Goal: Task Accomplishment & Management: Manage account settings

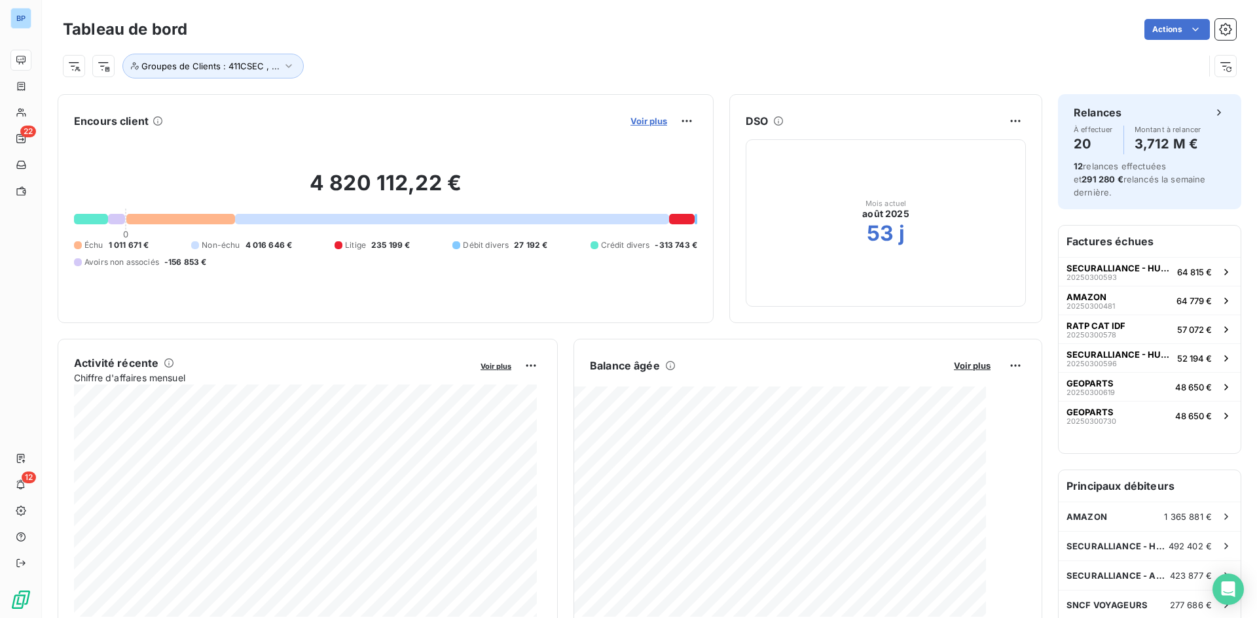
click at [638, 122] on span "Voir plus" at bounding box center [648, 121] width 37 height 10
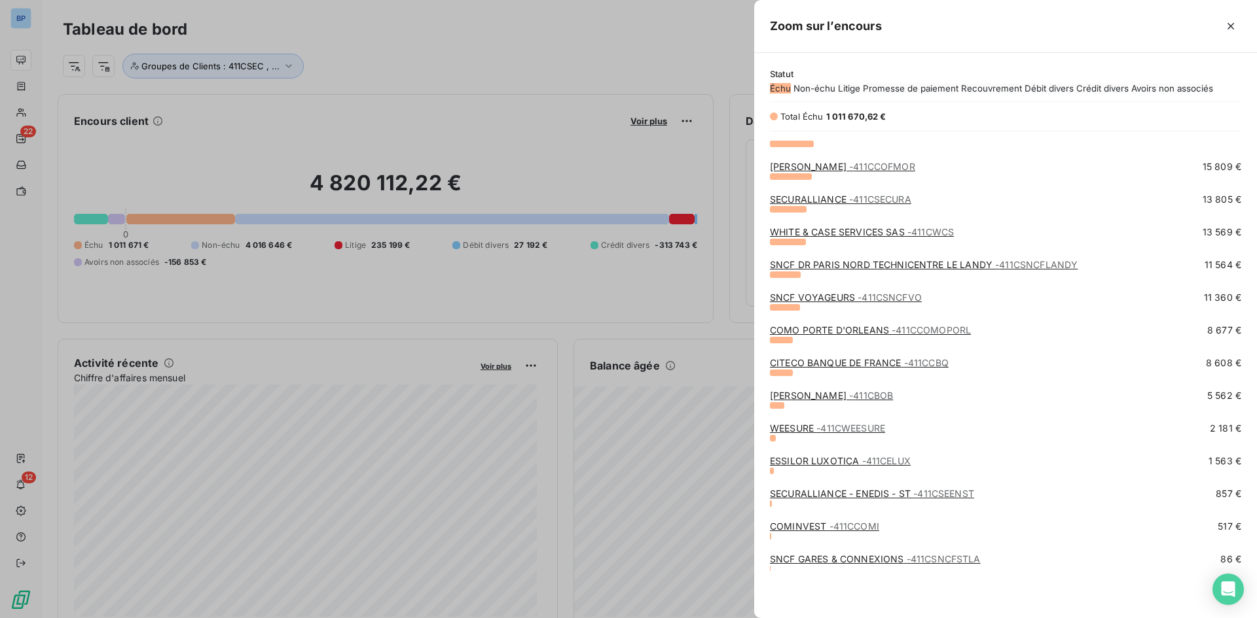
scroll to position [500, 0]
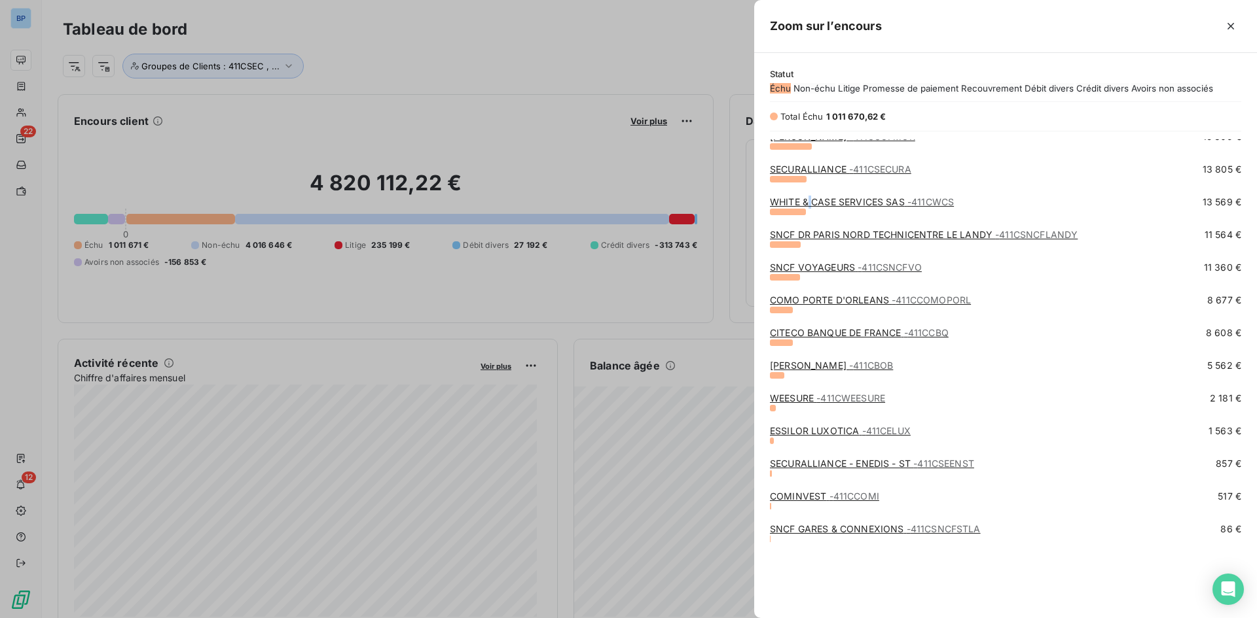
click at [810, 207] on link "WHITE & CASE SERVICES SAS - 411CWCS" at bounding box center [862, 201] width 184 height 11
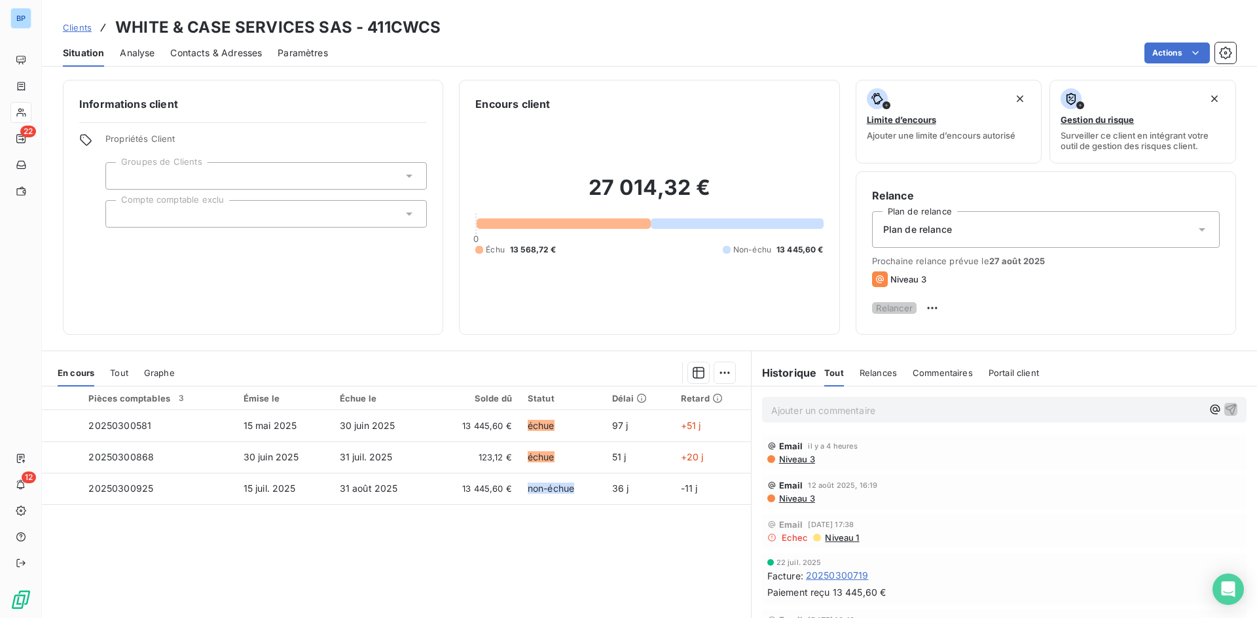
click at [792, 465] on span "Niveau 3" at bounding box center [796, 459] width 37 height 10
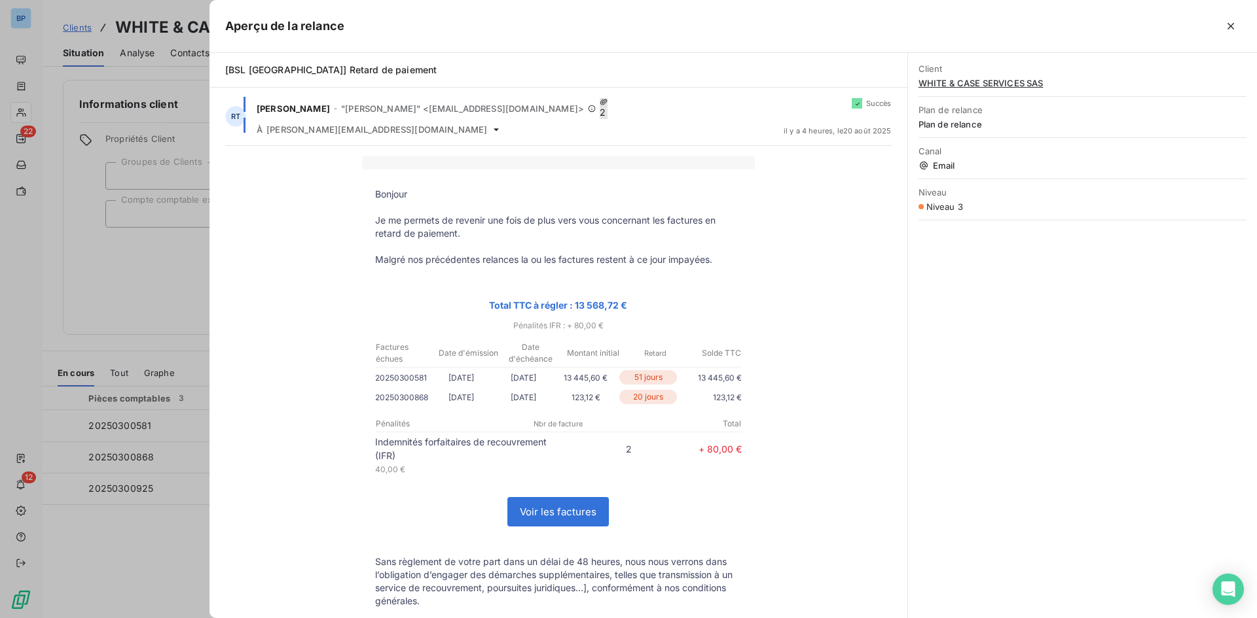
drag, startPoint x: 756, startPoint y: 265, endPoint x: 550, endPoint y: 325, distance: 214.6
click at [756, 266] on div "Bonjour Je me permets de revenir une fois de plus vers vous concernant les fact…" at bounding box center [558, 497] width 666 height 683
click at [186, 313] on div at bounding box center [628, 309] width 1257 height 618
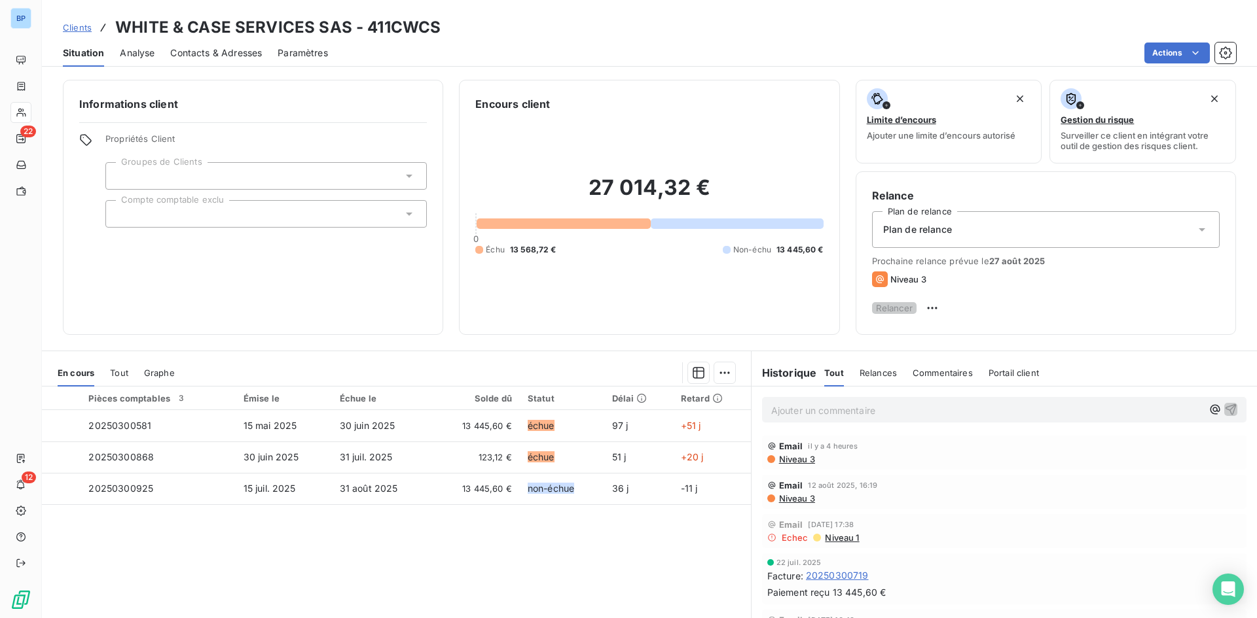
click at [831, 465] on div "Niveau 3" at bounding box center [1004, 459] width 474 height 10
click at [793, 462] on span "Niveau 3" at bounding box center [796, 459] width 37 height 10
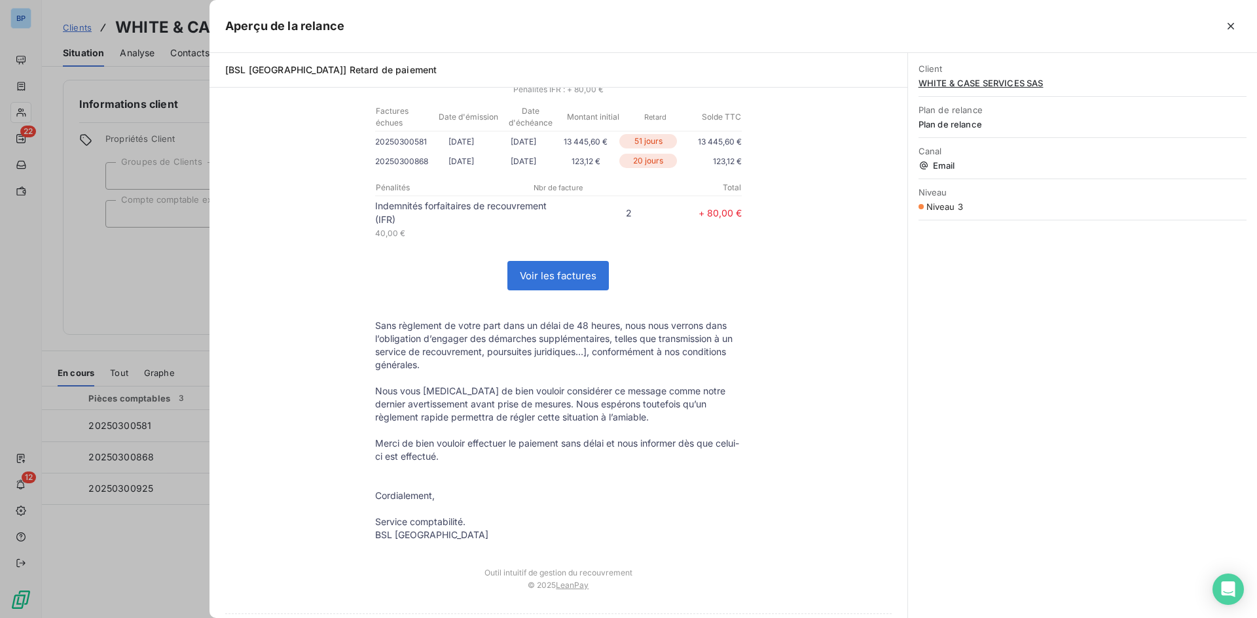
scroll to position [266, 0]
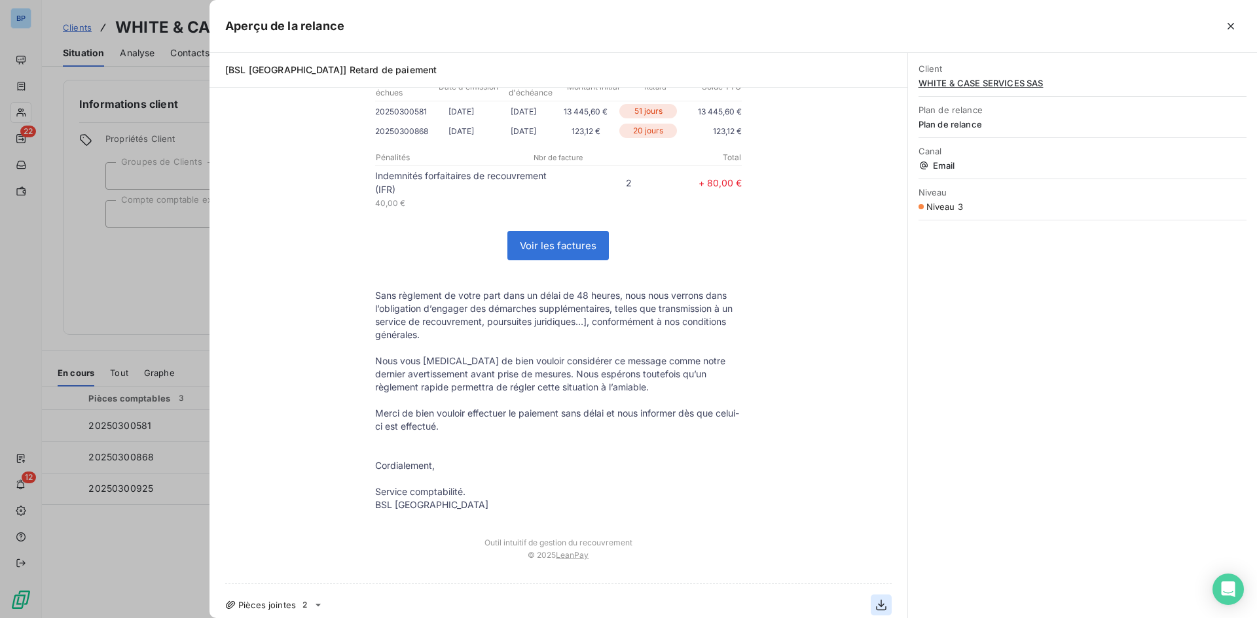
click at [874, 600] on icon "button" at bounding box center [880, 605] width 13 height 13
click at [322, 600] on icon at bounding box center [318, 605] width 10 height 10
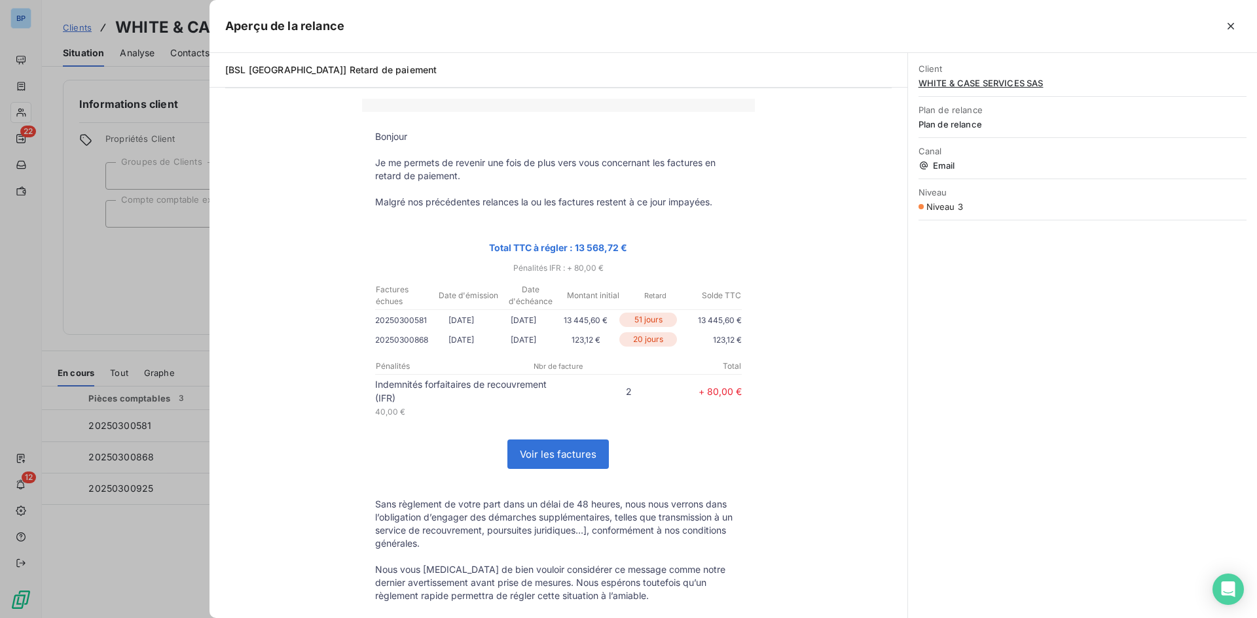
scroll to position [0, 0]
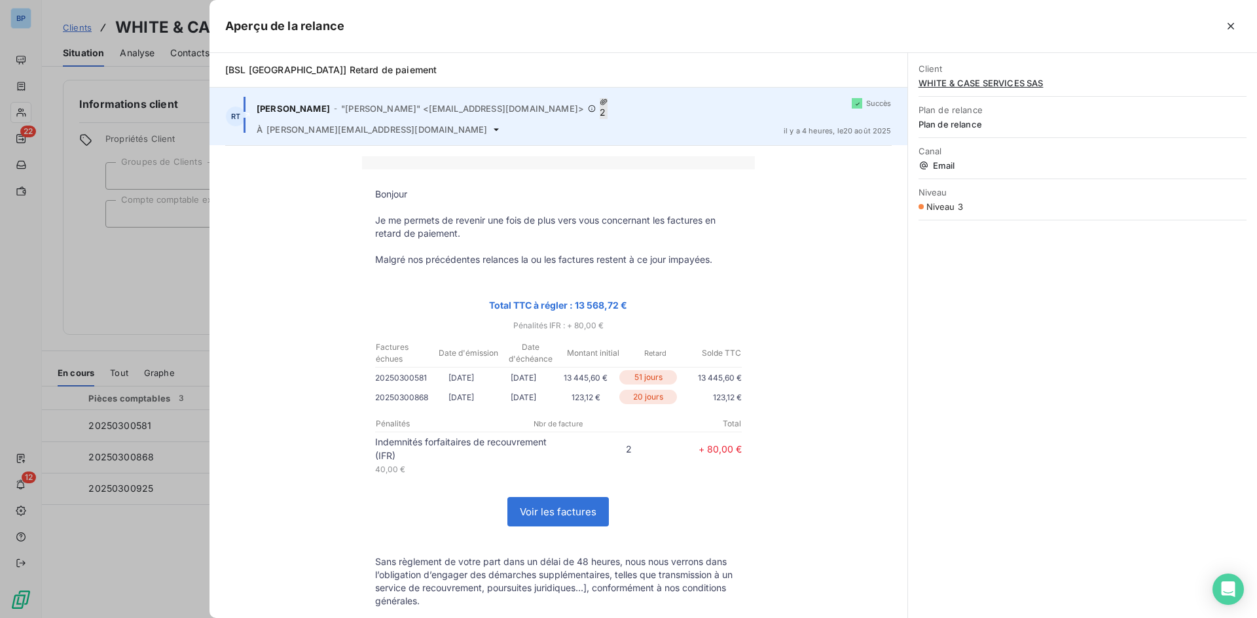
click at [600, 104] on span "2" at bounding box center [604, 108] width 8 height 21
click at [711, 108] on div "[PERSON_NAME] - "[PERSON_NAME]" <[EMAIL_ADDRESS][DOMAIN_NAME]> 2" at bounding box center [515, 108] width 516 height 21
click at [298, 124] on span "[PERSON_NAME][EMAIL_ADDRESS][DOMAIN_NAME]" at bounding box center [376, 129] width 221 height 10
drag, startPoint x: 308, startPoint y: 120, endPoint x: 351, endPoint y: 118, distance: 43.2
click at [309, 124] on span "[PERSON_NAME][EMAIL_ADDRESS][DOMAIN_NAME]" at bounding box center [376, 129] width 221 height 10
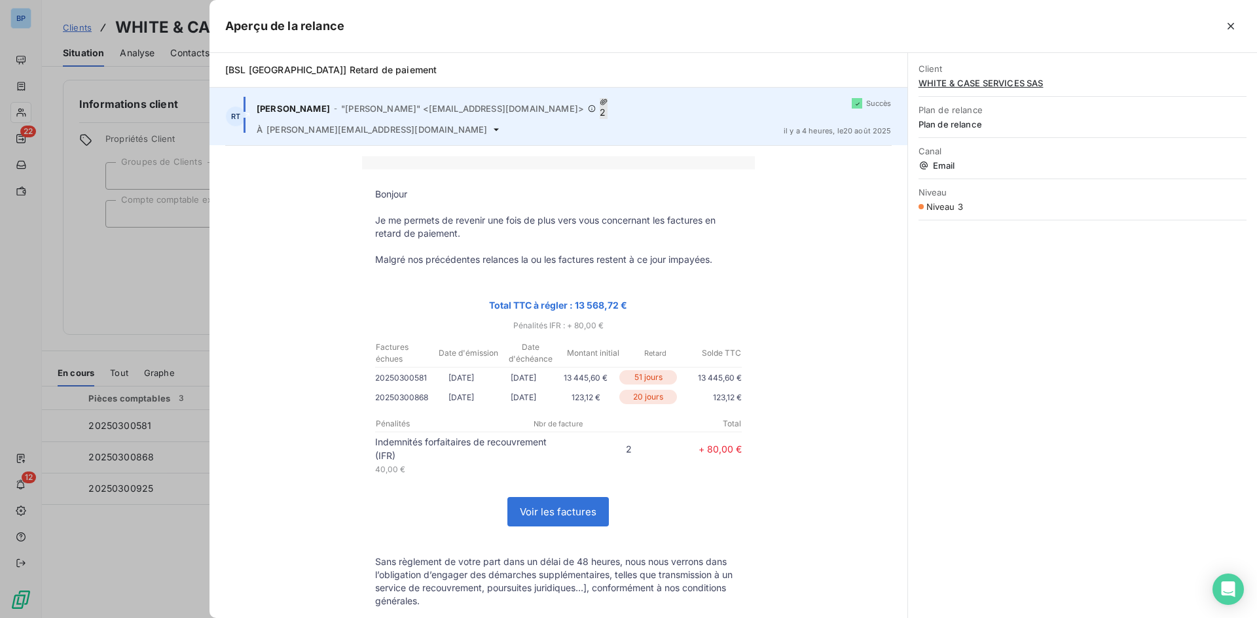
drag, startPoint x: 501, startPoint y: 118, endPoint x: 384, endPoint y: 121, distance: 117.2
click at [384, 124] on div "À [PERSON_NAME][EMAIL_ADDRESS][DOMAIN_NAME]" at bounding box center [515, 129] width 516 height 10
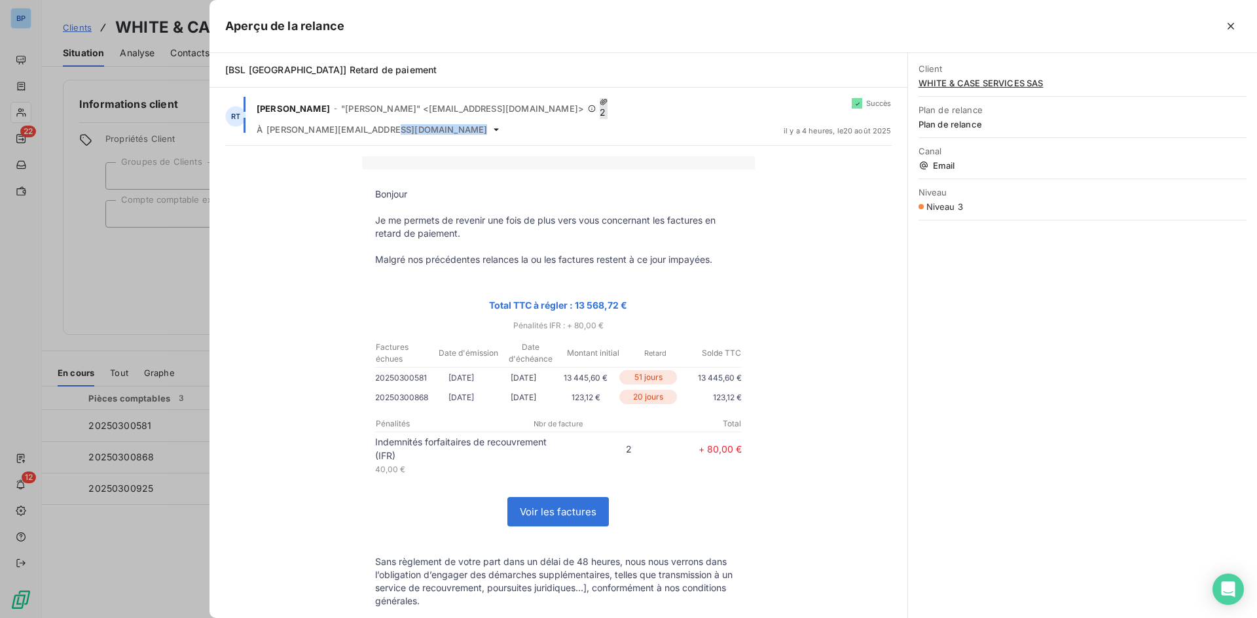
scroll to position [315, 0]
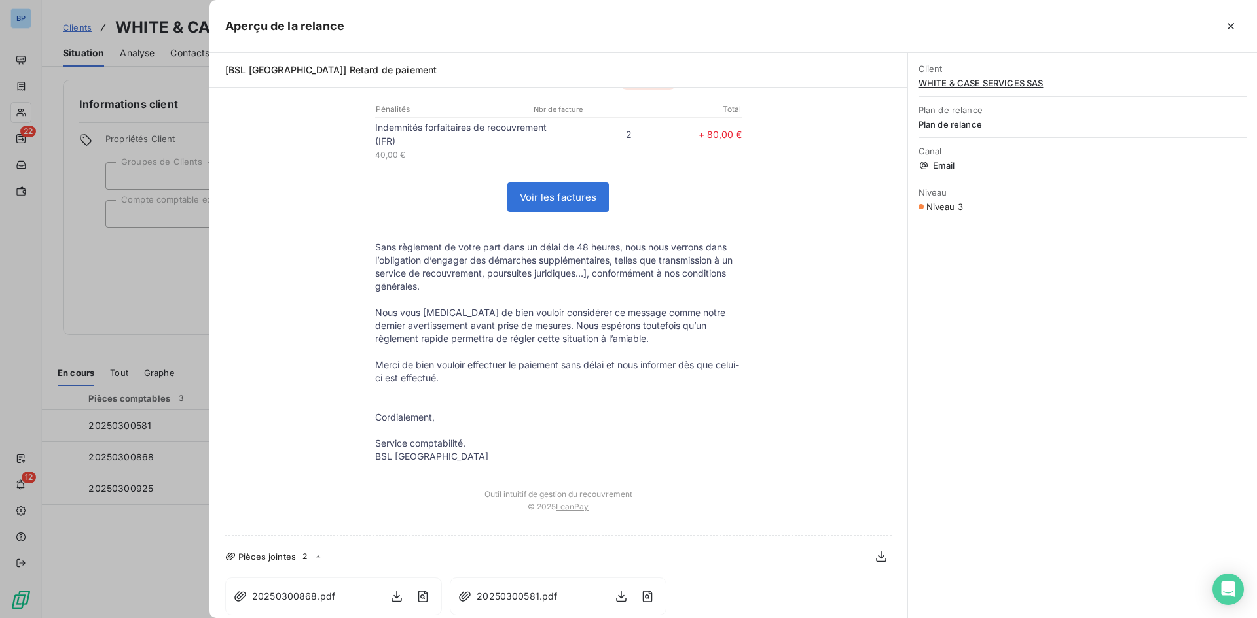
drag, startPoint x: 97, startPoint y: 287, endPoint x: 141, endPoint y: 278, distance: 44.8
click at [98, 287] on div at bounding box center [628, 309] width 1257 height 618
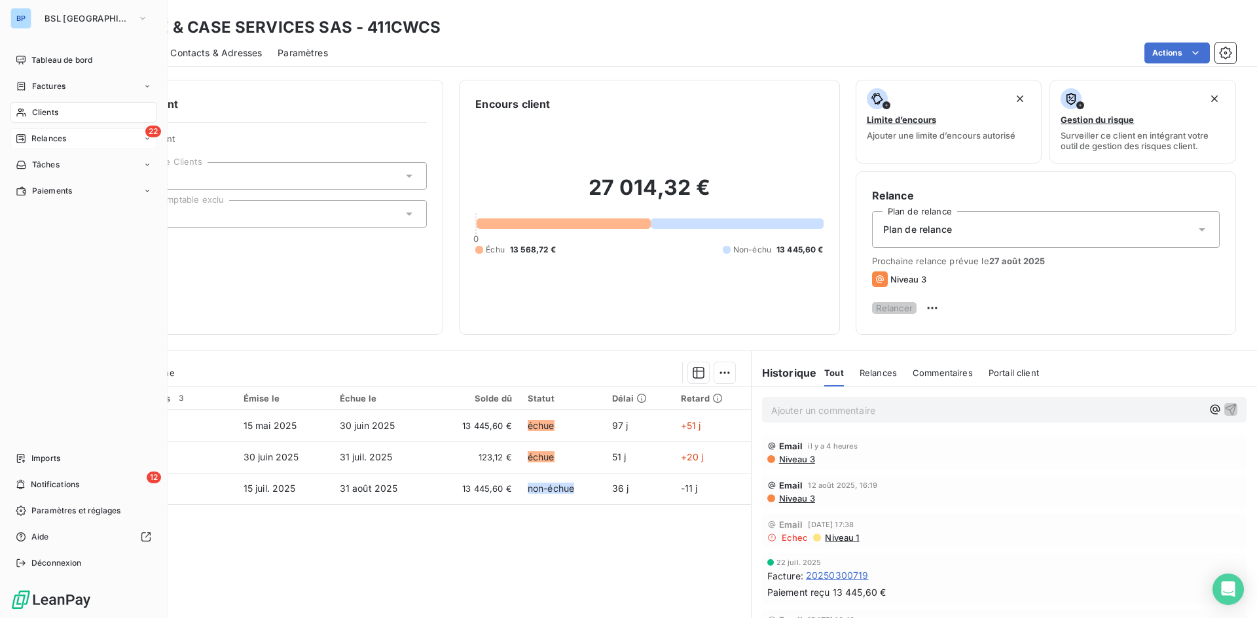
click at [54, 141] on span "Relances" at bounding box center [48, 139] width 35 height 12
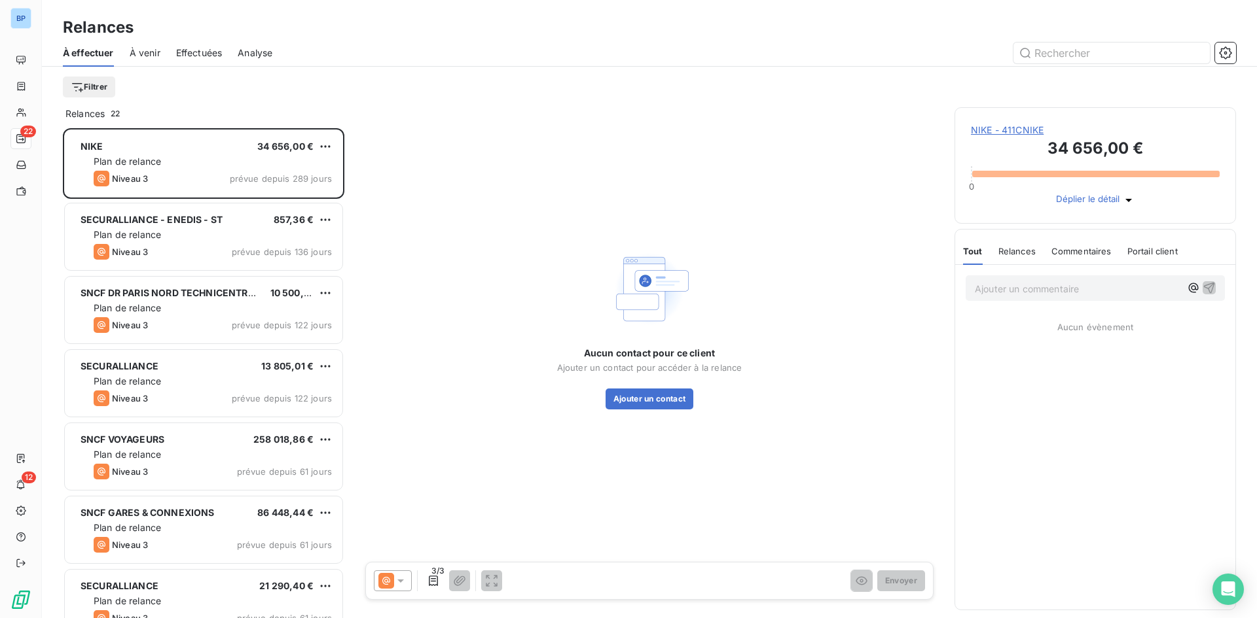
scroll to position [480, 272]
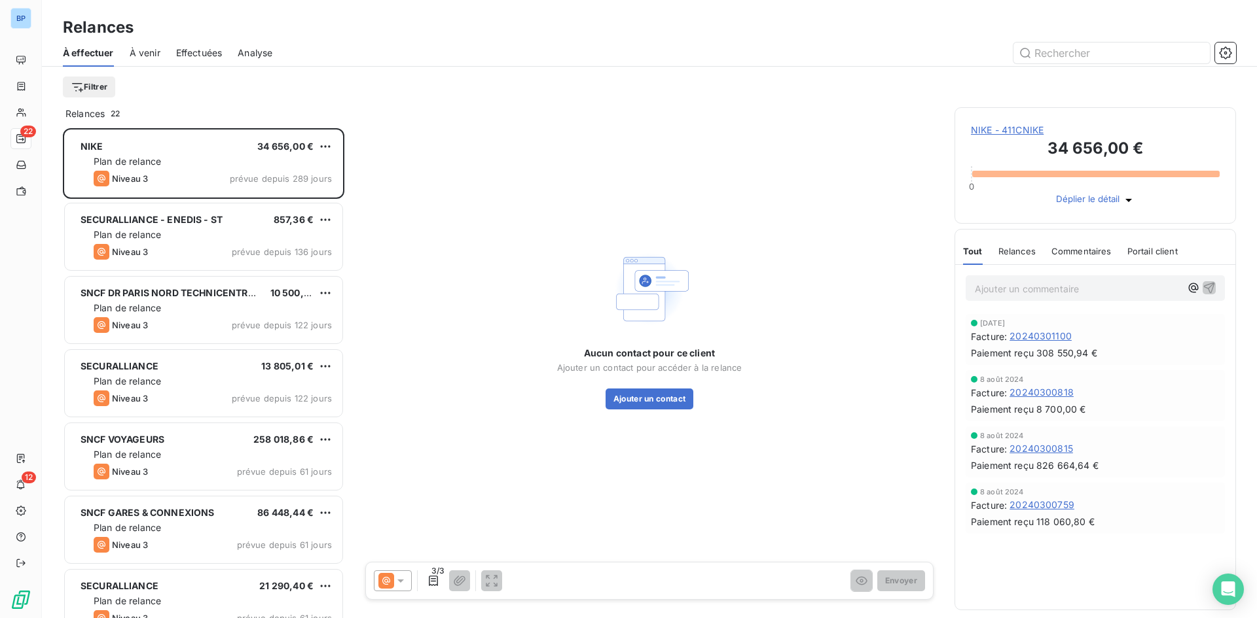
click at [190, 58] on span "Effectuées" at bounding box center [199, 52] width 46 height 13
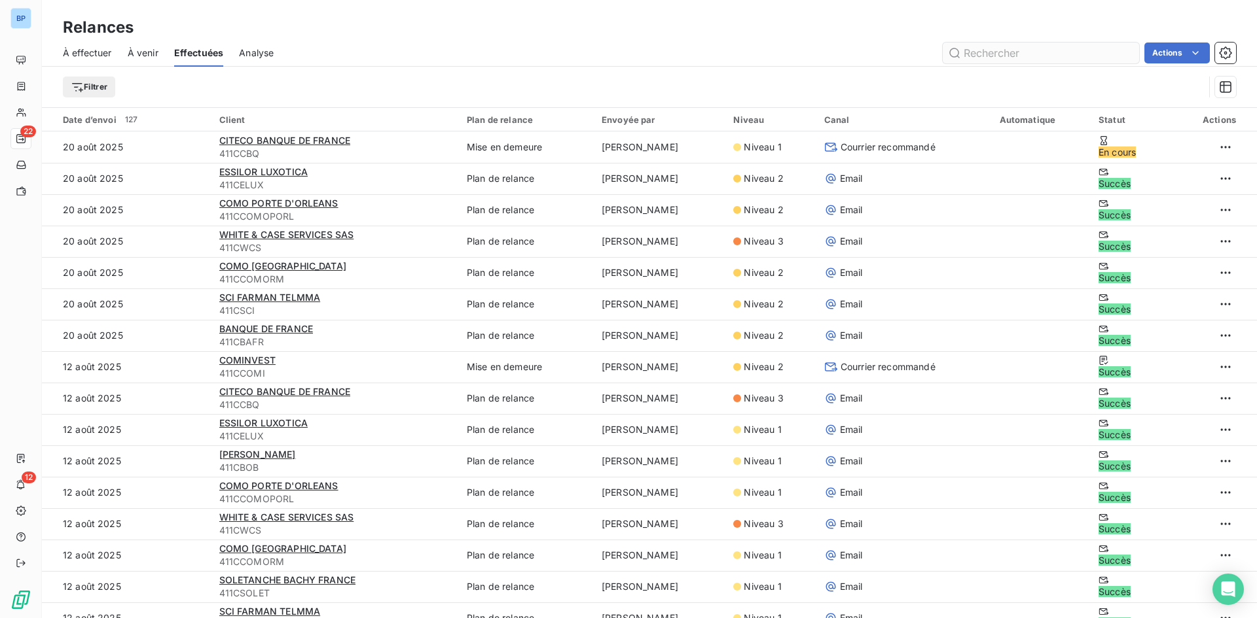
click at [1009, 50] on input "text" at bounding box center [1040, 53] width 196 height 21
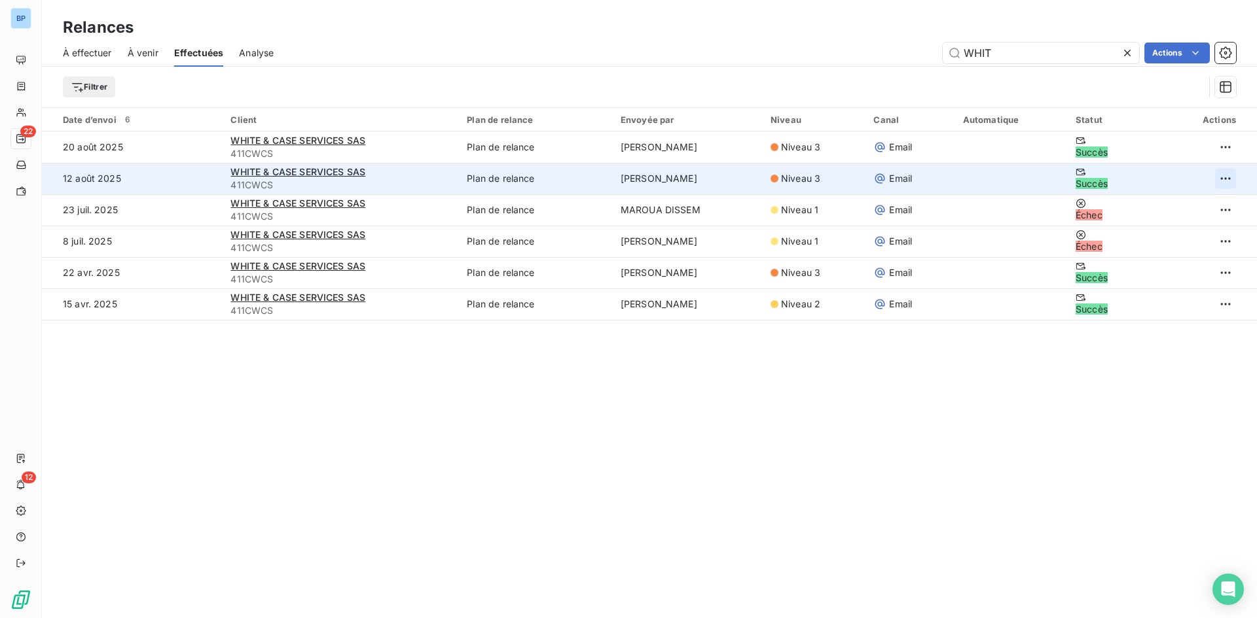
type input "WHIT"
click at [1217, 177] on html "BP 22 12 Relances À effectuer À venir Effectuées Analyse WHIT Actions Filtrer D…" at bounding box center [628, 309] width 1257 height 618
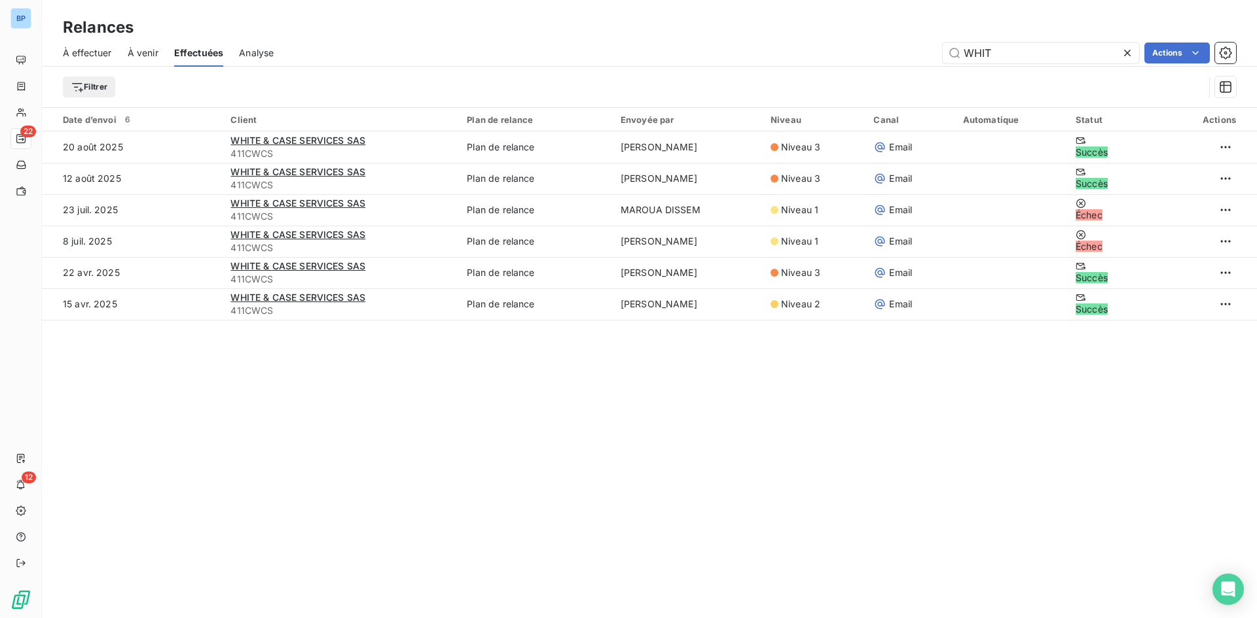
click at [909, 158] on html "BP 22 12 Relances À effectuer À venir Effectuées Analyse WHIT Actions Filtrer D…" at bounding box center [628, 309] width 1257 height 618
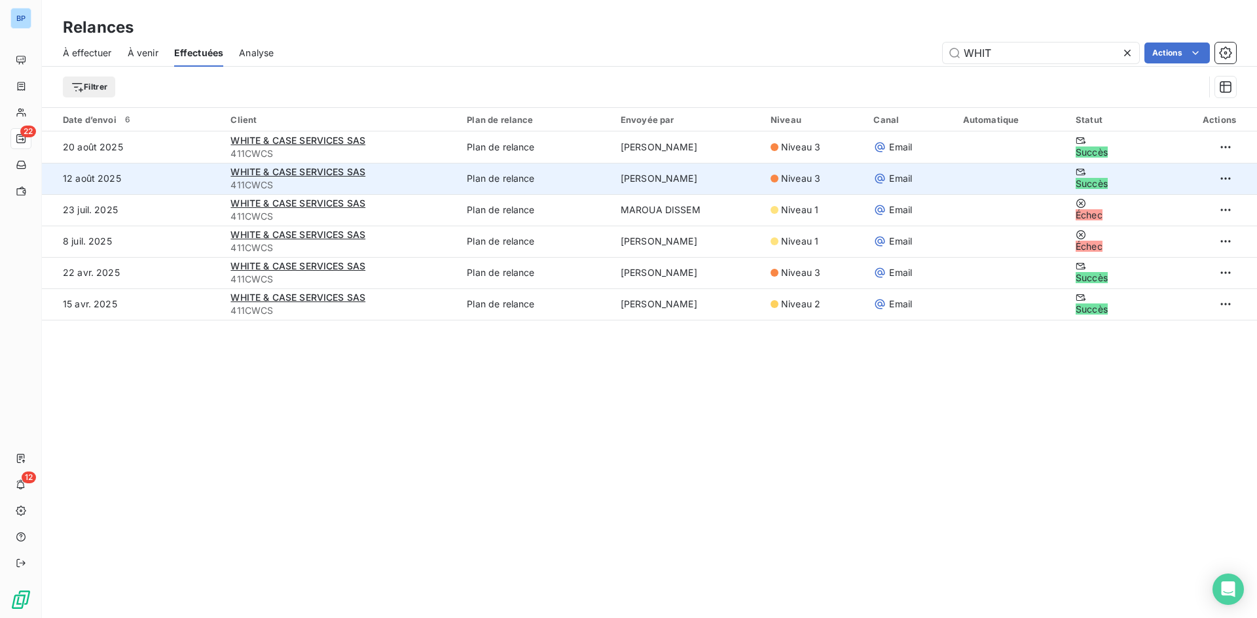
click at [909, 174] on div "Email" at bounding box center [909, 178] width 73 height 13
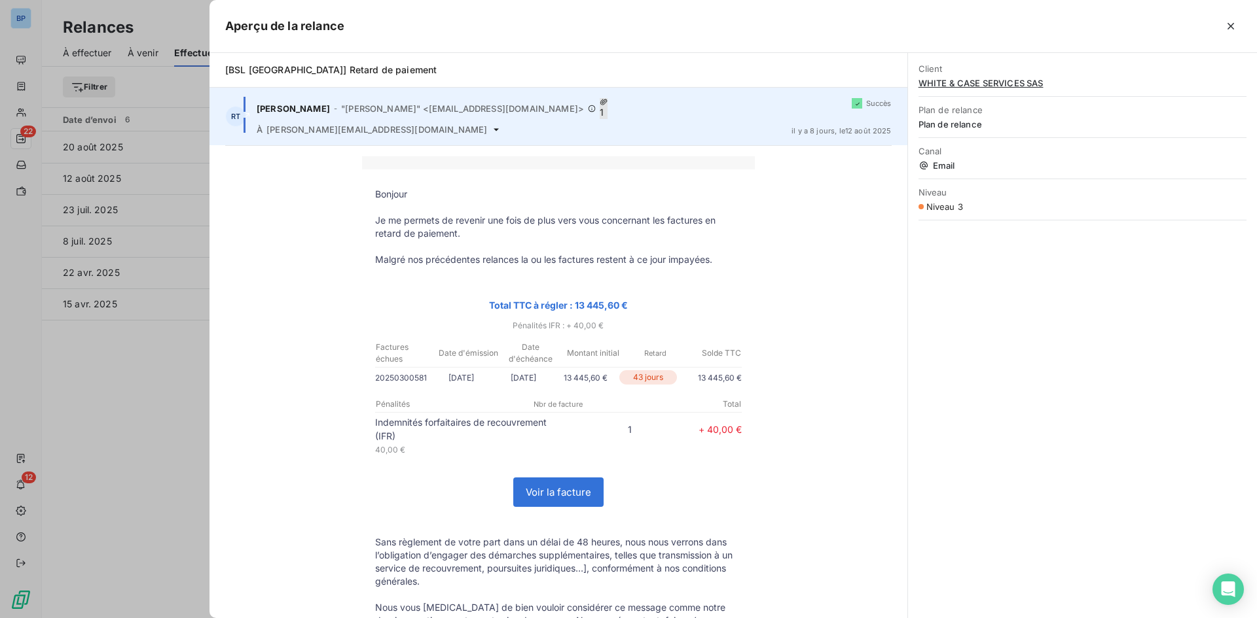
click at [520, 124] on div "À [PERSON_NAME][EMAIL_ADDRESS][DOMAIN_NAME]" at bounding box center [519, 129] width 524 height 10
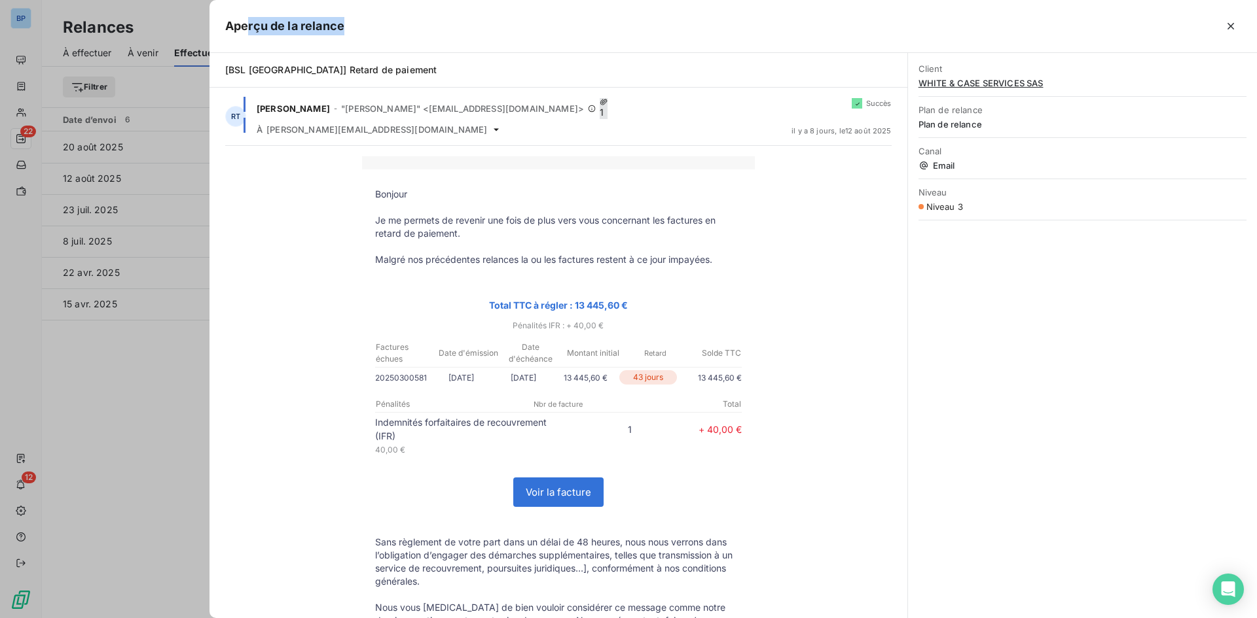
click at [247, 24] on div "Aperçu de la relance" at bounding box center [732, 26] width 1047 height 53
click at [661, 351] on td "Retard" at bounding box center [655, 353] width 62 height 25
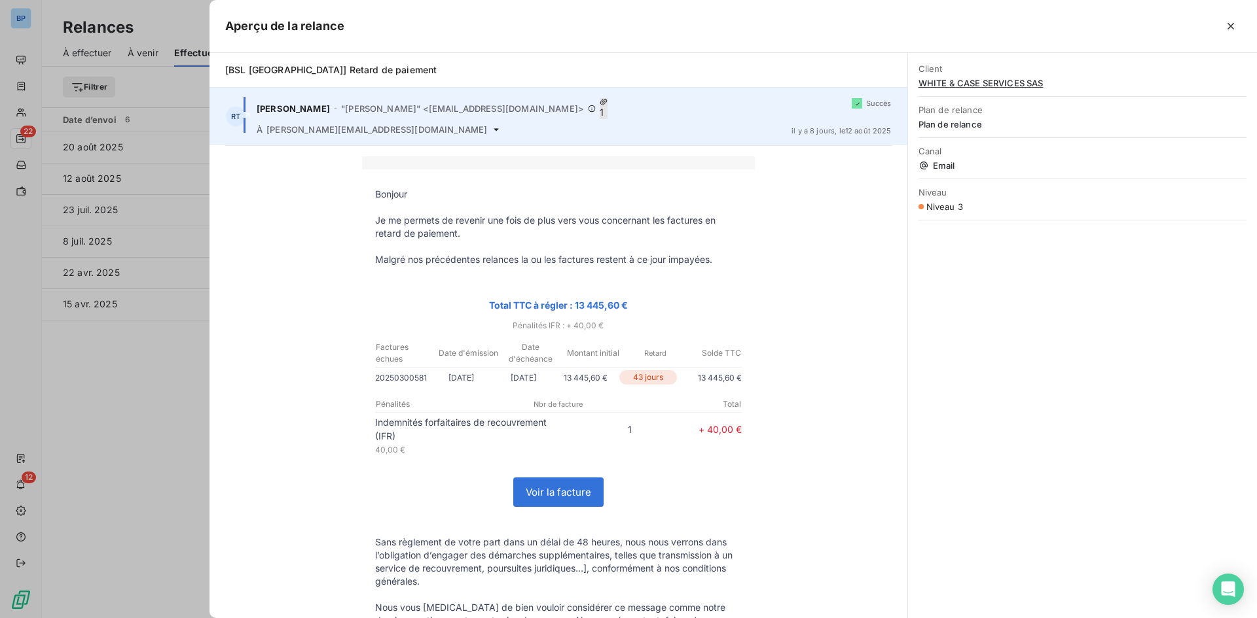
click at [491, 124] on icon at bounding box center [496, 129] width 10 height 10
click at [421, 124] on div "À [PERSON_NAME][EMAIL_ADDRESS][DOMAIN_NAME]" at bounding box center [519, 129] width 524 height 10
click at [491, 124] on icon at bounding box center [496, 129] width 10 height 10
click at [493, 128] on icon at bounding box center [495, 129] width 5 height 3
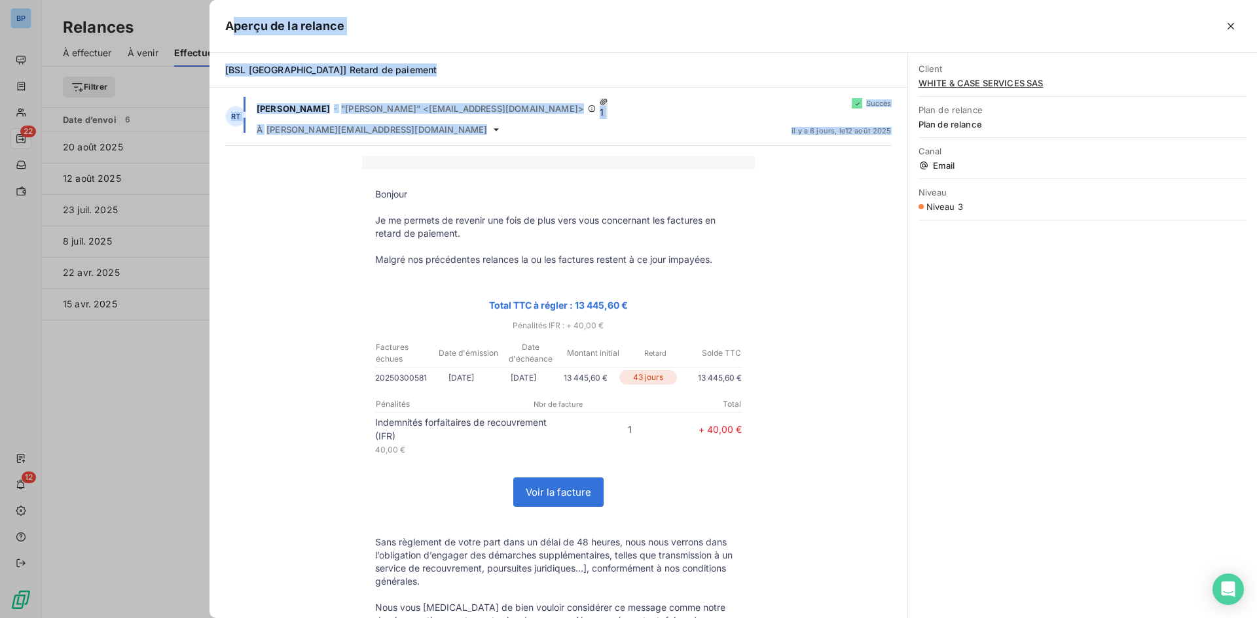
drag, startPoint x: 232, startPoint y: 18, endPoint x: 758, endPoint y: 367, distance: 631.0
click at [758, 367] on div "Aperçu de la relance [BSL [GEOGRAPHIC_DATA]] Retard de paiement RT [PERSON_NAME…" at bounding box center [732, 309] width 1047 height 618
click at [795, 276] on div "Bonjour Je me permets de revenir une fois de plus vers vous concernant les fact…" at bounding box center [558, 488] width 666 height 664
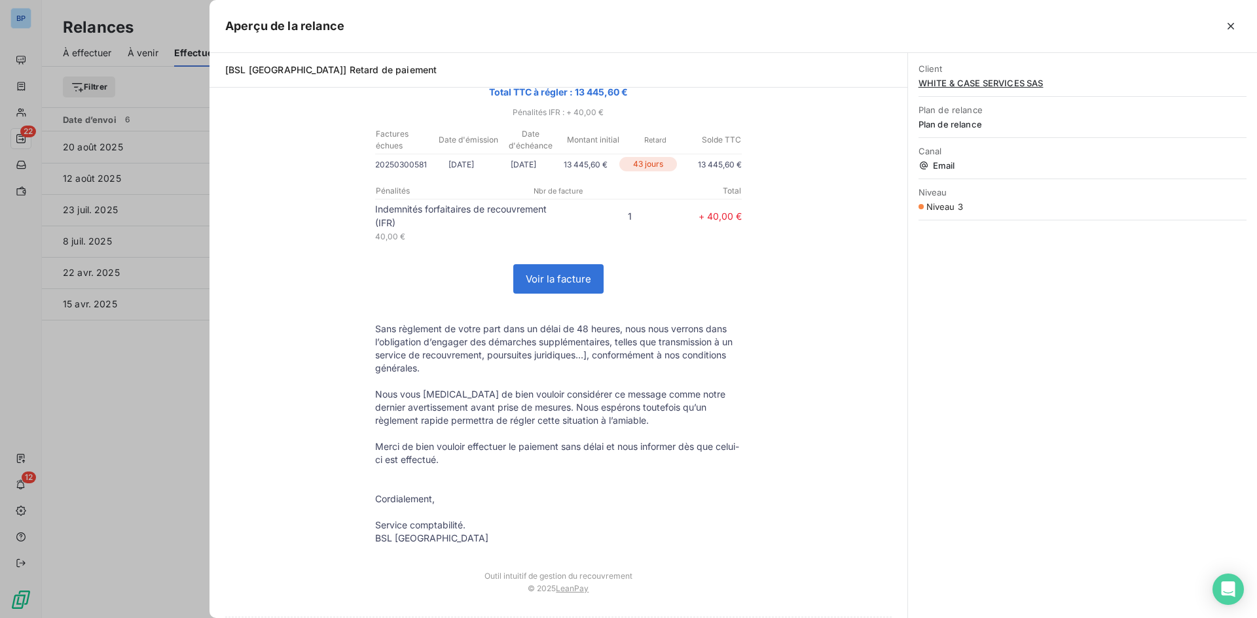
scroll to position [247, 0]
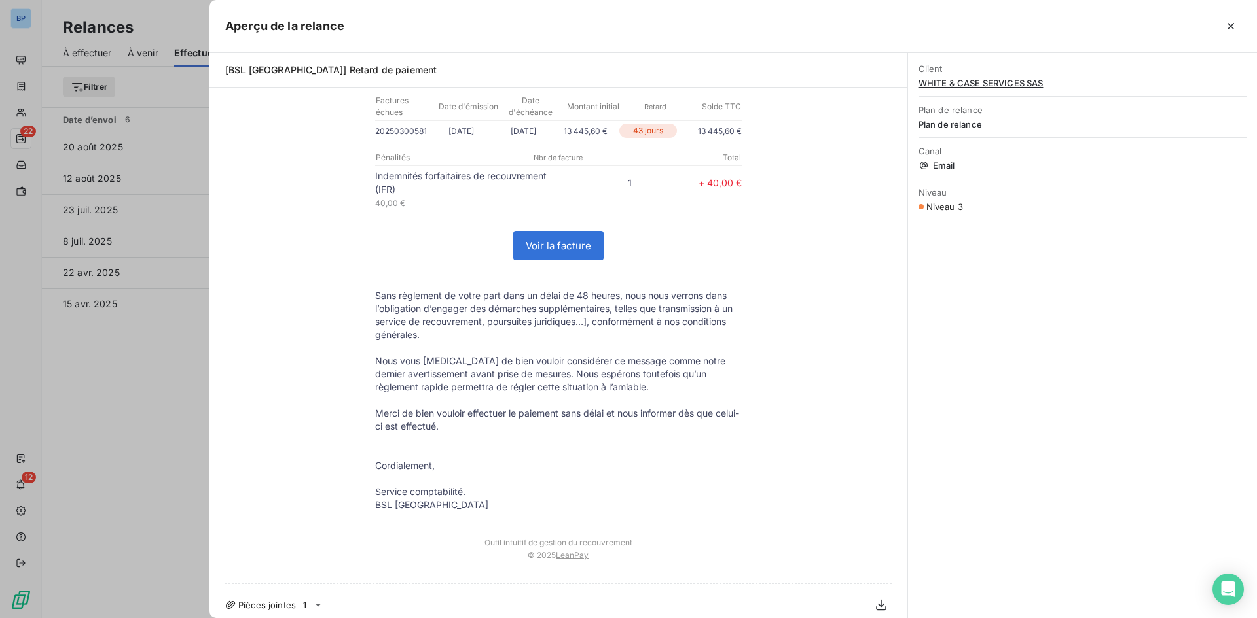
click at [315, 600] on icon at bounding box center [318, 605] width 10 height 10
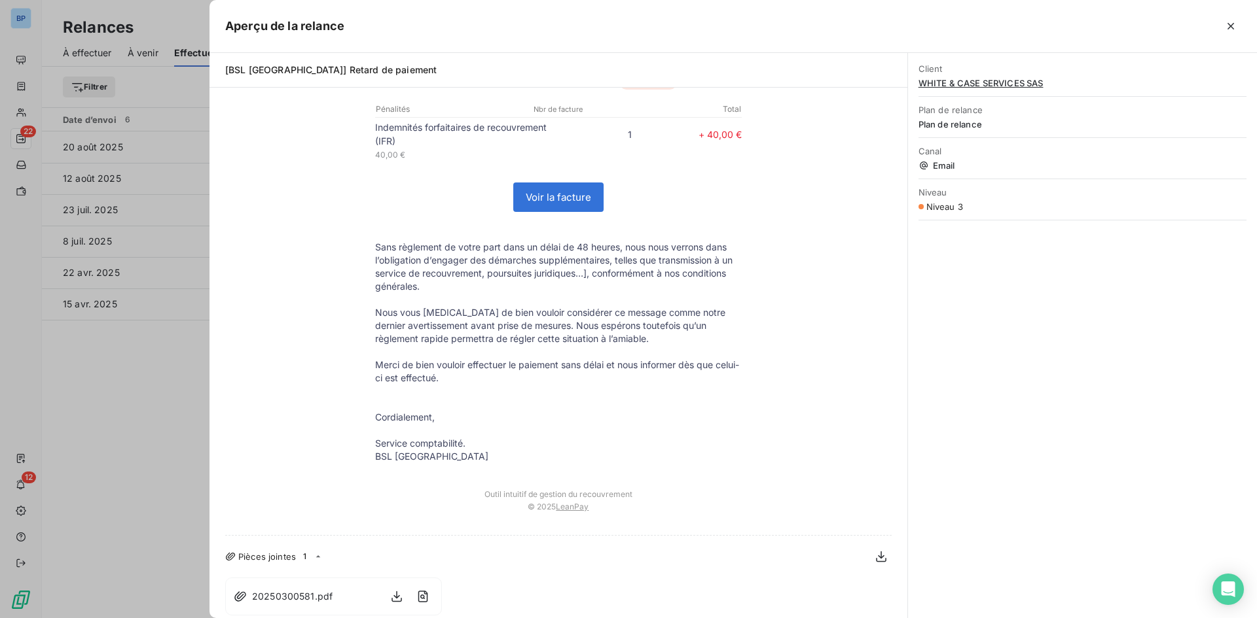
click at [108, 427] on div at bounding box center [628, 309] width 1257 height 618
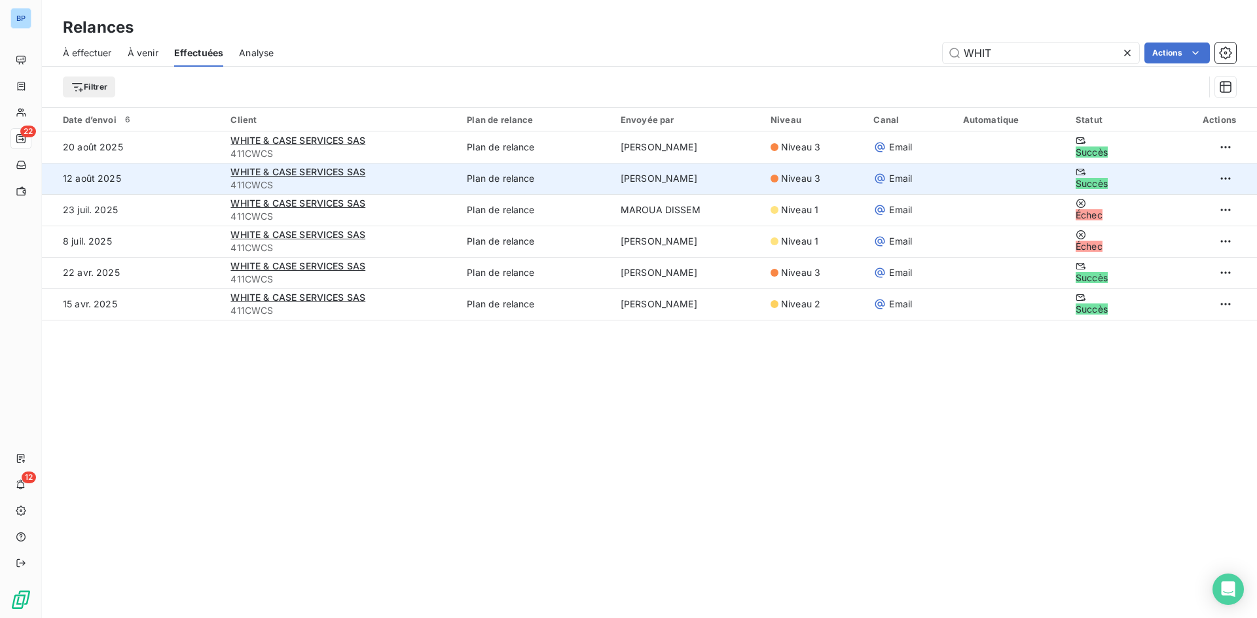
click at [1228, 183] on td at bounding box center [1208, 178] width 98 height 31
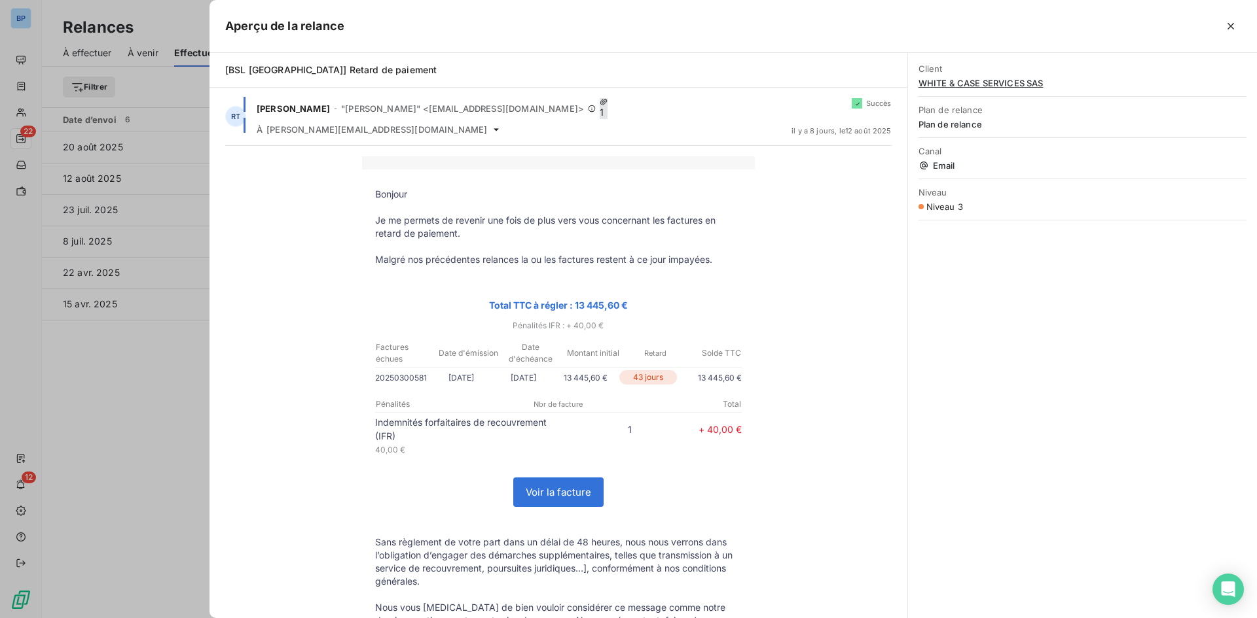
click at [979, 76] on div "Client WHITE & CASE SERVICES SAS" at bounding box center [1082, 76] width 328 height 41
click at [980, 82] on span "WHITE & CASE SERVICES SAS" at bounding box center [1082, 83] width 328 height 10
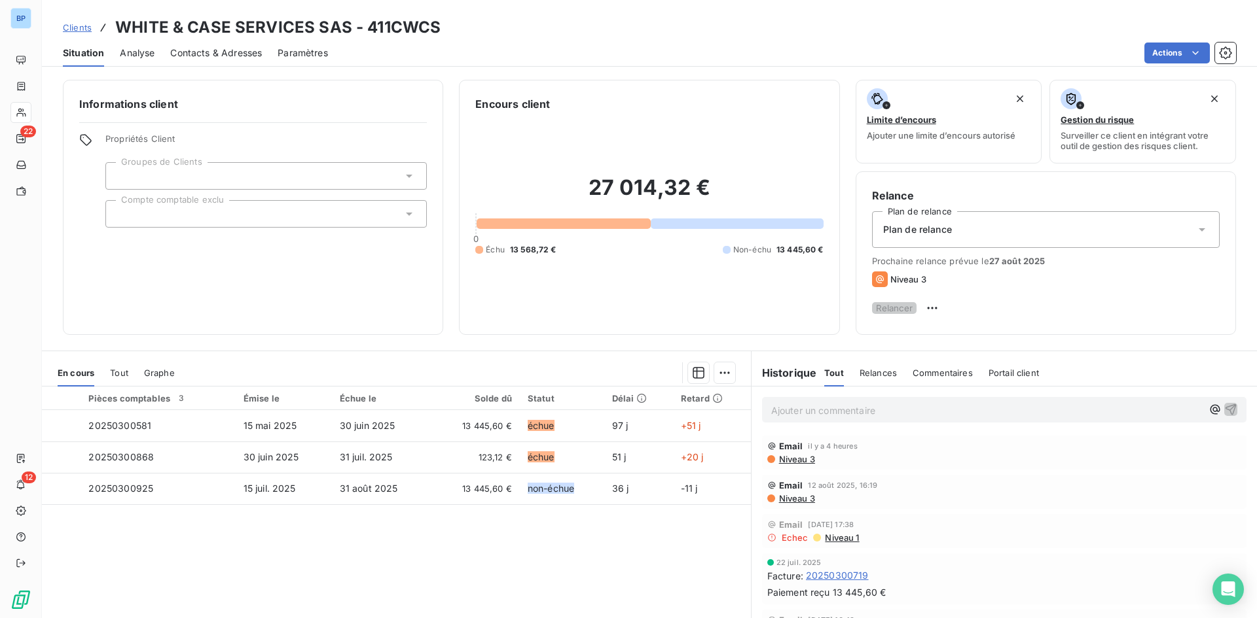
click at [988, 376] on span "Portail client" at bounding box center [1013, 373] width 50 height 10
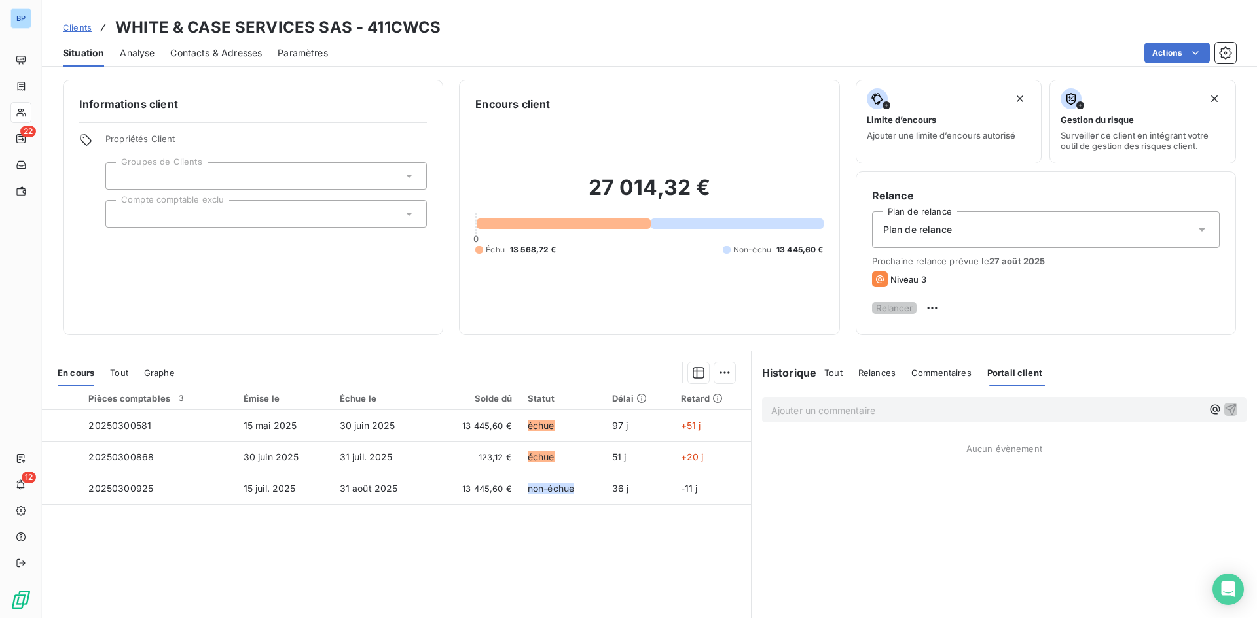
click at [939, 385] on div "Commentaires" at bounding box center [941, 372] width 60 height 27
click at [872, 378] on span "Relances" at bounding box center [876, 373] width 37 height 10
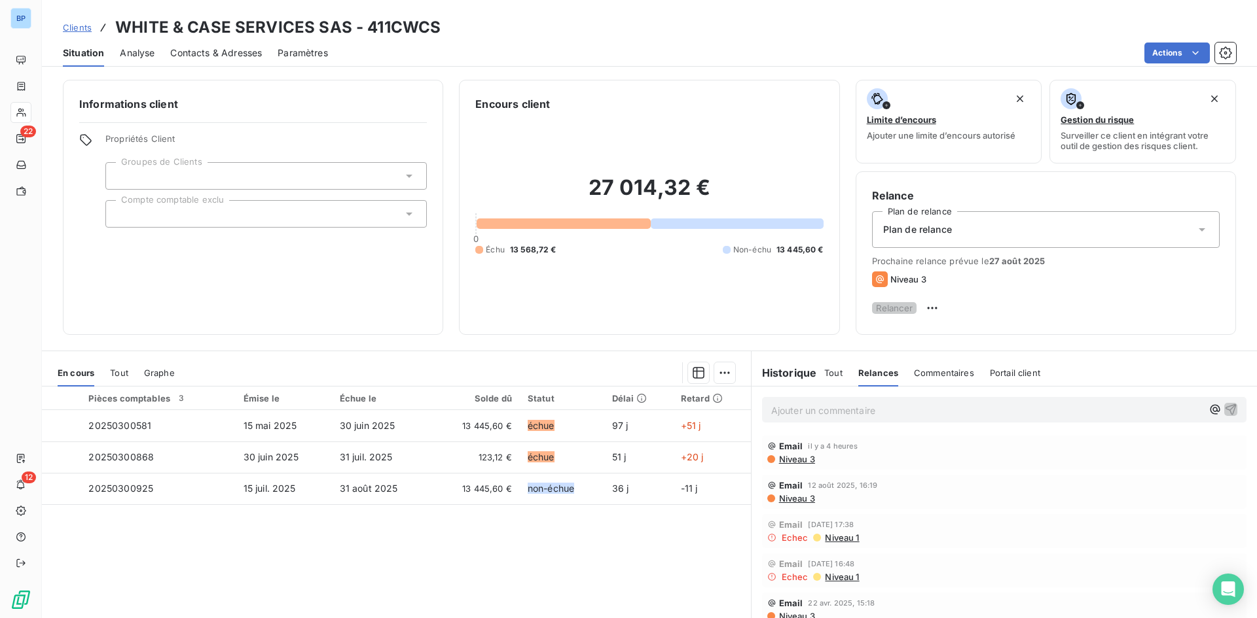
click at [792, 501] on span "Niveau 3" at bounding box center [796, 498] width 37 height 10
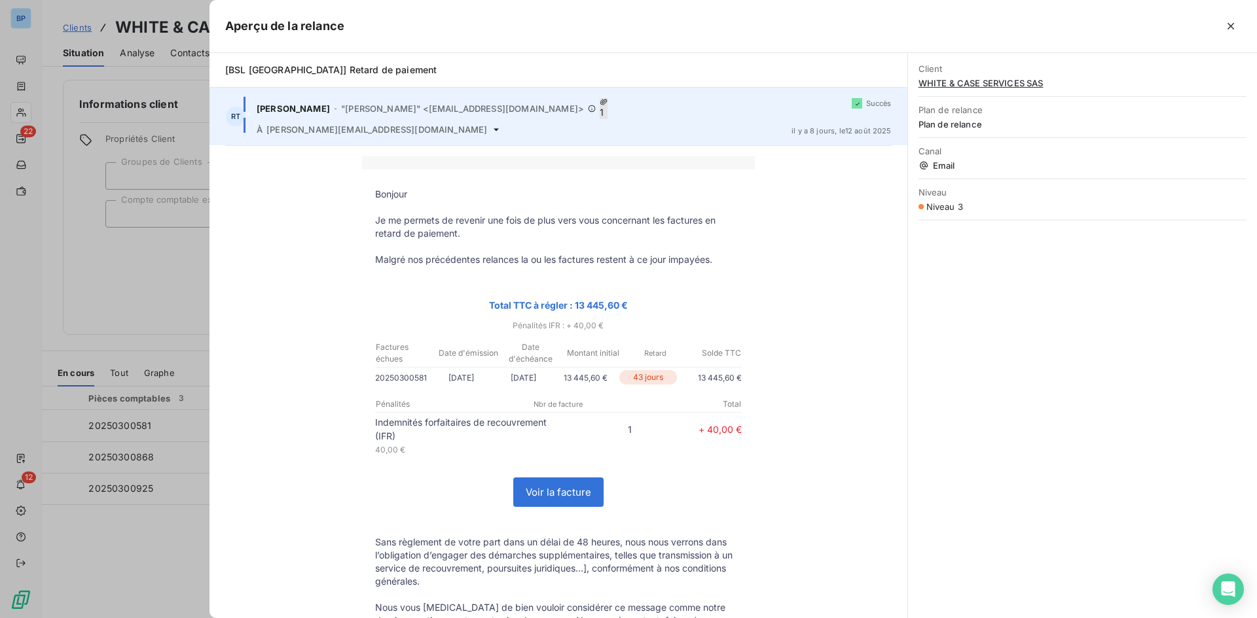
click at [491, 124] on icon at bounding box center [496, 129] width 10 height 10
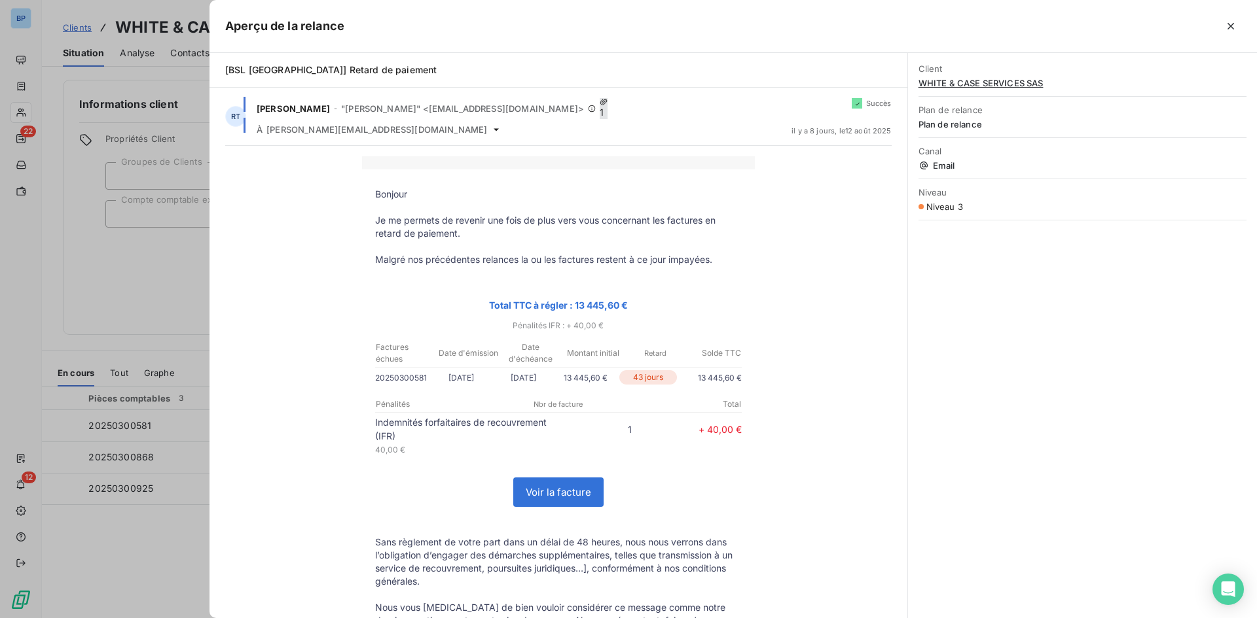
click at [426, 170] on td "Bonjour Je me permets de revenir une fois de plus vers vous concernant les fact…" at bounding box center [558, 471] width 393 height 602
click at [187, 288] on div at bounding box center [628, 309] width 1257 height 618
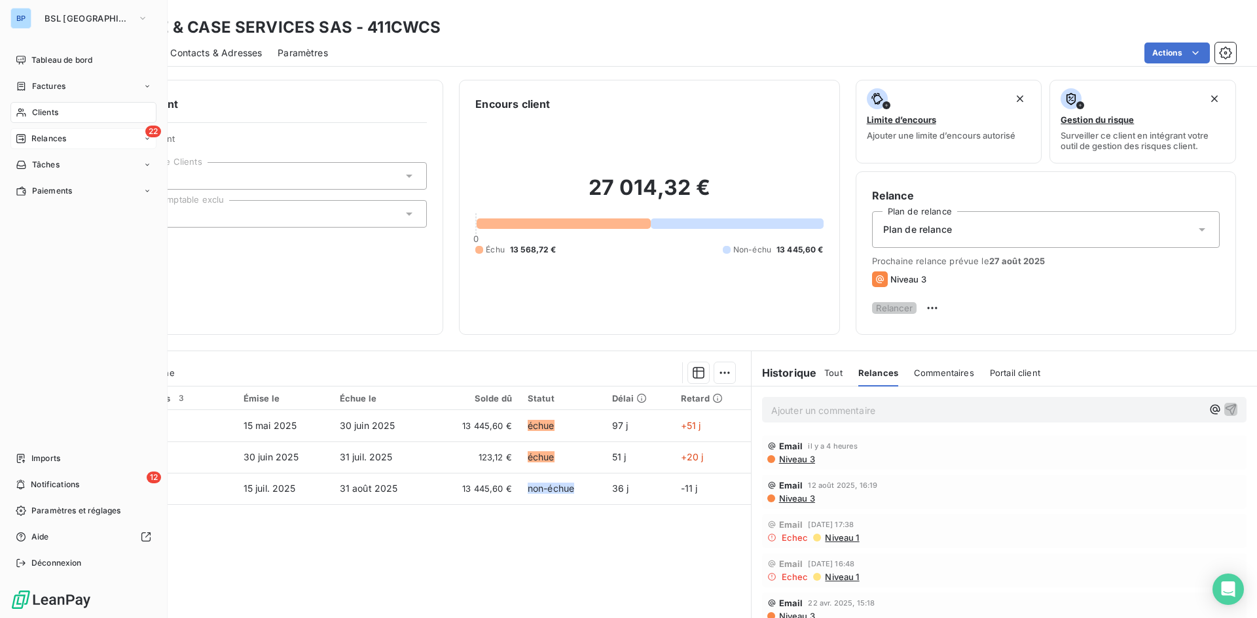
click at [148, 133] on span "22" at bounding box center [153, 132] width 16 height 12
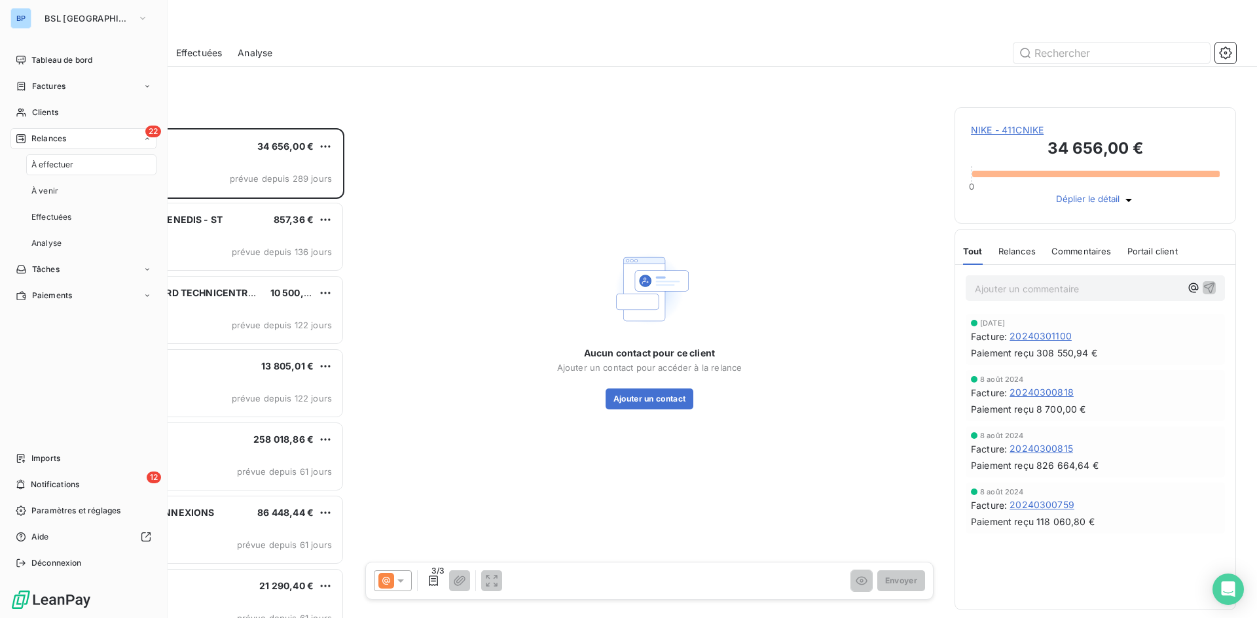
scroll to position [480, 272]
click at [53, 145] on div "22 Relances" at bounding box center [83, 138] width 146 height 21
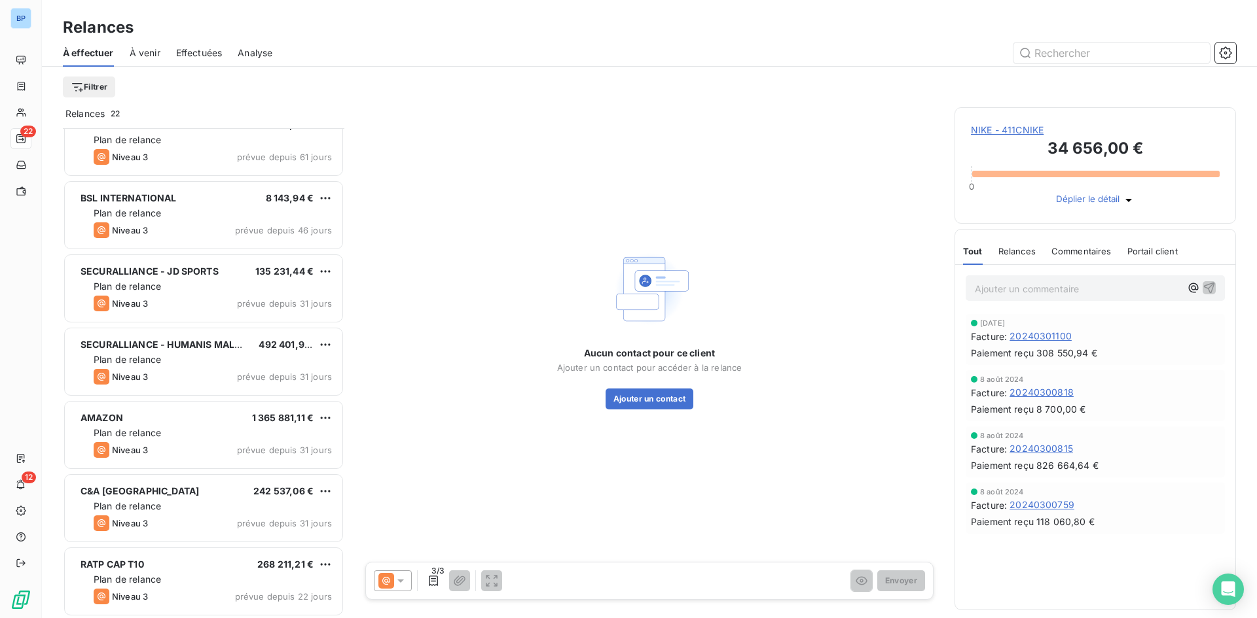
scroll to position [524, 0]
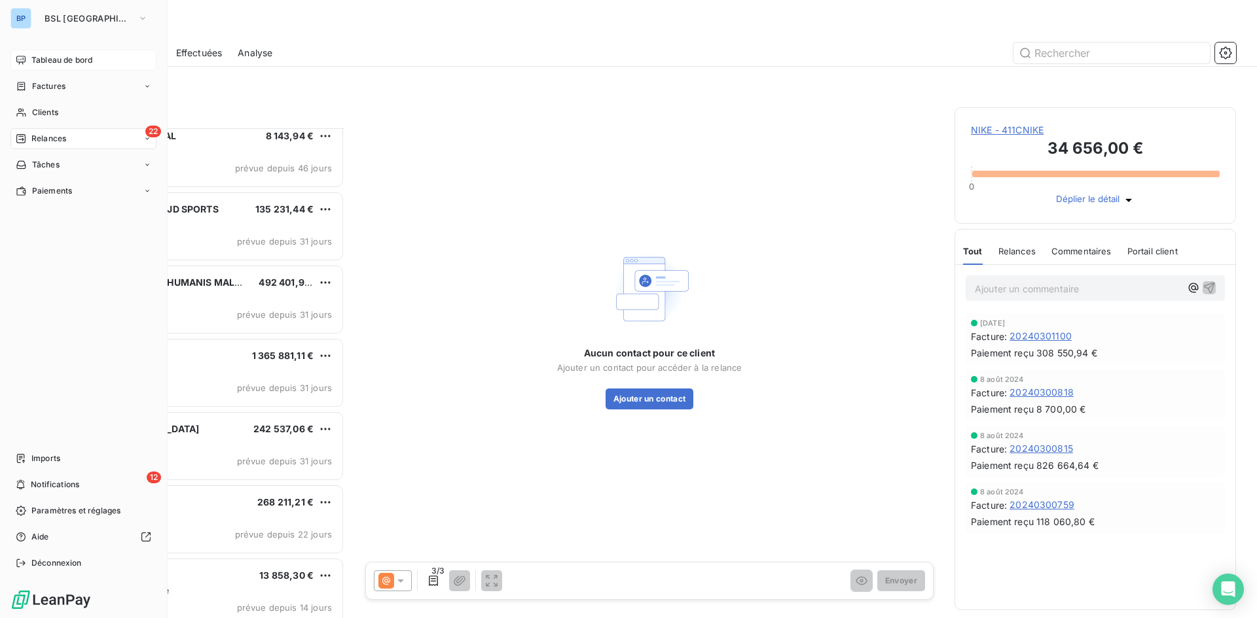
click at [85, 63] on span "Tableau de bord" at bounding box center [61, 60] width 61 height 12
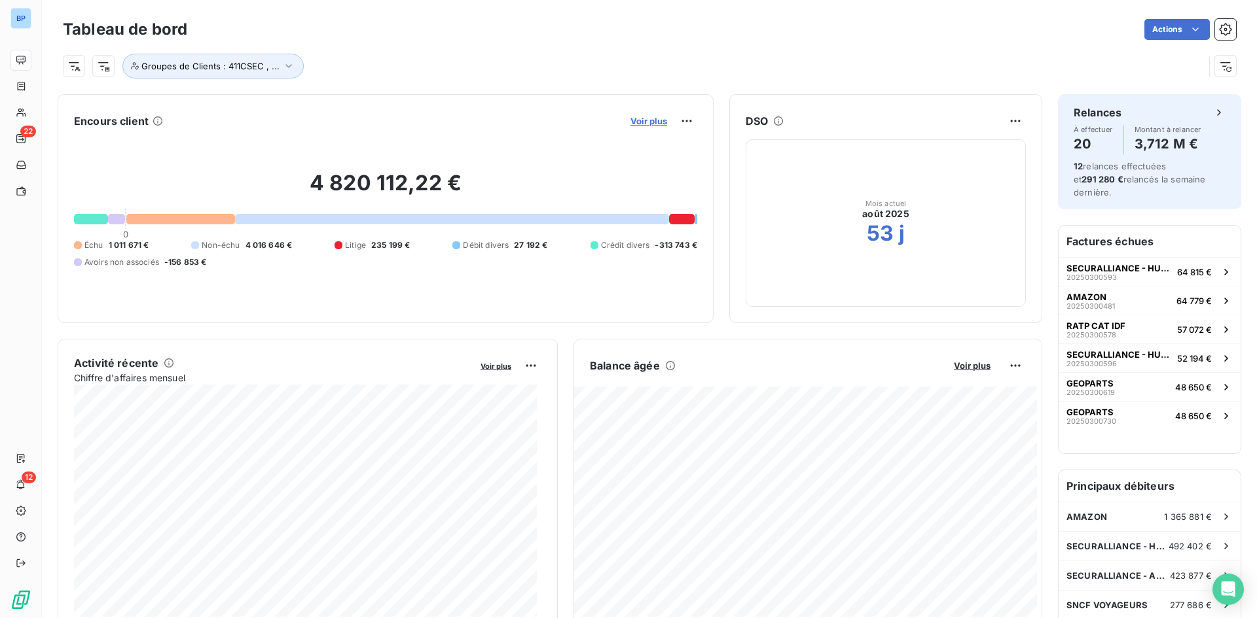
click at [634, 118] on span "Voir plus" at bounding box center [648, 121] width 37 height 10
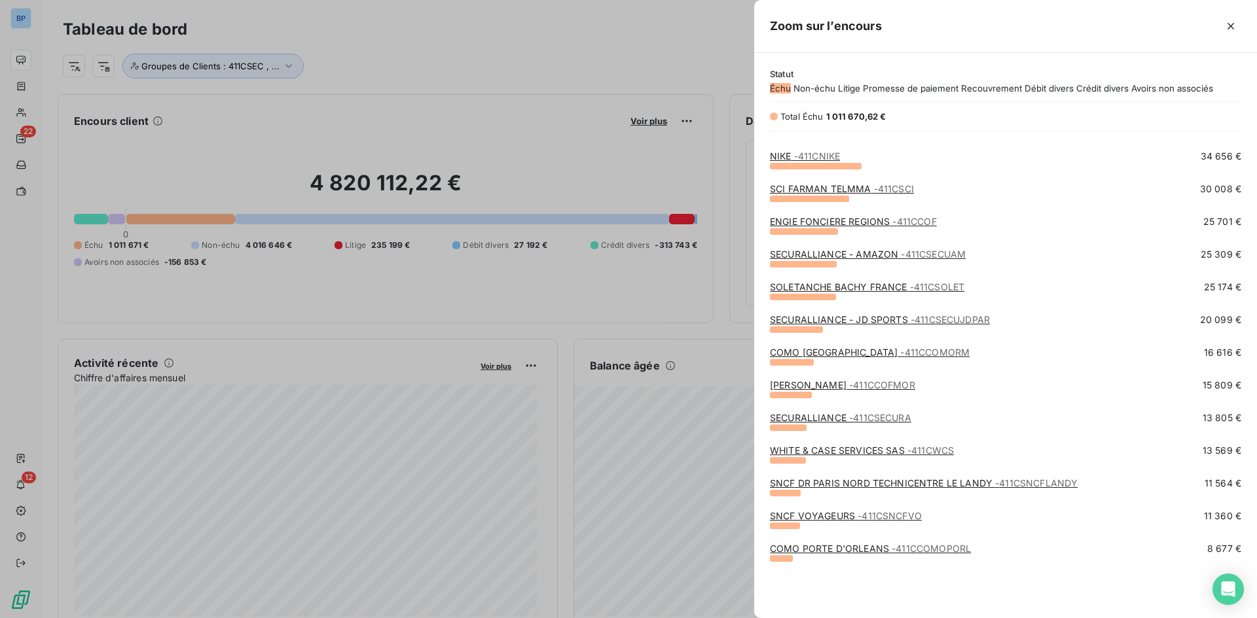
scroll to position [327, 0]
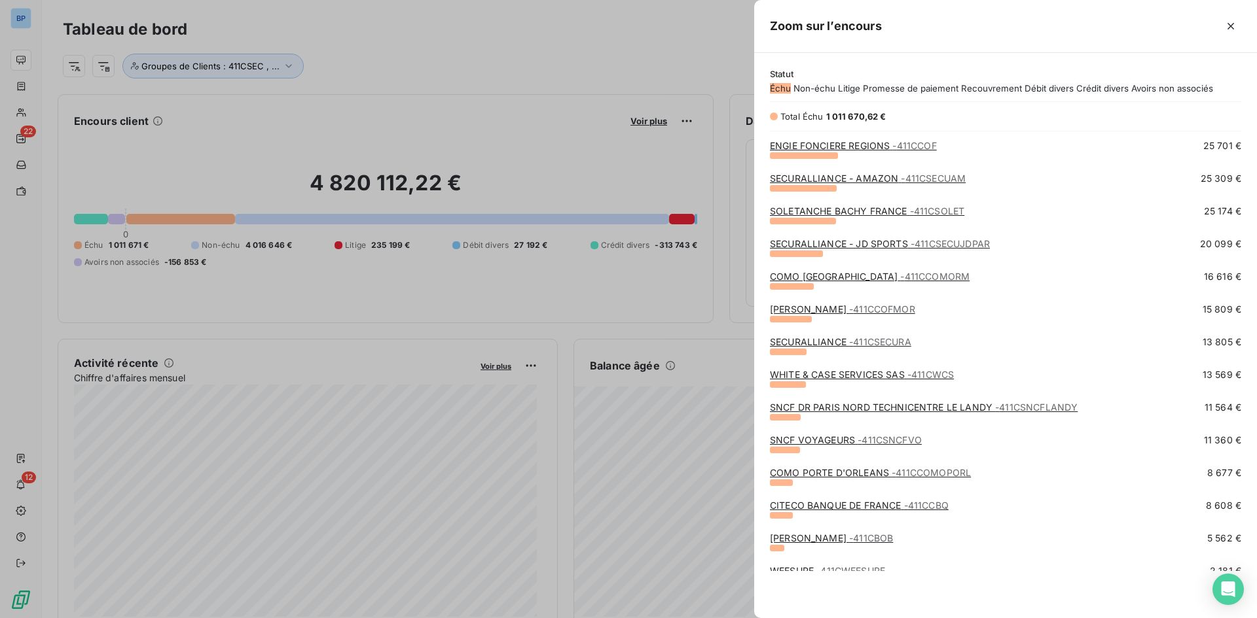
click at [821, 368] on div "SECURALLIANCE - 411CSECURA 13 805 €" at bounding box center [1005, 352] width 471 height 33
click at [821, 382] on div "WHITE & CASE SERVICES SAS - 411CWCS" at bounding box center [862, 374] width 184 height 13
click at [822, 380] on link "WHITE & CASE SERVICES SAS - 411CWCS" at bounding box center [862, 374] width 184 height 11
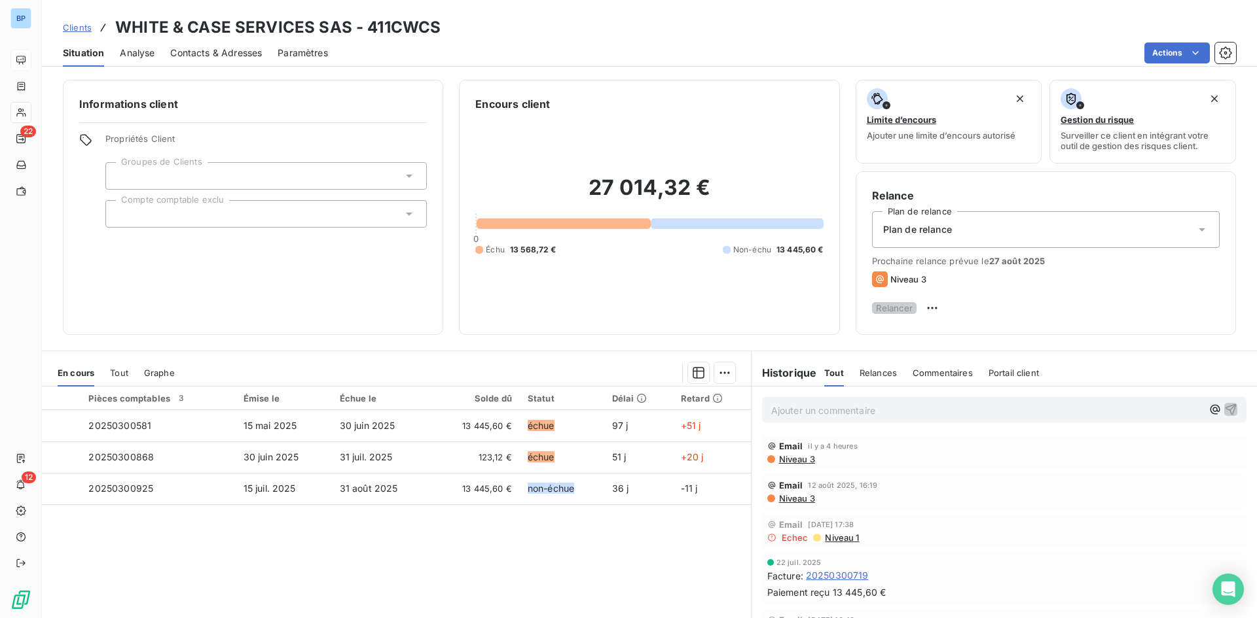
click at [713, 404] on icon at bounding box center [717, 398] width 10 height 10
click at [719, 382] on html "BP 22 12 Clients WHITE & CASE SERVICES SAS - 411CWCS Situation Analyse Contacts…" at bounding box center [628, 309] width 1257 height 618
click at [1092, 385] on html "BP 22 12 Clients WHITE & CASE SERVICES SAS - 411CWCS Situation Analyse Contacts…" at bounding box center [628, 309] width 1257 height 618
click at [1199, 308] on html "BP 22 12 Clients WHITE & CASE SERVICES SAS - 411CWCS Situation Analyse Contacts…" at bounding box center [628, 309] width 1257 height 618
click at [1049, 277] on html "BP 22 12 Clients WHITE & CASE SERVICES SAS - 411CWCS Situation Analyse Contacts…" at bounding box center [628, 309] width 1257 height 618
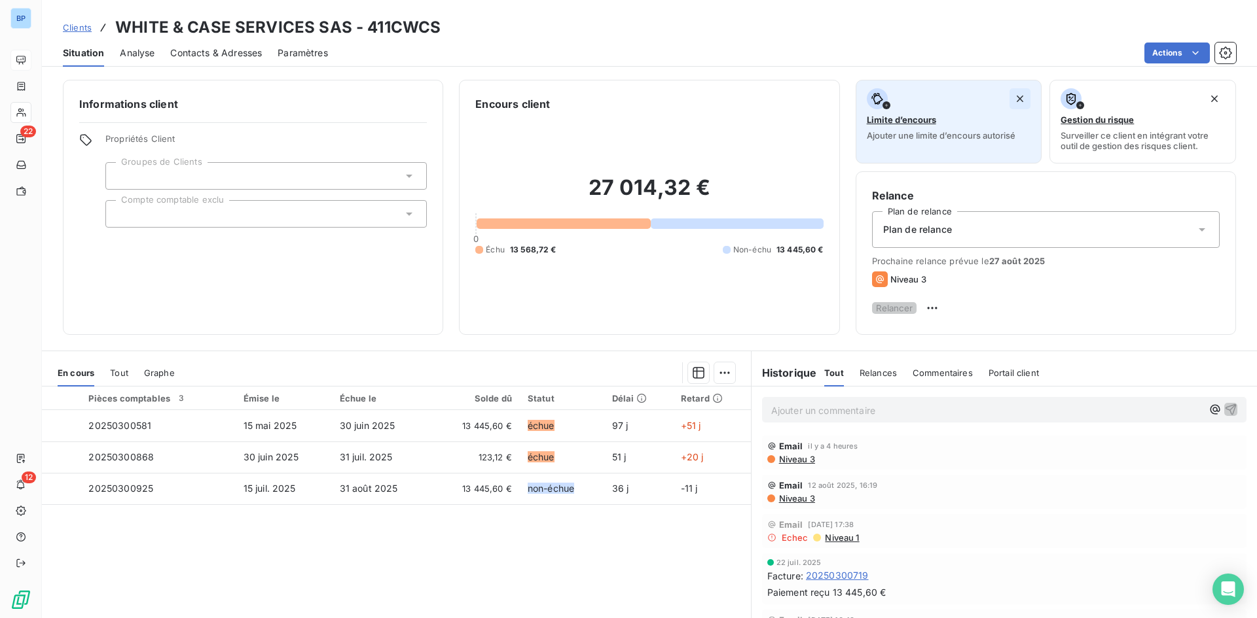
click at [1013, 97] on icon "button" at bounding box center [1019, 98] width 13 height 13
click at [1013, 98] on icon "button" at bounding box center [1019, 98] width 13 height 13
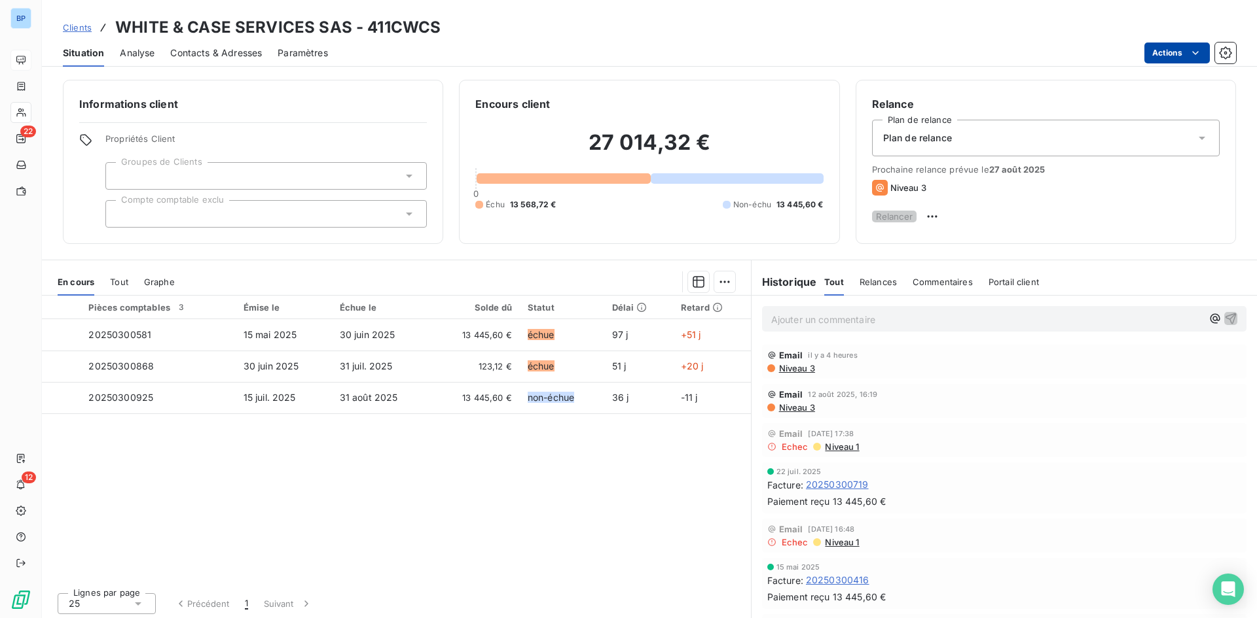
click at [1206, 56] on html "BP 22 12 Clients WHITE & CASE SERVICES SAS - 411CWCS Situation Analyse Contacts…" at bounding box center [628, 309] width 1257 height 618
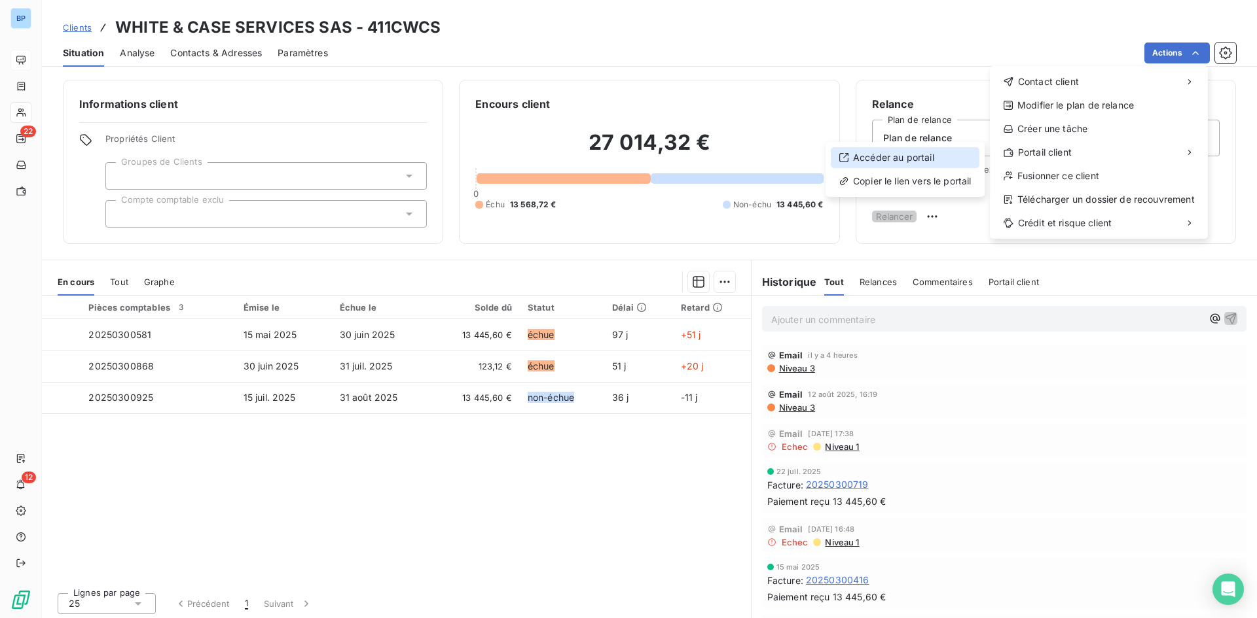
click at [951, 164] on div "Accéder au portail" at bounding box center [905, 157] width 149 height 21
click at [943, 338] on html "BP 22 12 Clients WHITE & CASE SERVICES SAS - 411CWCS Situation Analyse Contacts…" at bounding box center [628, 309] width 1257 height 618
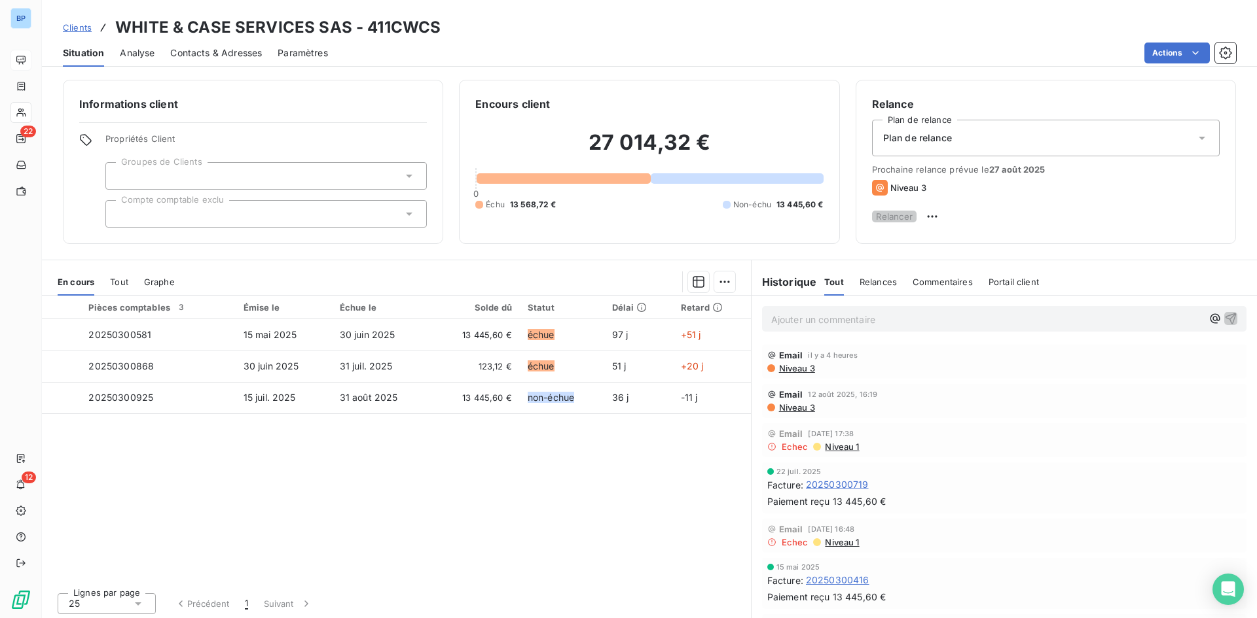
click at [782, 372] on span "Niveau 3" at bounding box center [796, 368] width 37 height 10
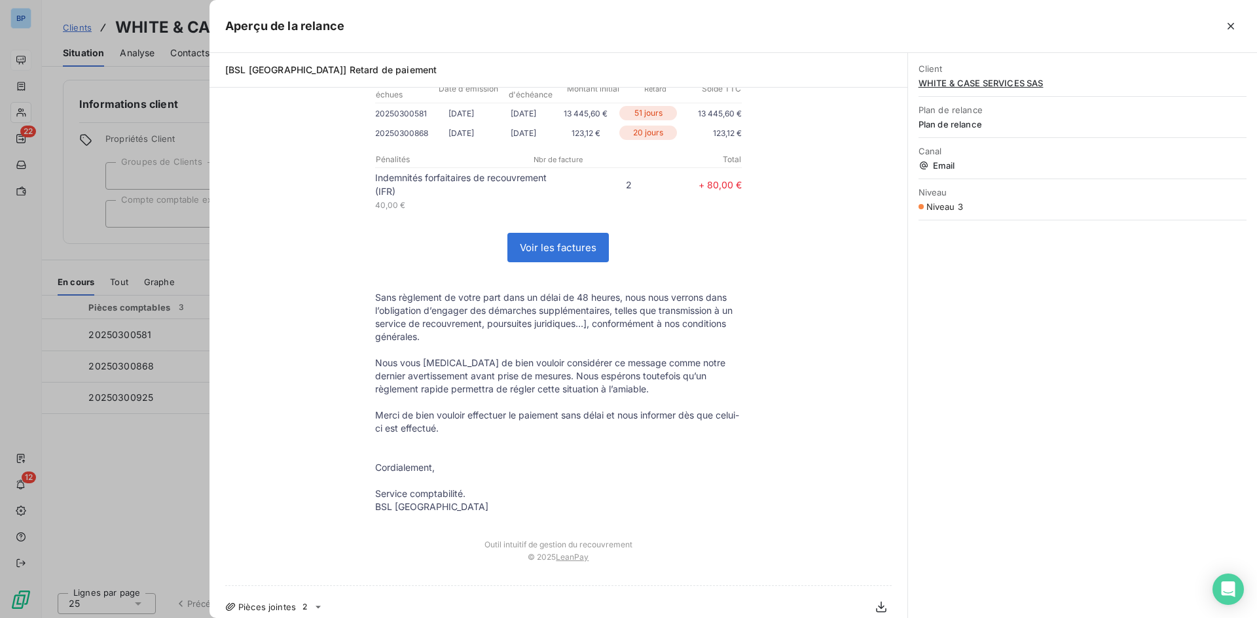
scroll to position [266, 0]
click at [319, 601] on icon at bounding box center [318, 605] width 10 height 10
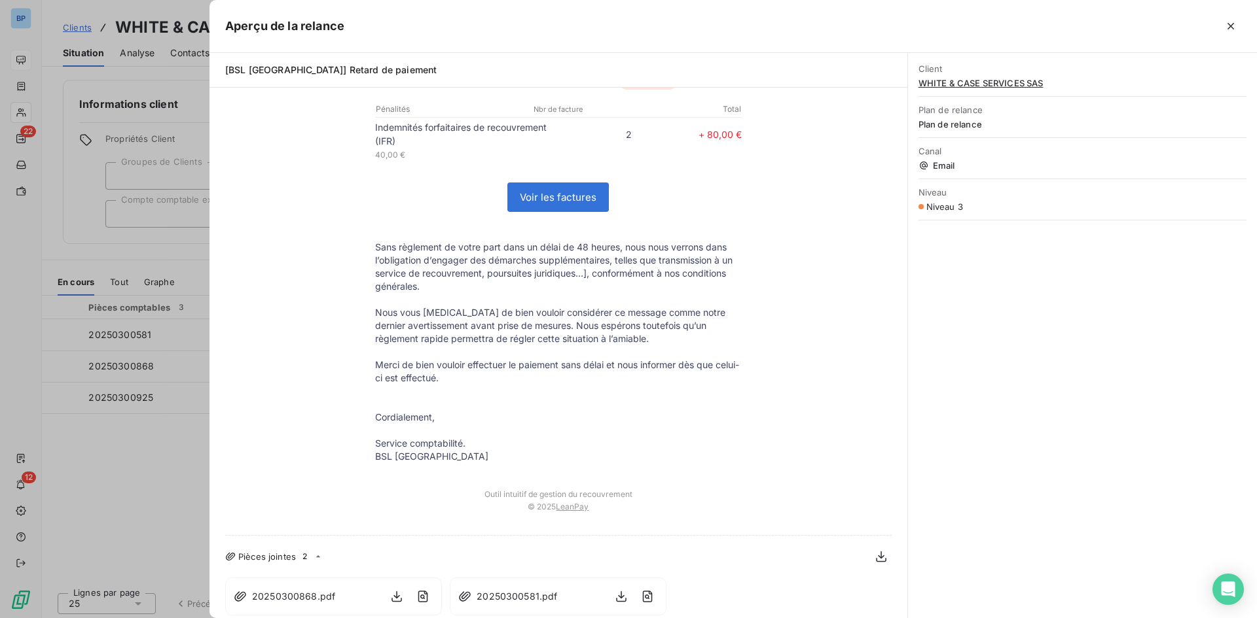
scroll to position [0, 0]
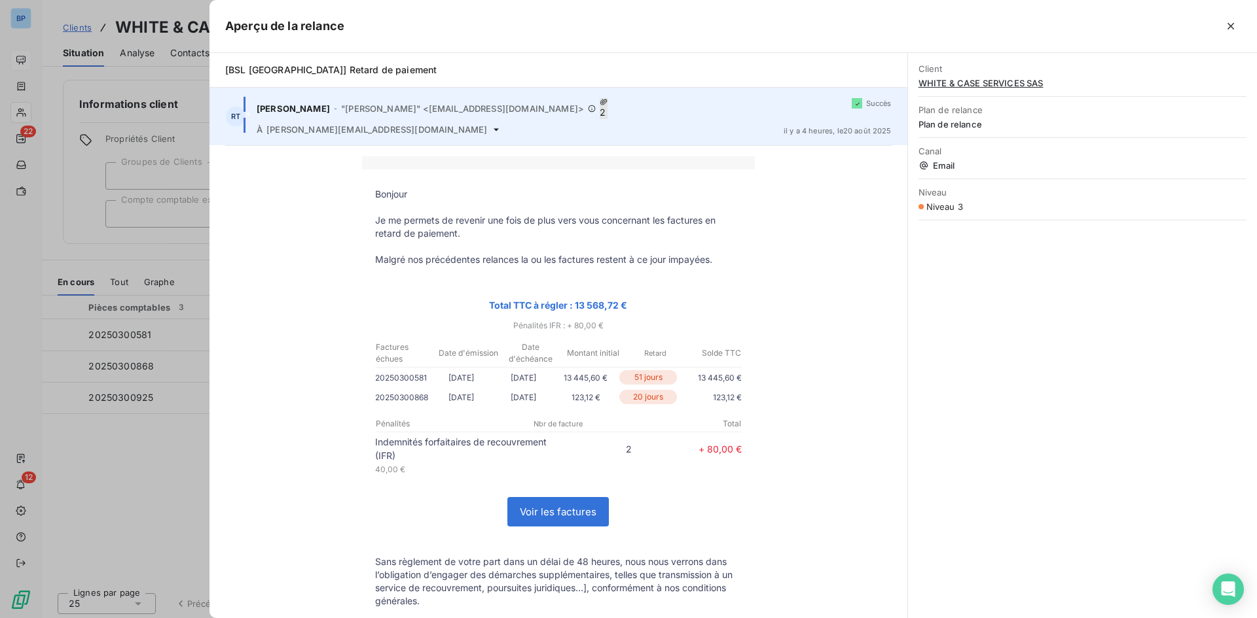
click at [600, 106] on span "2" at bounding box center [604, 108] width 8 height 21
click at [600, 105] on span "2" at bounding box center [604, 108] width 8 height 21
click at [756, 124] on div "À [PERSON_NAME][EMAIL_ADDRESS][DOMAIN_NAME]" at bounding box center [515, 129] width 516 height 10
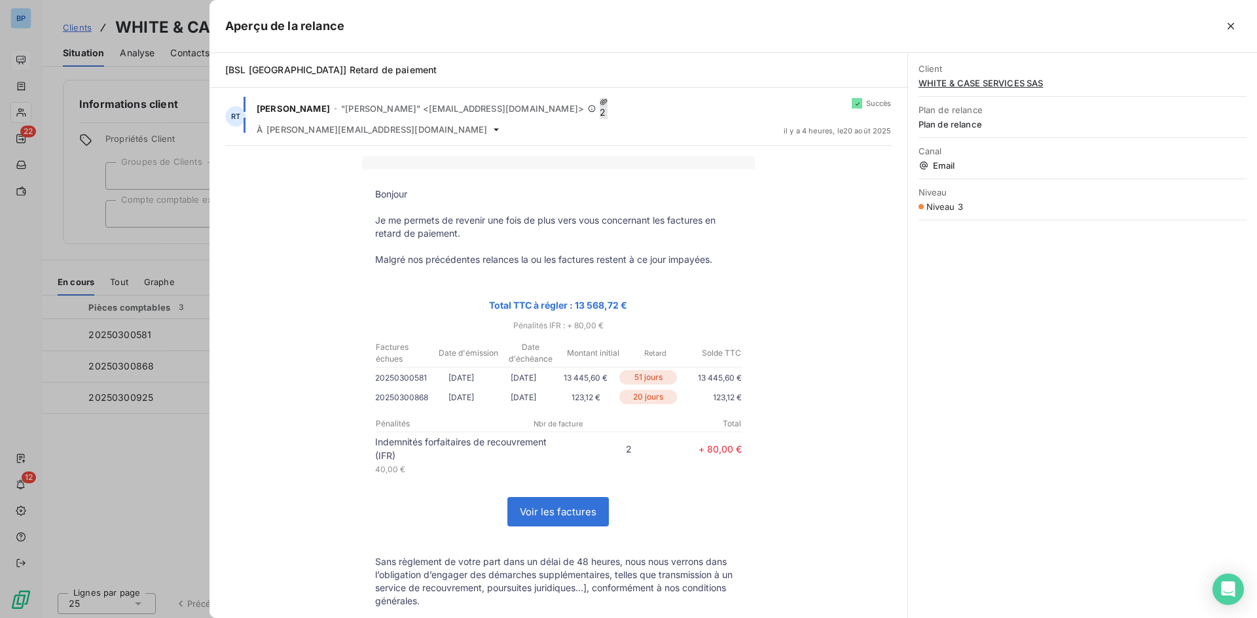
drag, startPoint x: 963, startPoint y: 166, endPoint x: 978, endPoint y: 142, distance: 28.9
click at [963, 166] on span "Email" at bounding box center [1082, 165] width 328 height 10
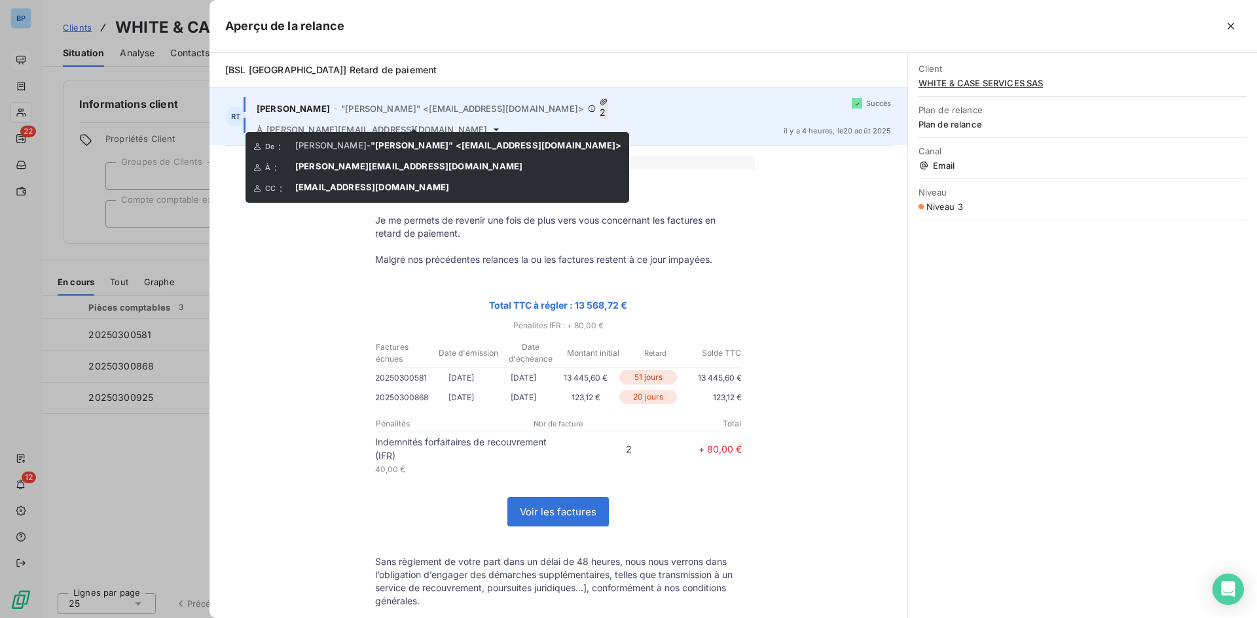
click at [493, 128] on icon at bounding box center [495, 129] width 5 height 3
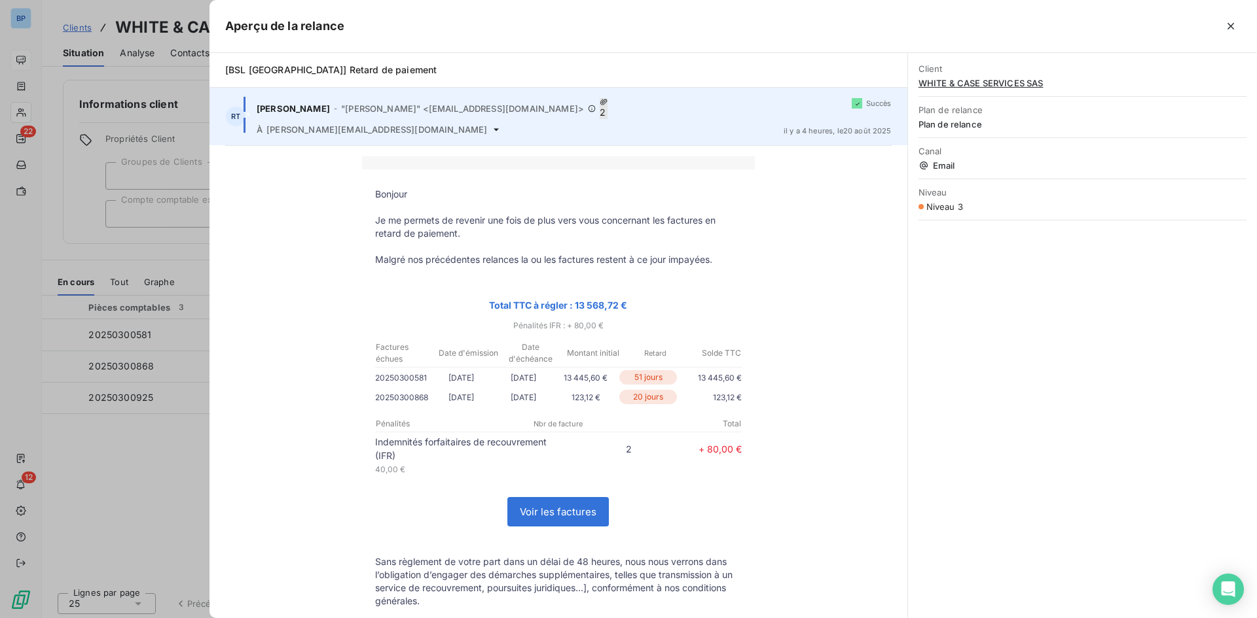
click at [493, 128] on icon at bounding box center [495, 129] width 5 height 3
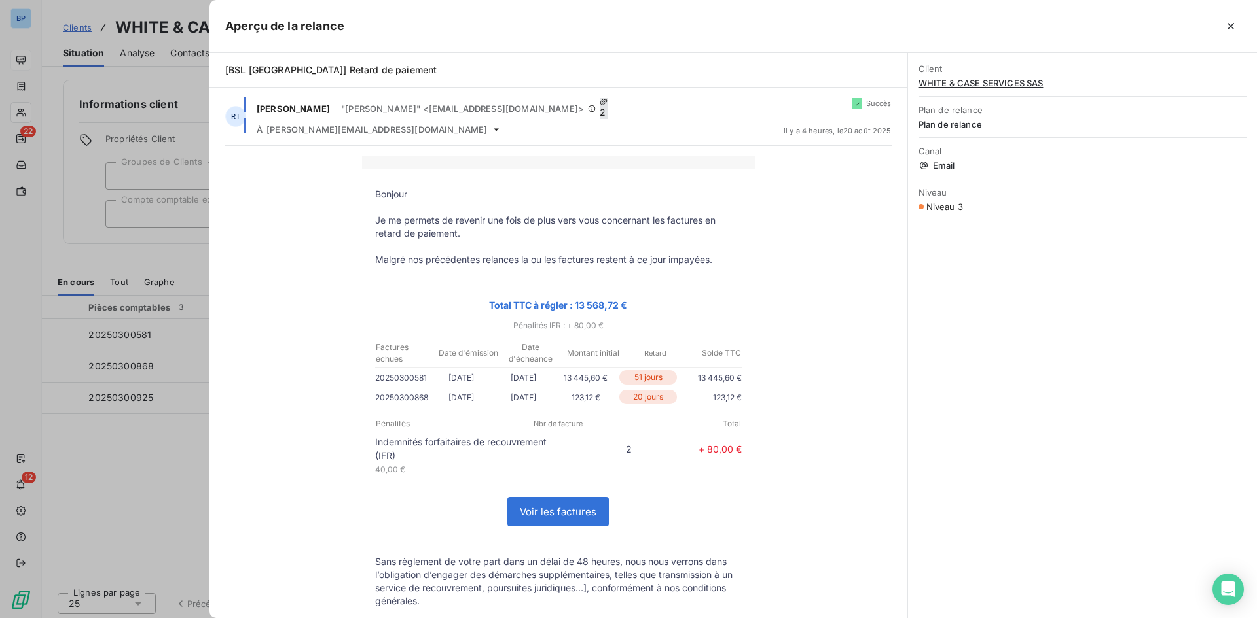
click at [334, 64] on span "[BSL [GEOGRAPHIC_DATA]] Retard de paiement" at bounding box center [330, 69] width 211 height 11
drag, startPoint x: 346, startPoint y: 79, endPoint x: 202, endPoint y: 79, distance: 144.0
click at [202, 618] on div "Aperçu de la relance [BSL [GEOGRAPHIC_DATA]] Retard de paiement RT [PERSON_NAME…" at bounding box center [628, 618] width 1257 height 0
click at [461, 65] on div "[BSL [GEOGRAPHIC_DATA]] Retard de paiement" at bounding box center [558, 69] width 666 height 13
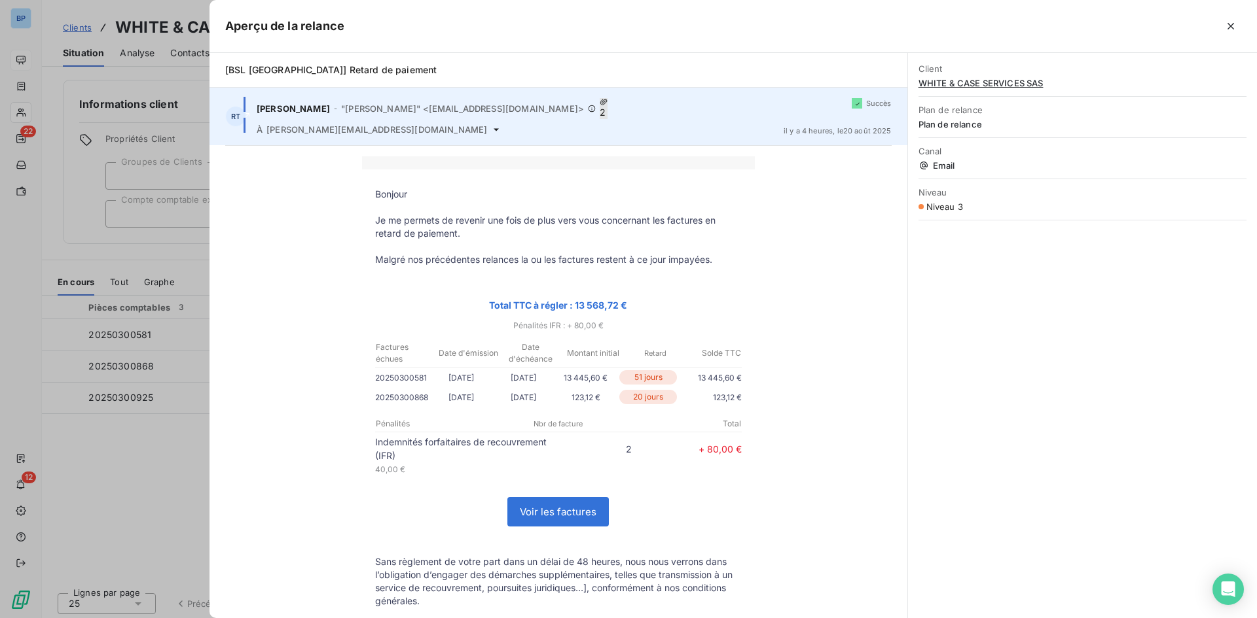
click at [407, 113] on div "[PERSON_NAME] - "[PERSON_NAME]" <[EMAIL_ADDRESS][DOMAIN_NAME]> 2 À [DOMAIN_NAME…" at bounding box center [515, 116] width 516 height 37
click at [450, 107] on span ""[PERSON_NAME]" <[EMAIL_ADDRESS][DOMAIN_NAME]>" at bounding box center [462, 108] width 243 height 10
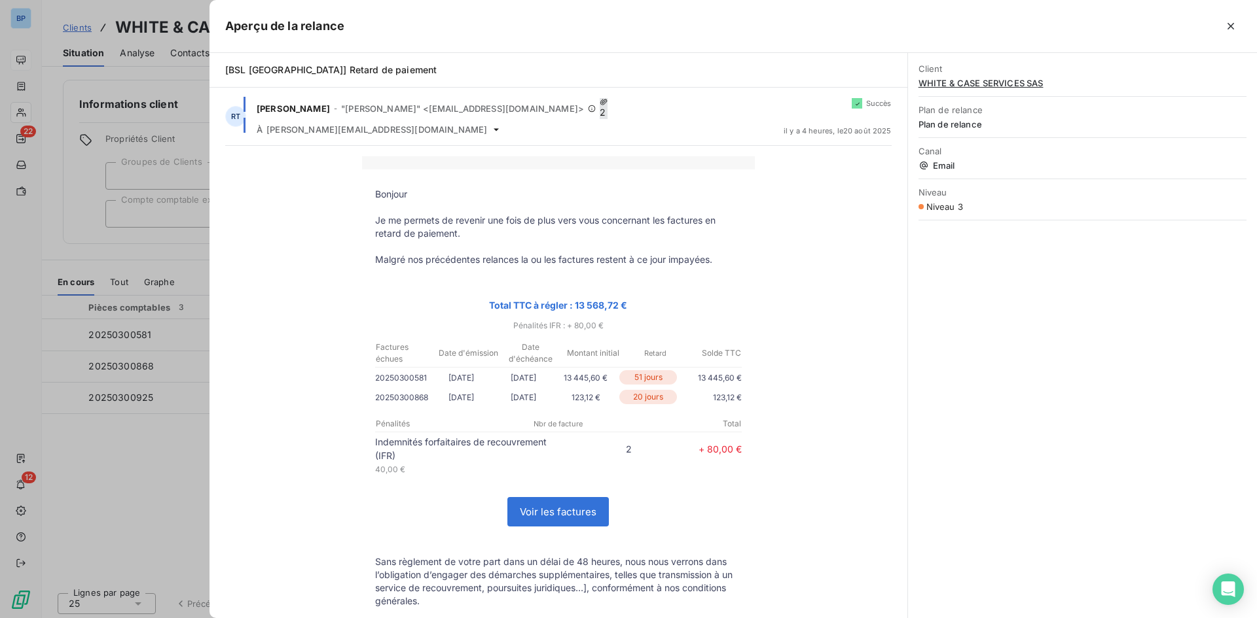
drag, startPoint x: 515, startPoint y: 120, endPoint x: 997, endPoint y: 267, distance: 504.3
click at [804, 321] on div "Bonjour Je me permets de revenir une fois de plus vers vous concernant les fact…" at bounding box center [558, 497] width 666 height 683
drag, startPoint x: 1029, startPoint y: 253, endPoint x: 1015, endPoint y: 205, distance: 49.9
click at [1029, 251] on div "Client WHITE & CASE SERVICES SAS Plan de relance Plan de relance Canal Email Ni…" at bounding box center [1082, 335] width 349 height 565
click at [961, 209] on div "Niveau 3" at bounding box center [1082, 207] width 328 height 10
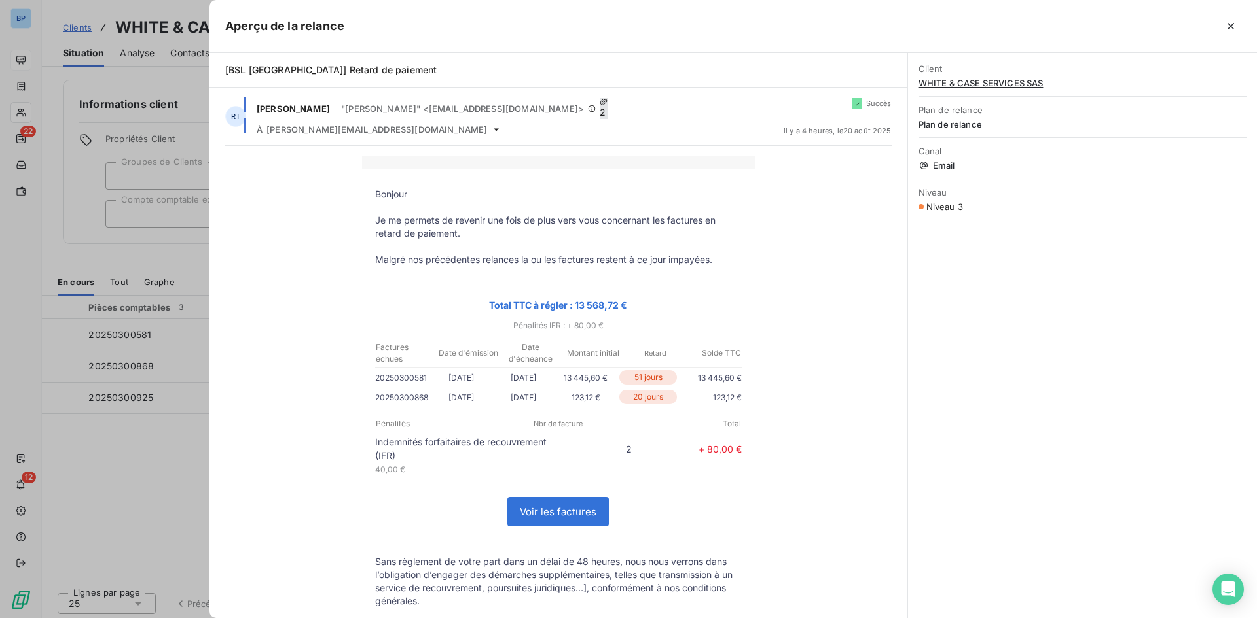
click at [941, 162] on span "Email" at bounding box center [1082, 165] width 328 height 10
click at [966, 120] on span "Plan de relance" at bounding box center [1082, 124] width 328 height 10
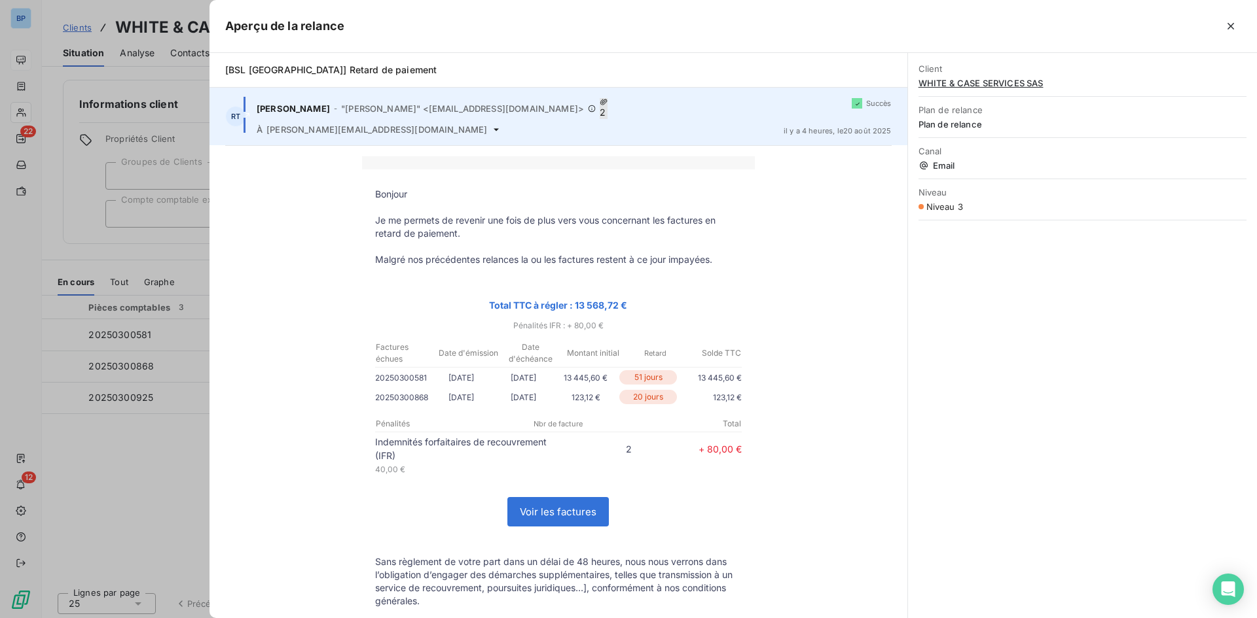
click at [534, 103] on span ""[PERSON_NAME]" <[EMAIL_ADDRESS][DOMAIN_NAME]>" at bounding box center [462, 108] width 243 height 10
click at [588, 105] on icon at bounding box center [591, 108] width 7 height 7
click at [600, 100] on icon at bounding box center [604, 102] width 8 height 8
click at [600, 105] on span "2" at bounding box center [604, 108] width 8 height 21
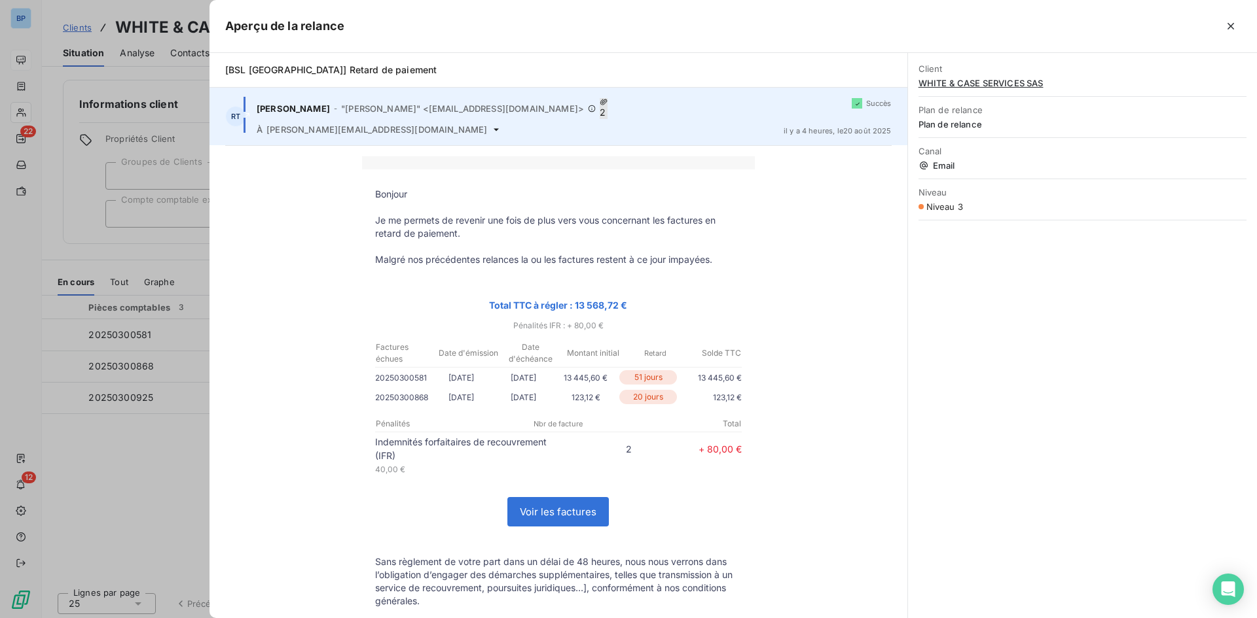
click at [743, 124] on div "À [PERSON_NAME][EMAIL_ADDRESS][DOMAIN_NAME]" at bounding box center [515, 129] width 516 height 10
click at [545, 113] on div "[PERSON_NAME] - "[PERSON_NAME]" <[EMAIL_ADDRESS][DOMAIN_NAME]> 2 À [DOMAIN_NAME…" at bounding box center [515, 116] width 516 height 37
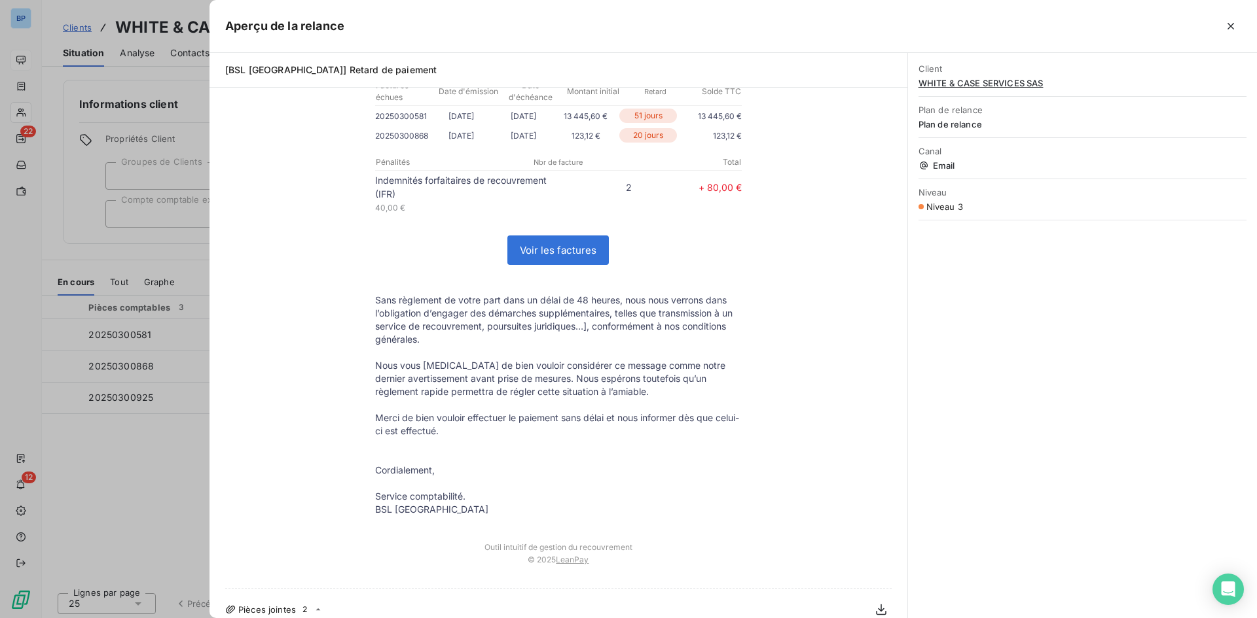
scroll to position [315, 0]
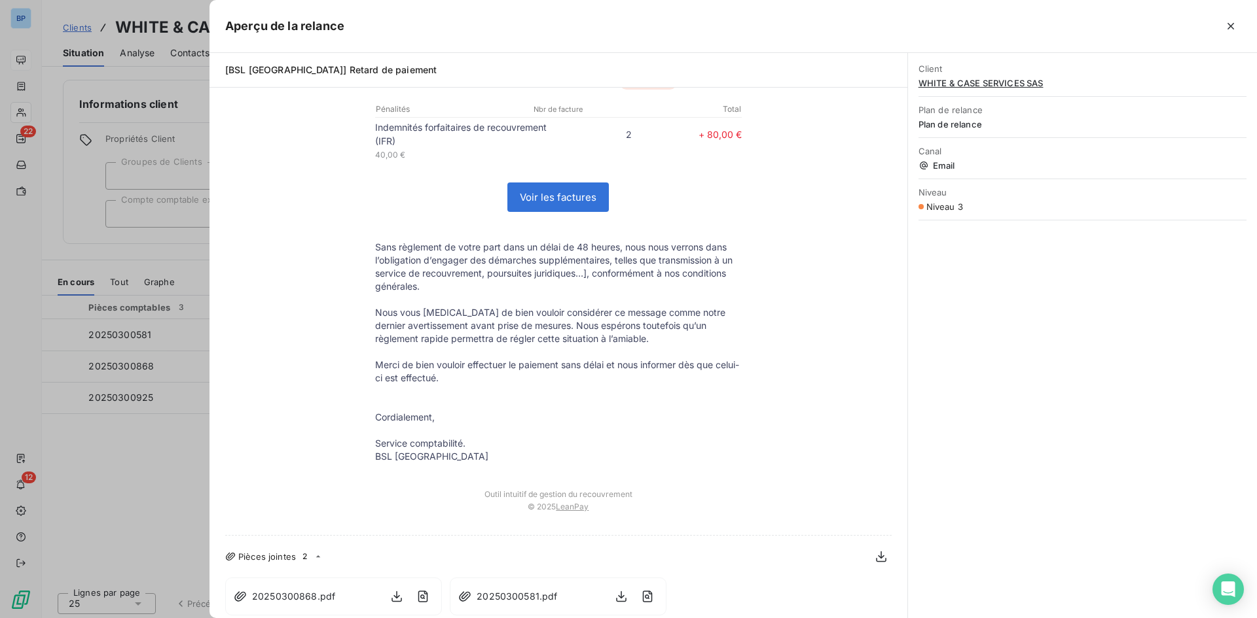
click at [316, 552] on icon at bounding box center [318, 557] width 10 height 10
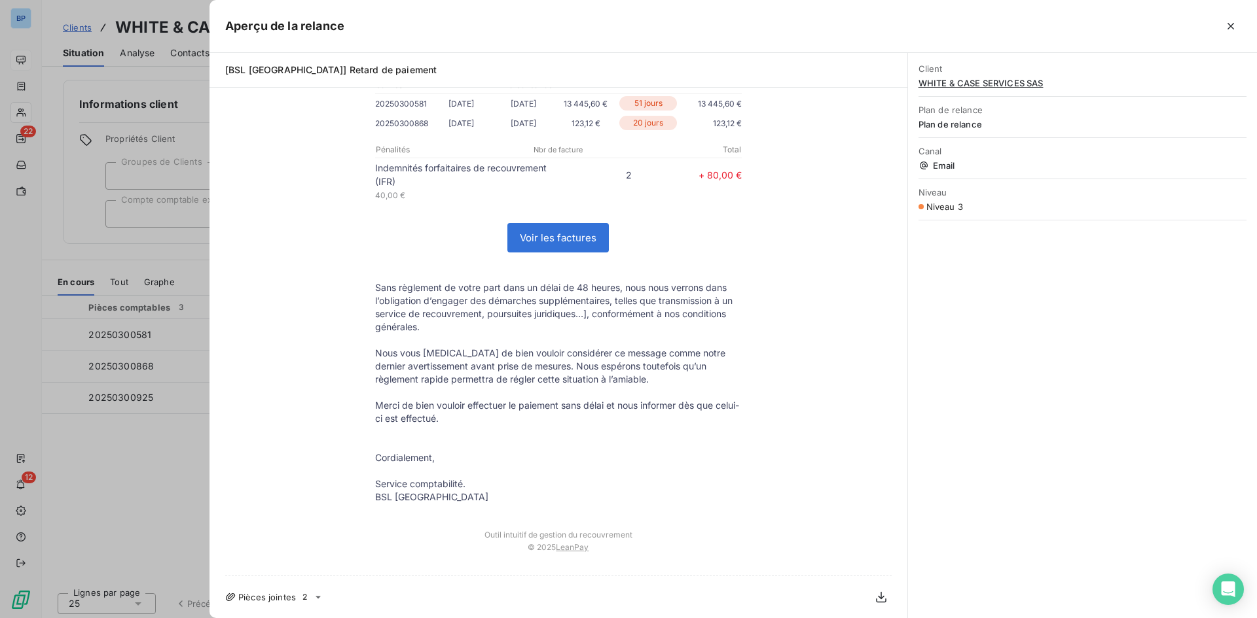
scroll to position [266, 0]
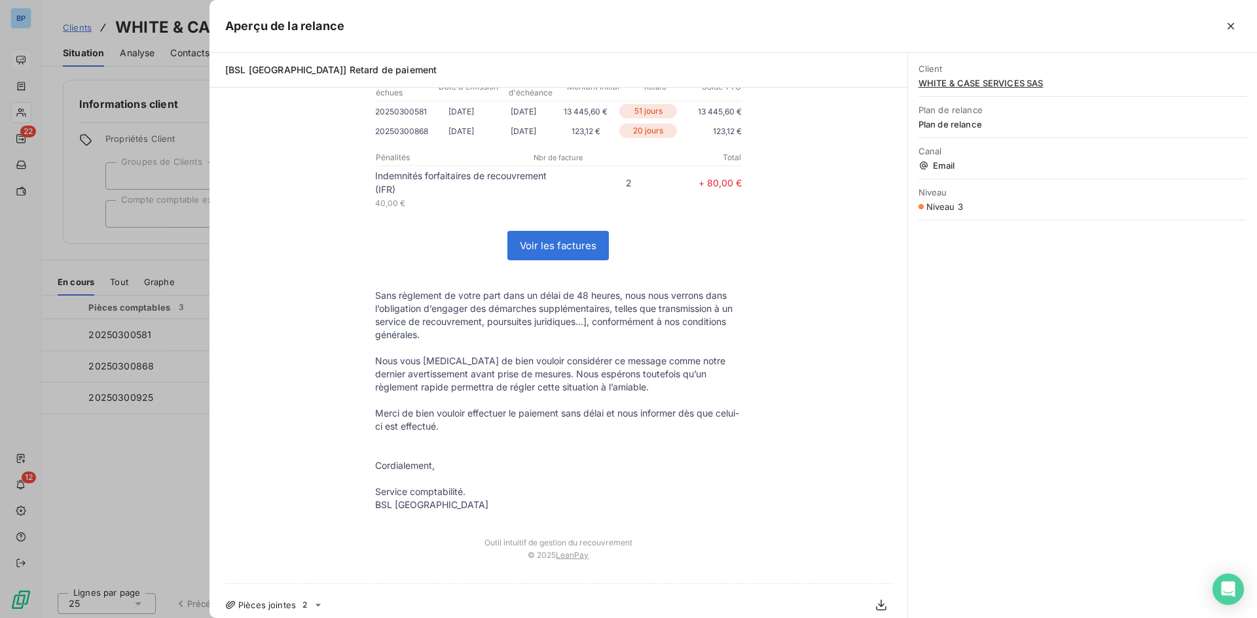
click at [572, 550] on link "LeanPay" at bounding box center [572, 555] width 33 height 10
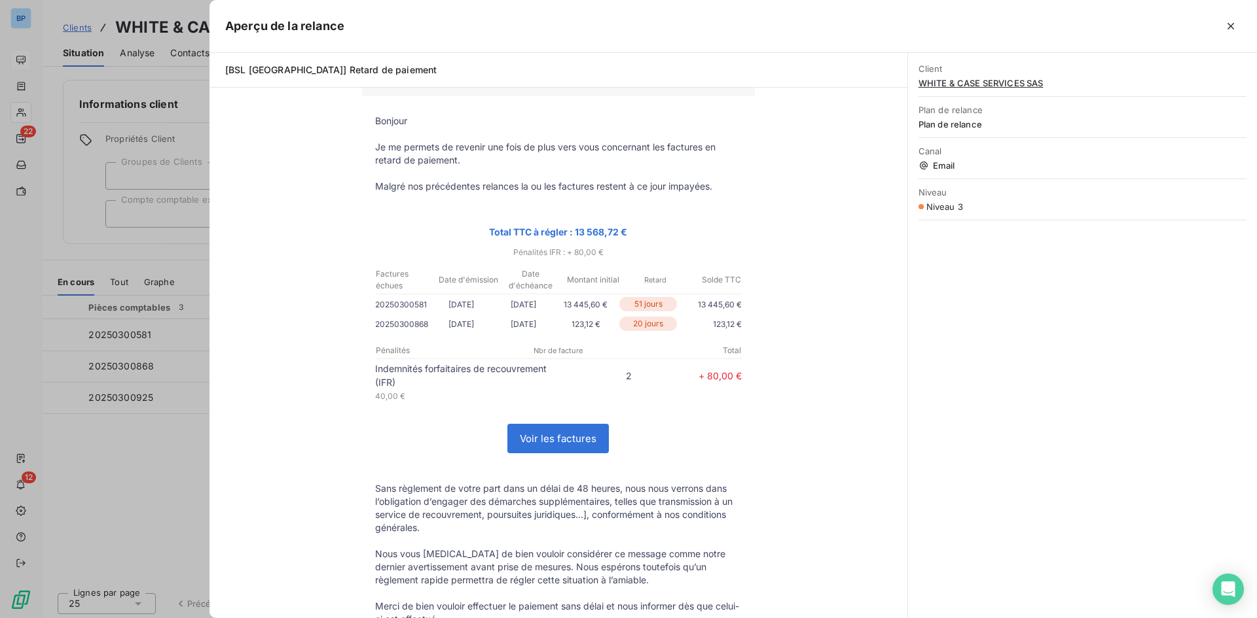
scroll to position [0, 0]
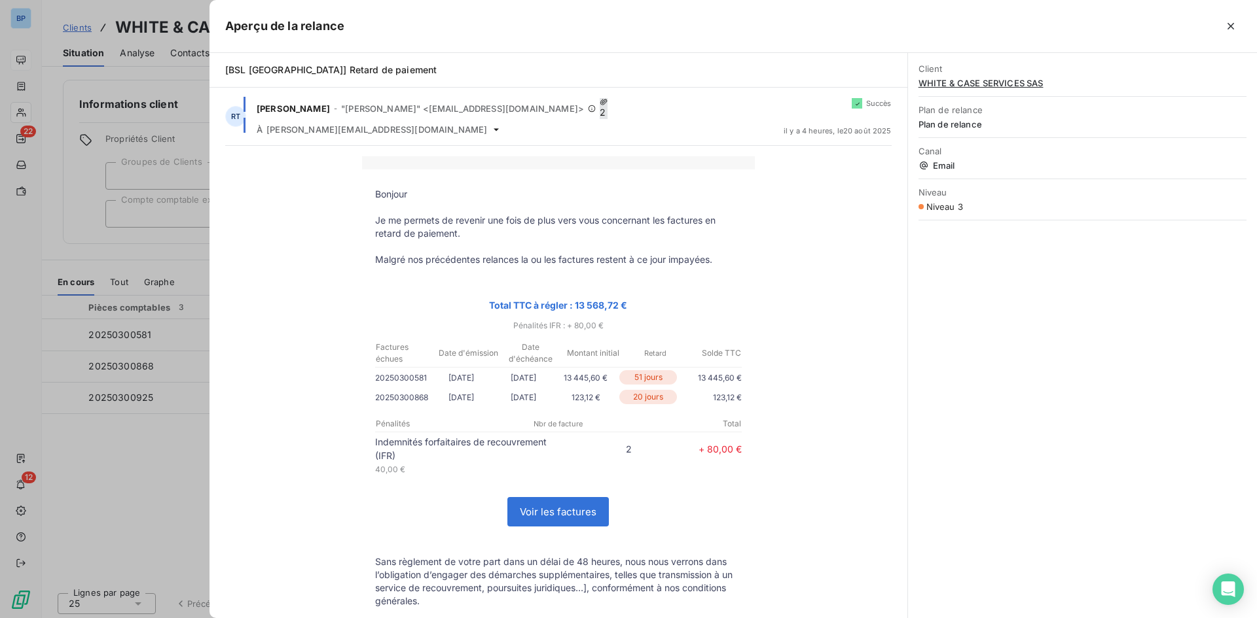
click at [175, 262] on div at bounding box center [628, 309] width 1257 height 618
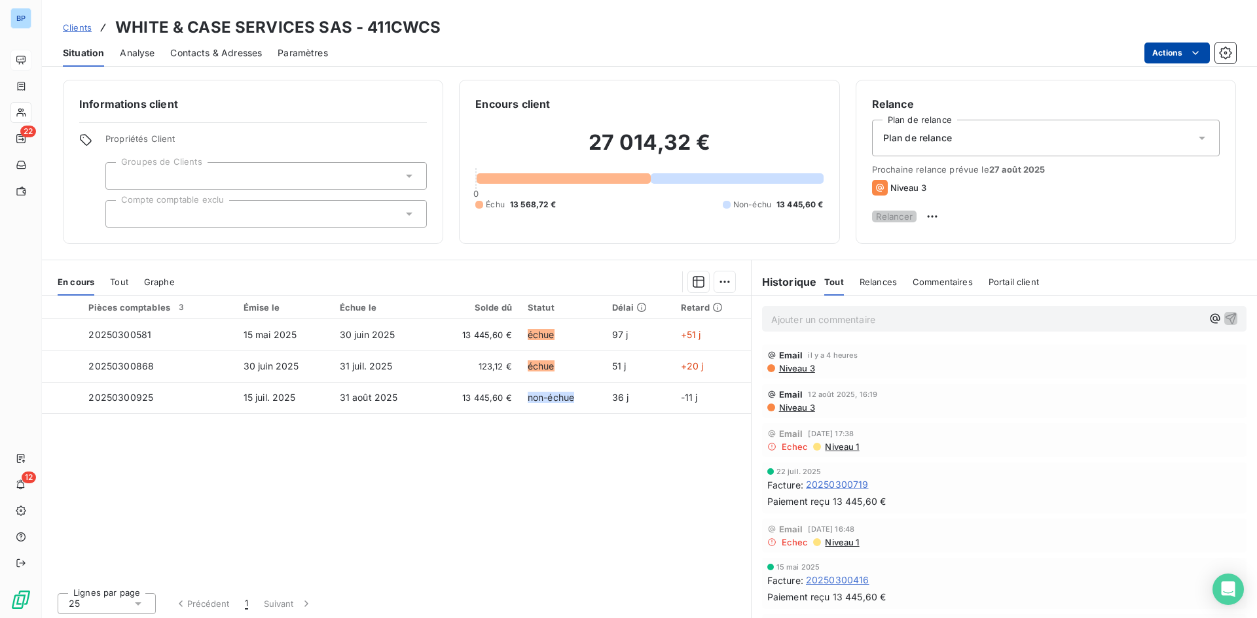
click at [1206, 55] on html "BP 22 12 Clients WHITE & CASE SERVICES SAS - 411CWCS Situation Analyse Contacts…" at bounding box center [628, 309] width 1257 height 618
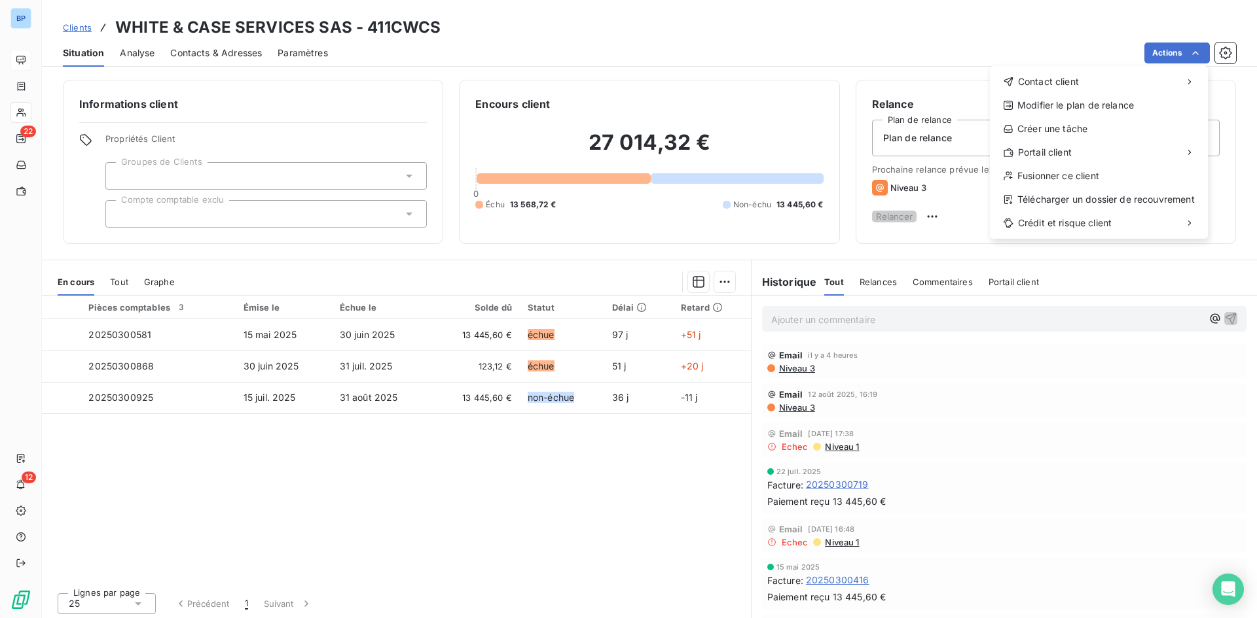
click at [1222, 50] on html "BP 22 12 Clients WHITE & CASE SERVICES SAS - 411CWCS Situation Analyse Contacts…" at bounding box center [628, 309] width 1257 height 618
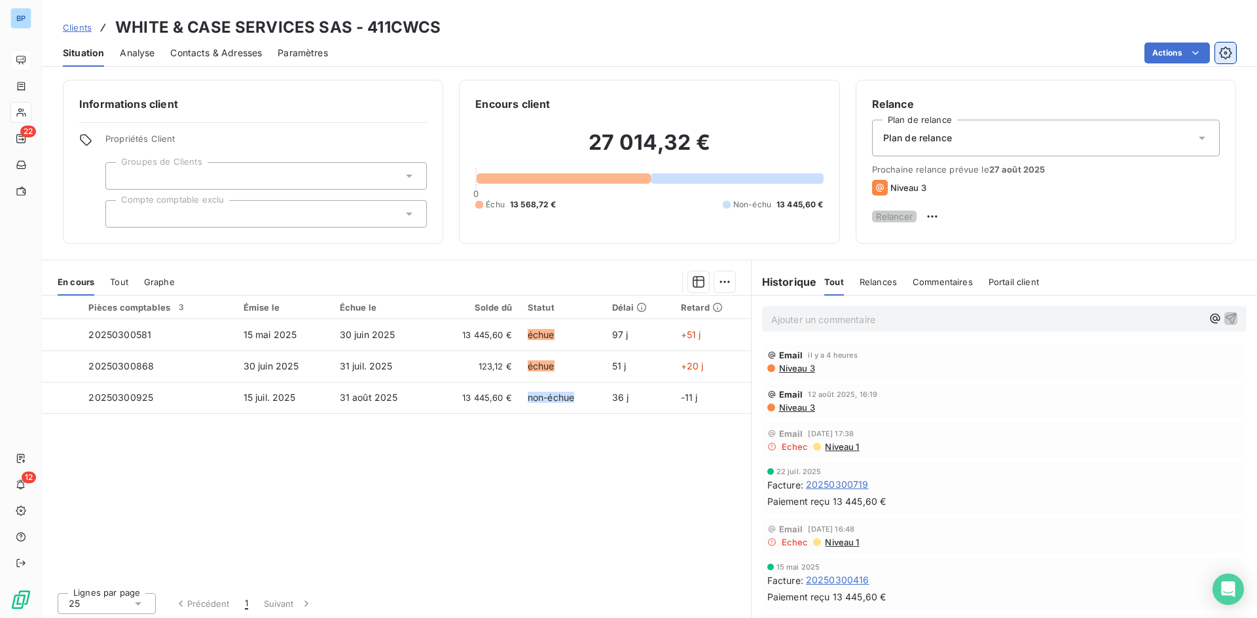
click at [1226, 54] on icon "button" at bounding box center [1225, 52] width 13 height 13
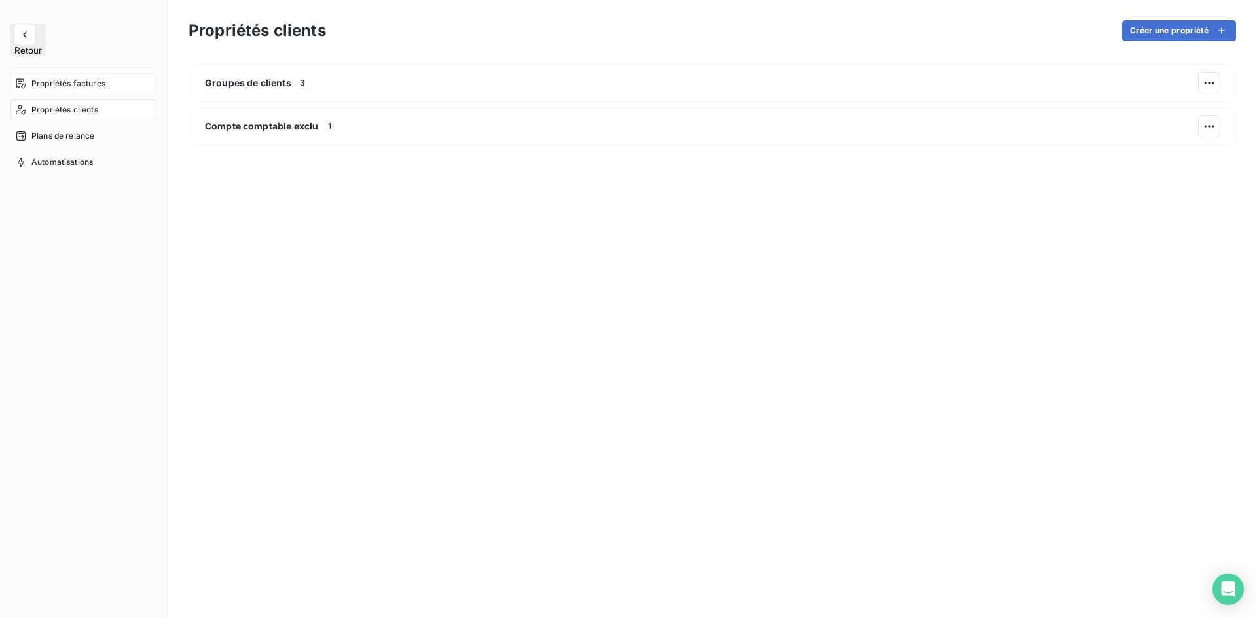
click at [50, 79] on div "Propriétés factures" at bounding box center [83, 83] width 146 height 21
click at [81, 130] on span "Plans de relance" at bounding box center [62, 136] width 63 height 12
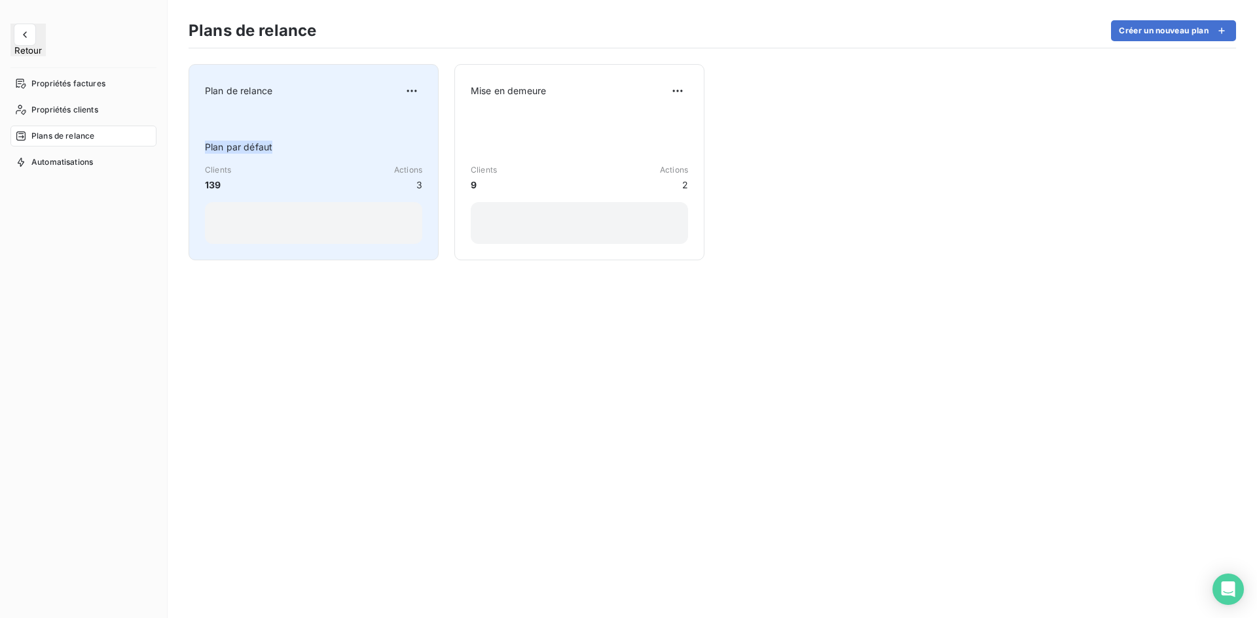
click at [379, 122] on div "Plan par défaut Clients 139 Actions 3" at bounding box center [313, 178] width 217 height 132
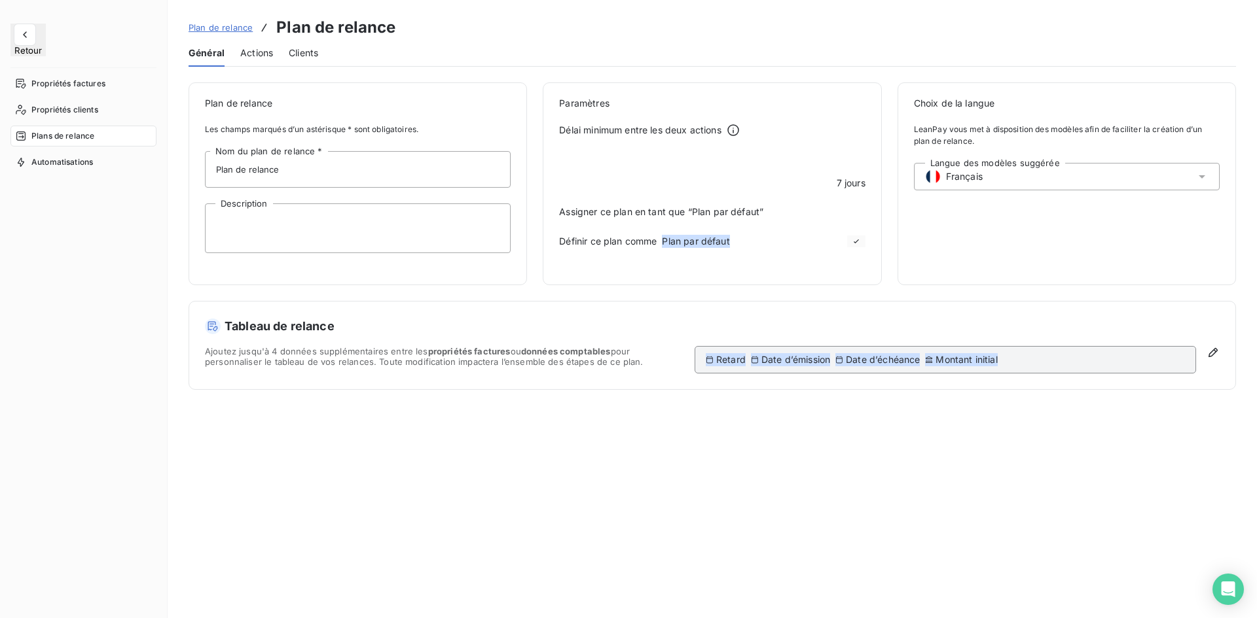
click at [272, 62] on div "Actions" at bounding box center [256, 52] width 33 height 27
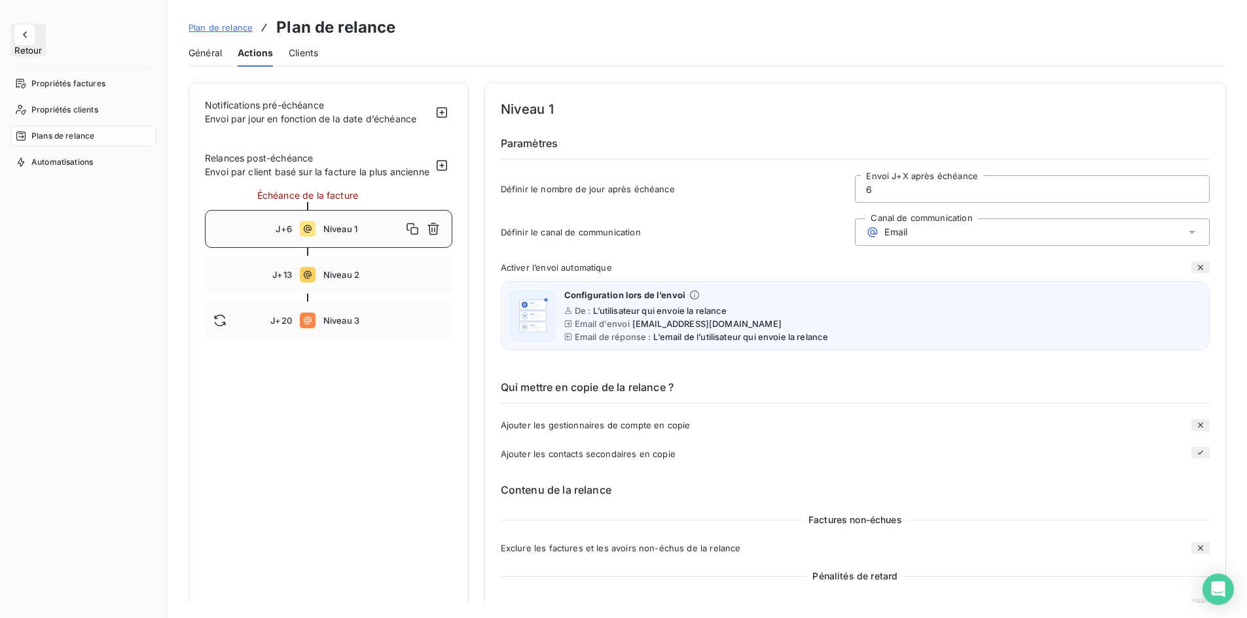
click at [317, 56] on span "Clients" at bounding box center [303, 52] width 29 height 13
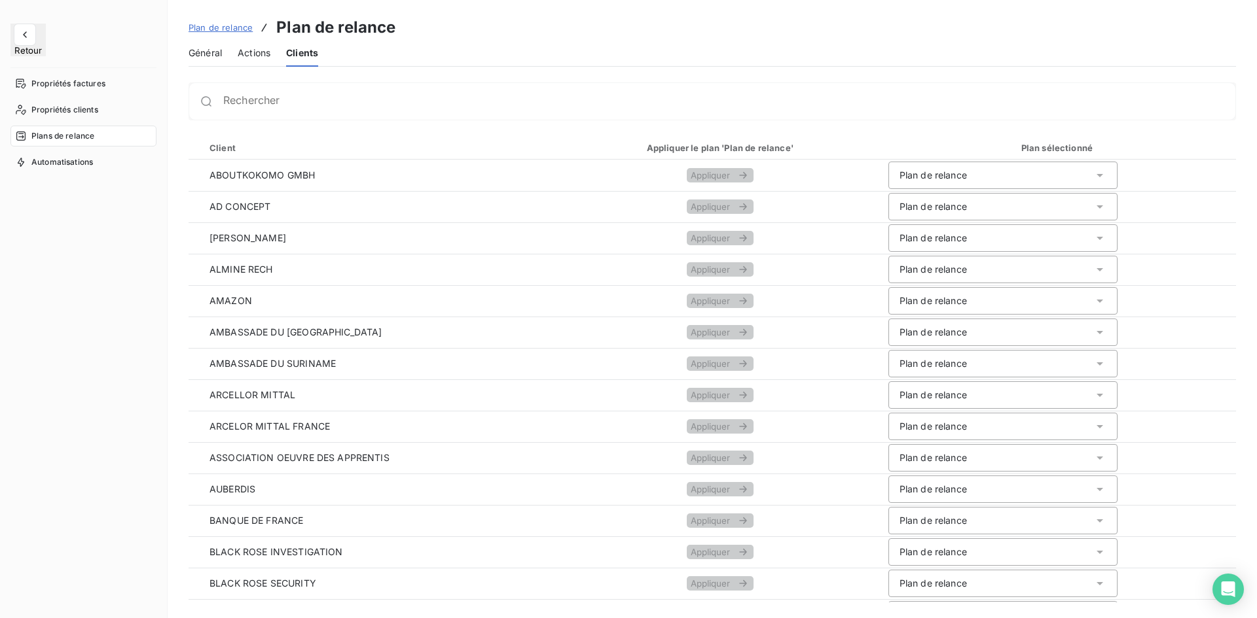
click at [40, 39] on button "Retour" at bounding box center [27, 40] width 35 height 33
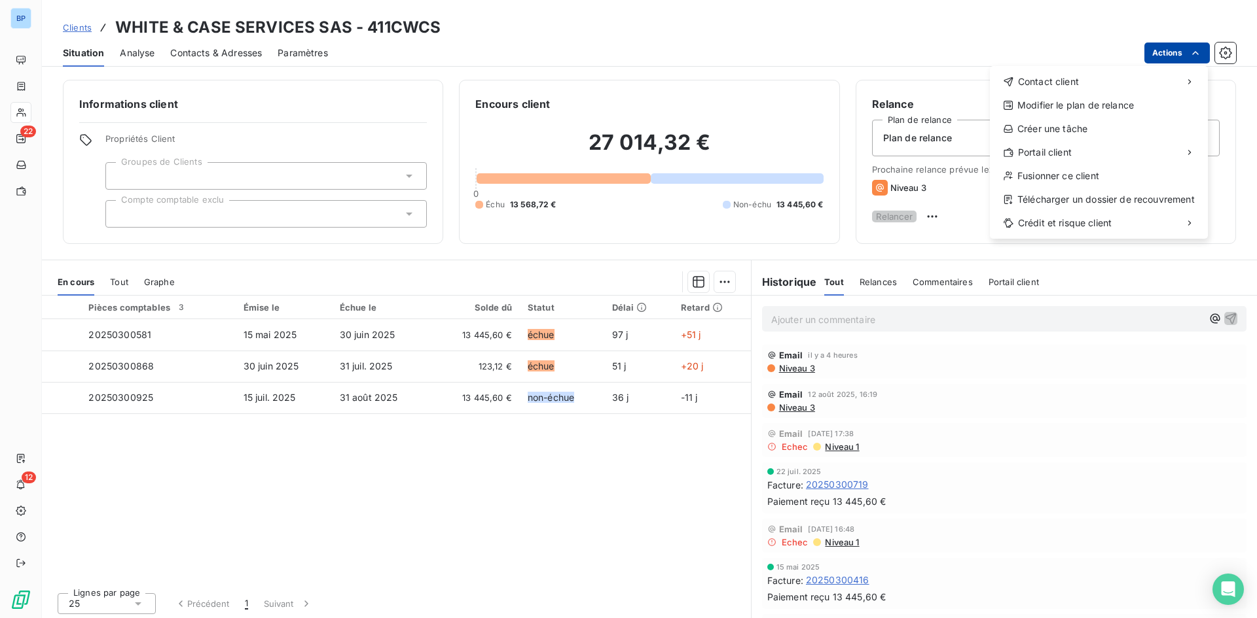
click at [1208, 58] on html "BP 22 12 Clients WHITE & CASE SERVICES SAS - 411CWCS Situation Analyse Contacts…" at bounding box center [628, 309] width 1257 height 618
click at [1105, 200] on div "Télécharger un dossier de recouvrement" at bounding box center [1098, 199] width 207 height 21
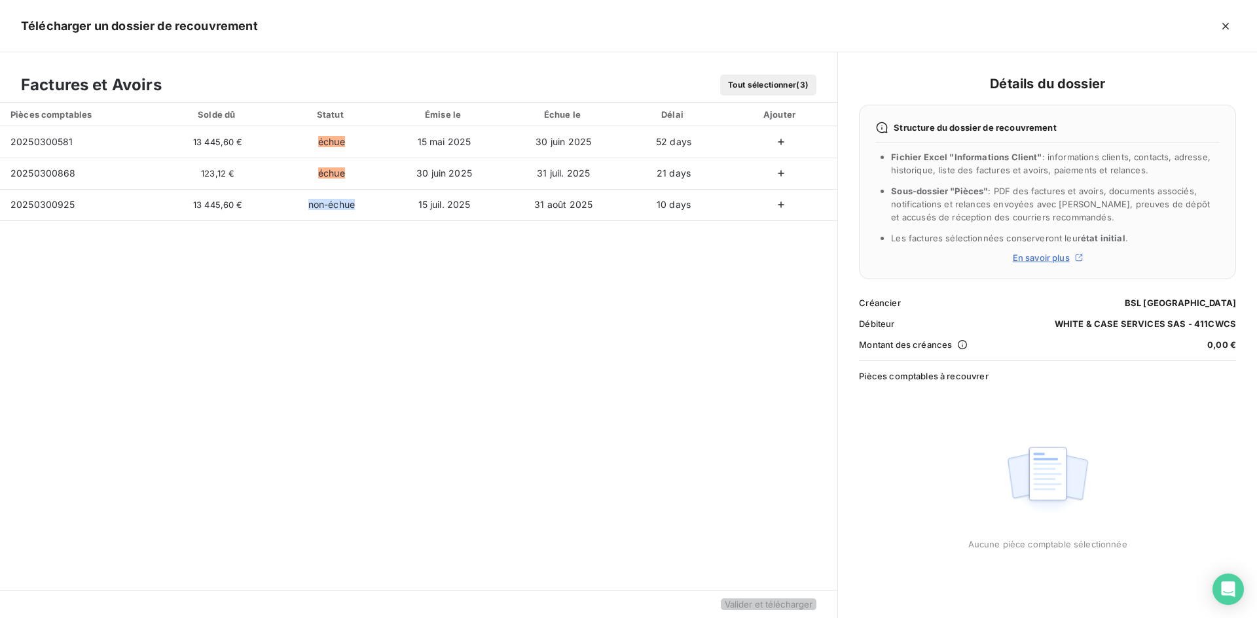
drag, startPoint x: 955, startPoint y: 153, endPoint x: 1186, endPoint y: 166, distance: 231.4
click at [1186, 166] on li "Fichier Excel "Informations Client" : informations clients, contacts, adresse, …" at bounding box center [1055, 164] width 329 height 26
click at [1182, 173] on li "Fichier Excel "Informations Client" : informations clients, contacts, adresse, …" at bounding box center [1055, 164] width 329 height 26
drag, startPoint x: 944, startPoint y: 190, endPoint x: 1149, endPoint y: 197, distance: 205.6
click at [1149, 197] on li "Sous-dossier "Pièces" : PDF des factures et avoirs, documents associés, notific…" at bounding box center [1055, 204] width 329 height 39
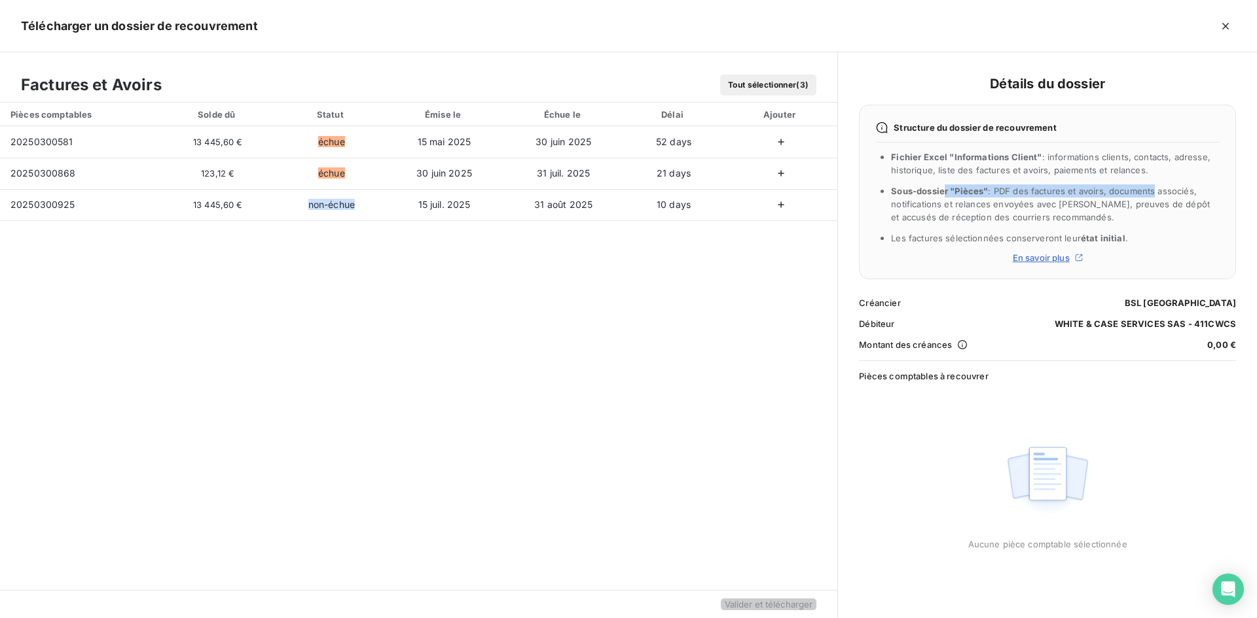
click at [446, 287] on div "Pièces comptables Solde dû Statut Émise le Échue le Délai Ajouter 20250300581 1…" at bounding box center [418, 347] width 837 height 488
click at [1226, 27] on icon "button" at bounding box center [1225, 26] width 7 height 7
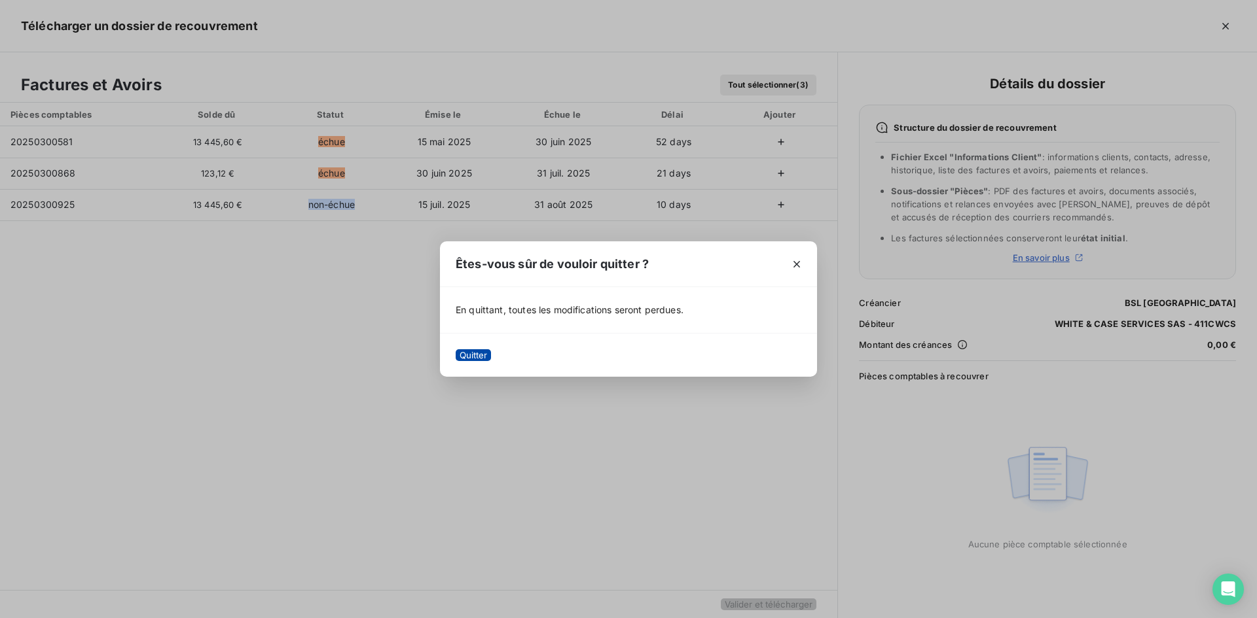
click at [486, 355] on button "Quitter" at bounding box center [473, 355] width 35 height 12
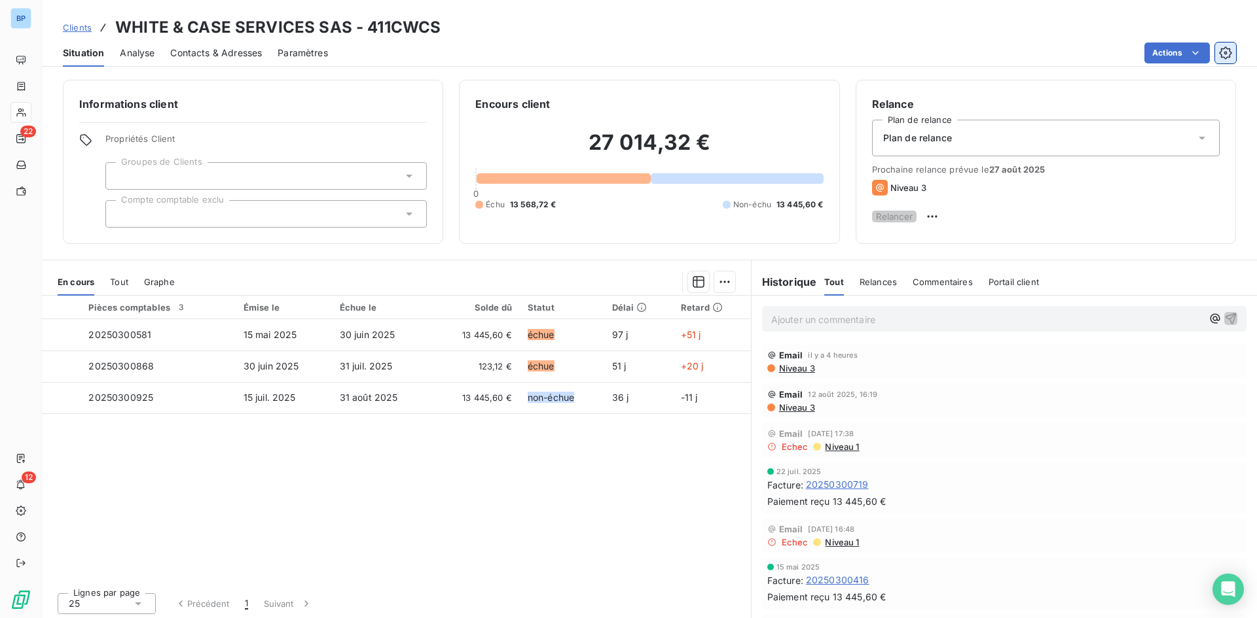
click at [1234, 58] on button "button" at bounding box center [1225, 53] width 21 height 21
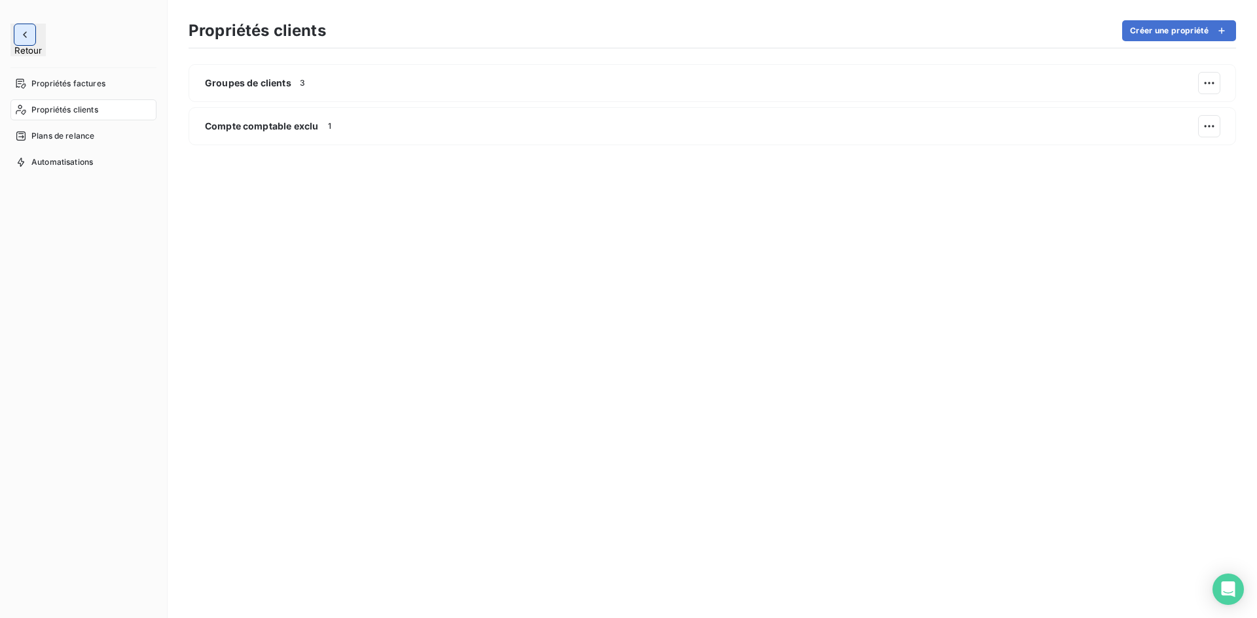
click at [32, 34] on button "button" at bounding box center [24, 34] width 21 height 21
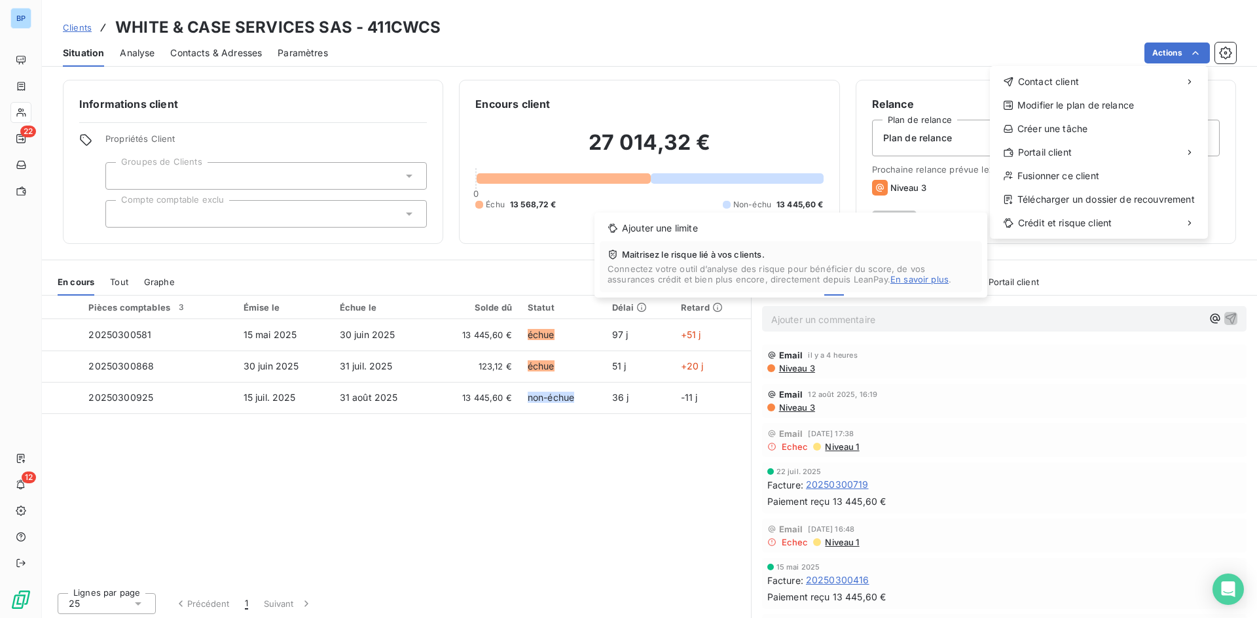
click at [822, 397] on html "BP 22 12 Clients WHITE & CASE SERVICES SAS - 411CWCS Situation Analyse Contacts…" at bounding box center [628, 309] width 1257 height 618
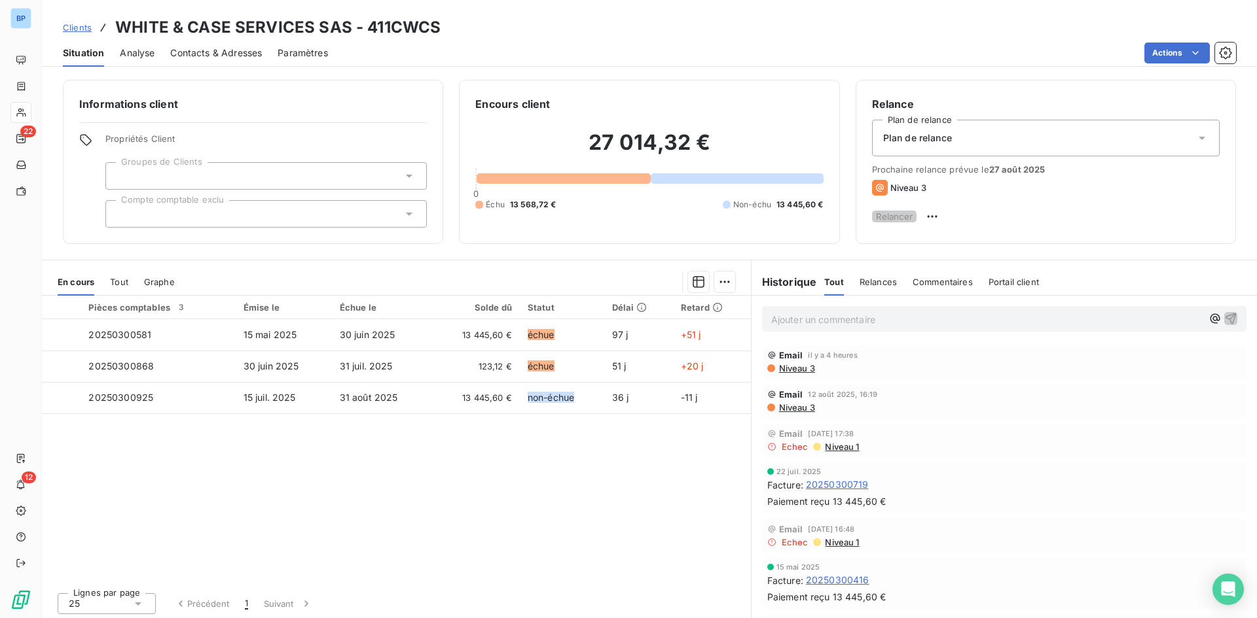
click at [800, 374] on span "Niveau 3" at bounding box center [796, 368] width 37 height 10
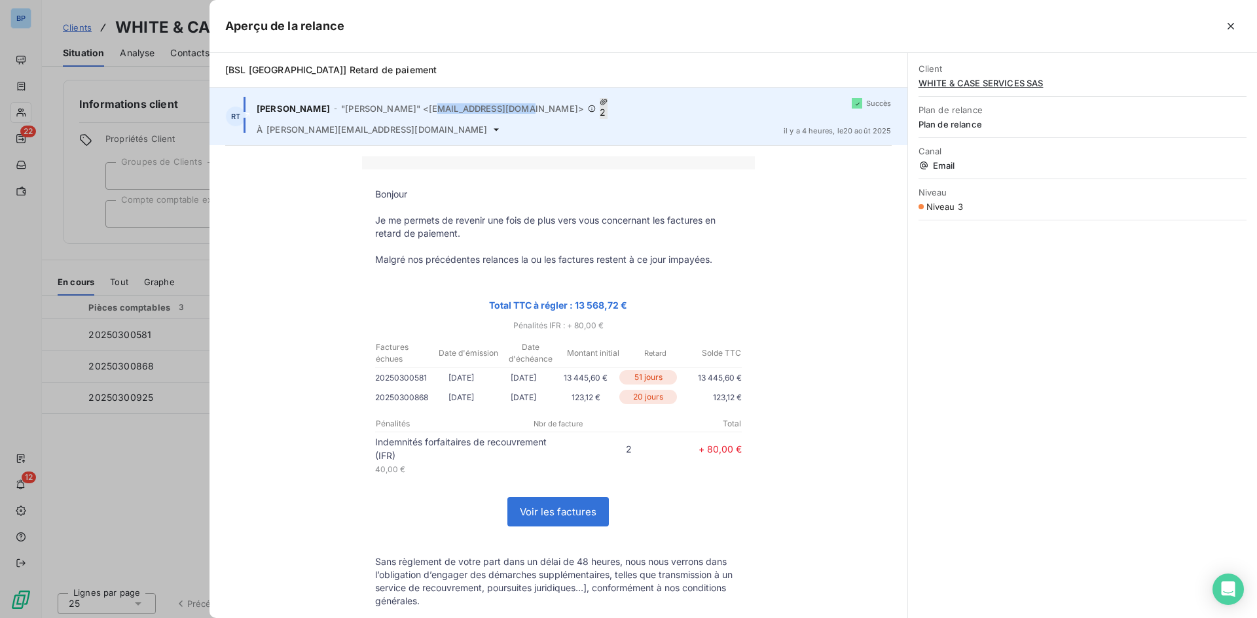
drag, startPoint x: 445, startPoint y: 103, endPoint x: 529, endPoint y: 103, distance: 83.8
click at [529, 103] on span ""[PERSON_NAME]" <[EMAIL_ADDRESS][DOMAIN_NAME]>" at bounding box center [462, 108] width 243 height 10
click at [600, 103] on span "2" at bounding box center [604, 108] width 8 height 21
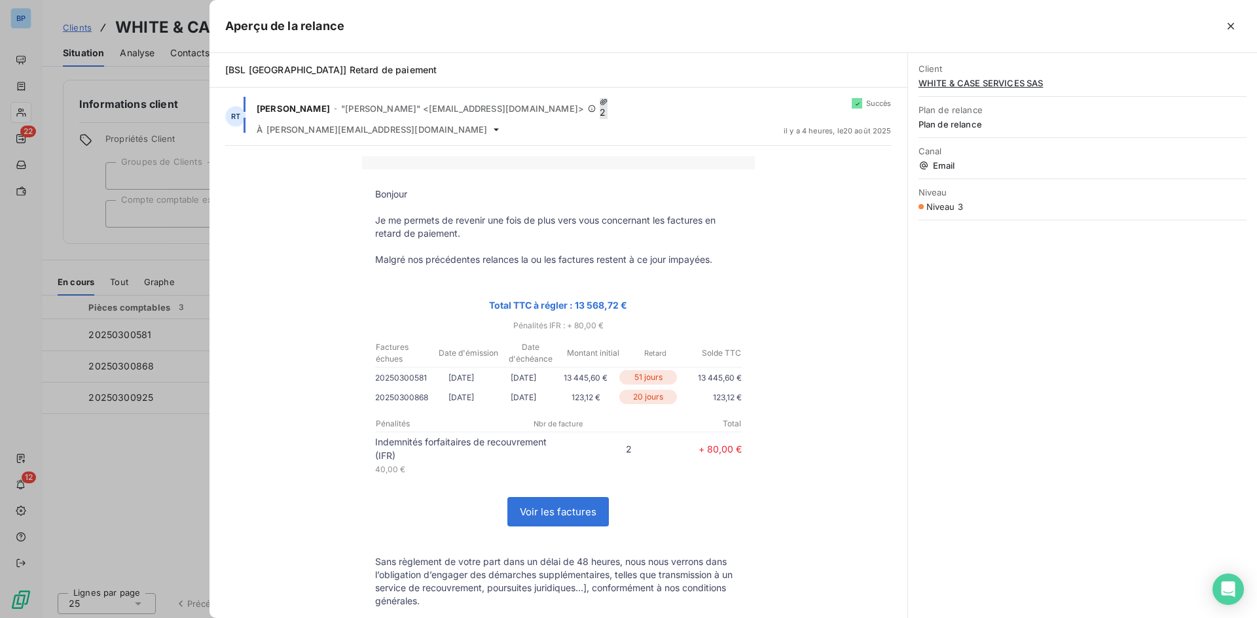
click at [141, 35] on div at bounding box center [628, 309] width 1257 height 618
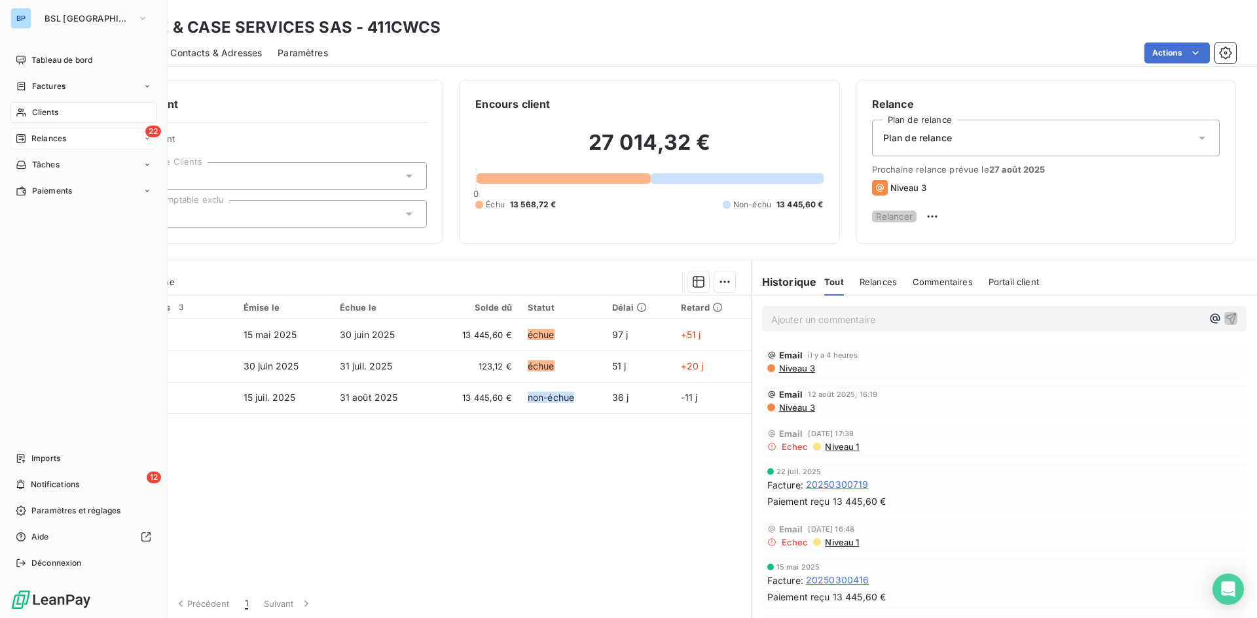
click at [55, 138] on span "Relances" at bounding box center [48, 139] width 35 height 12
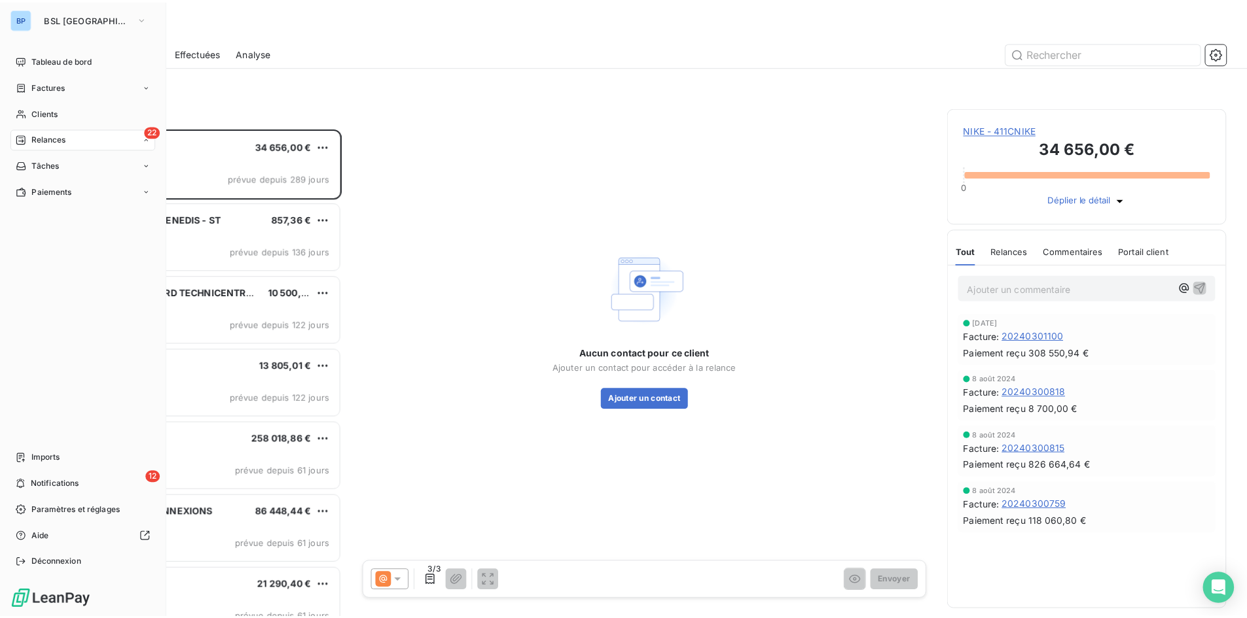
scroll to position [480, 272]
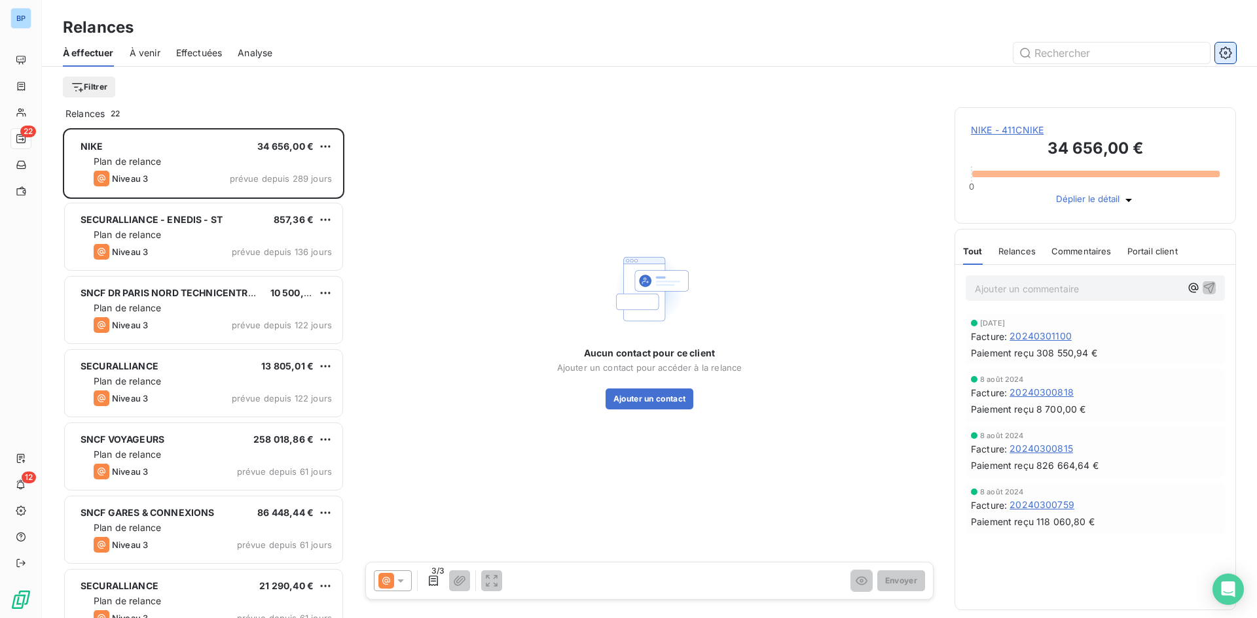
click at [1234, 63] on button "button" at bounding box center [1225, 53] width 21 height 21
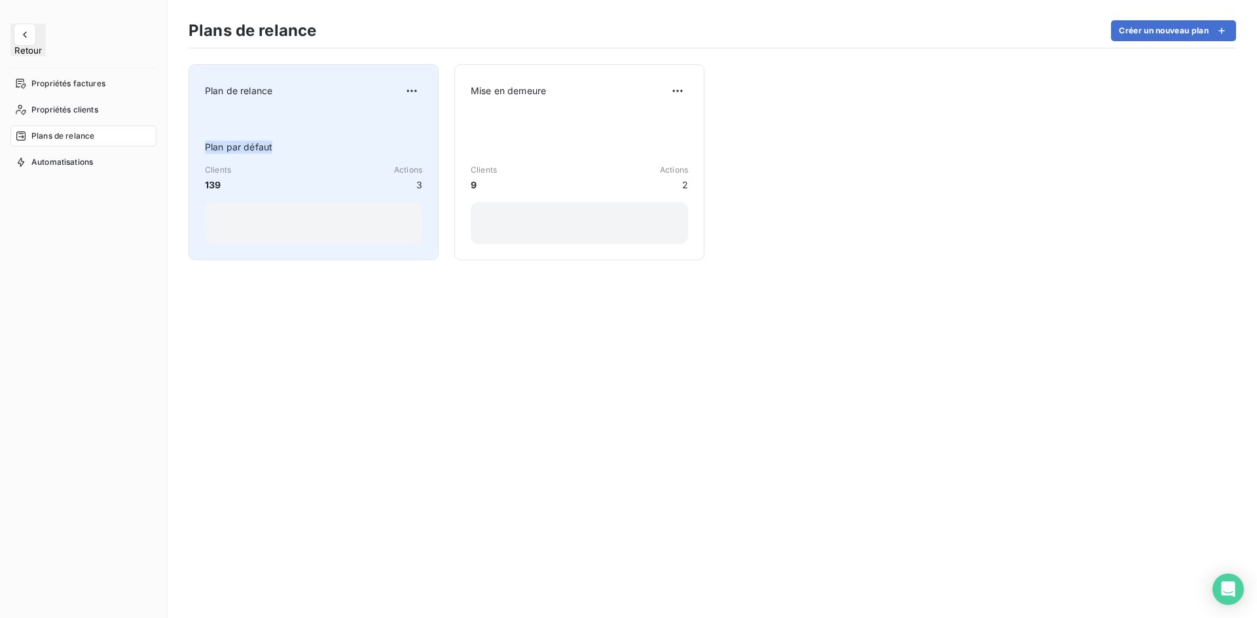
click at [396, 113] on div "Plan par défaut Clients 139 Actions 3" at bounding box center [313, 178] width 217 height 132
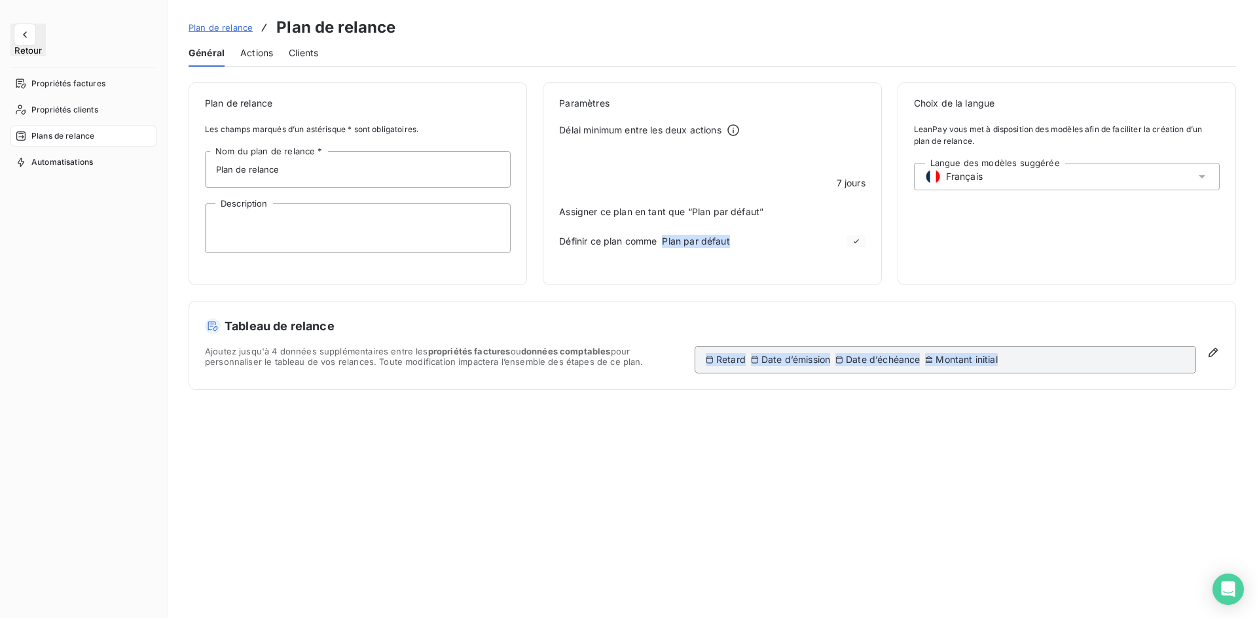
click at [247, 52] on span "Actions" at bounding box center [256, 52] width 33 height 13
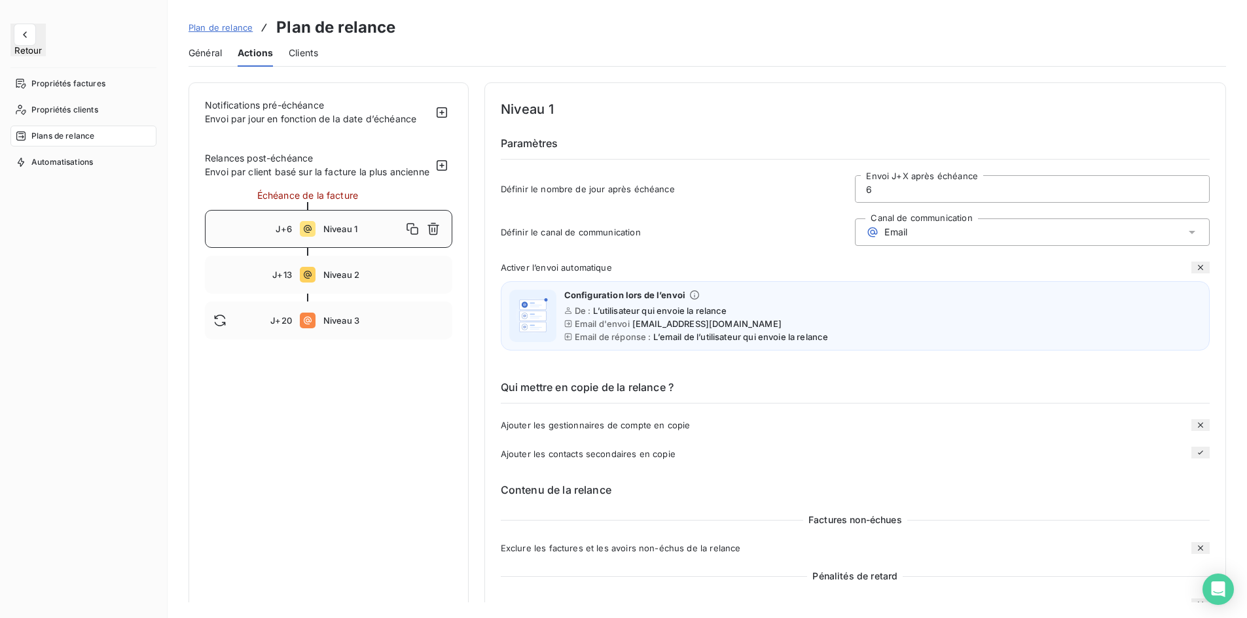
drag, startPoint x: 884, startPoint y: 306, endPoint x: 667, endPoint y: 303, distance: 216.7
click at [882, 308] on div "Configuration lors de l’envoi De : L’utilisateur qui envoie la relance Email d'…" at bounding box center [855, 315] width 709 height 69
drag, startPoint x: 563, startPoint y: 268, endPoint x: 631, endPoint y: 269, distance: 68.1
click at [631, 269] on div "Activer l’envoi automatique" at bounding box center [855, 268] width 709 height 12
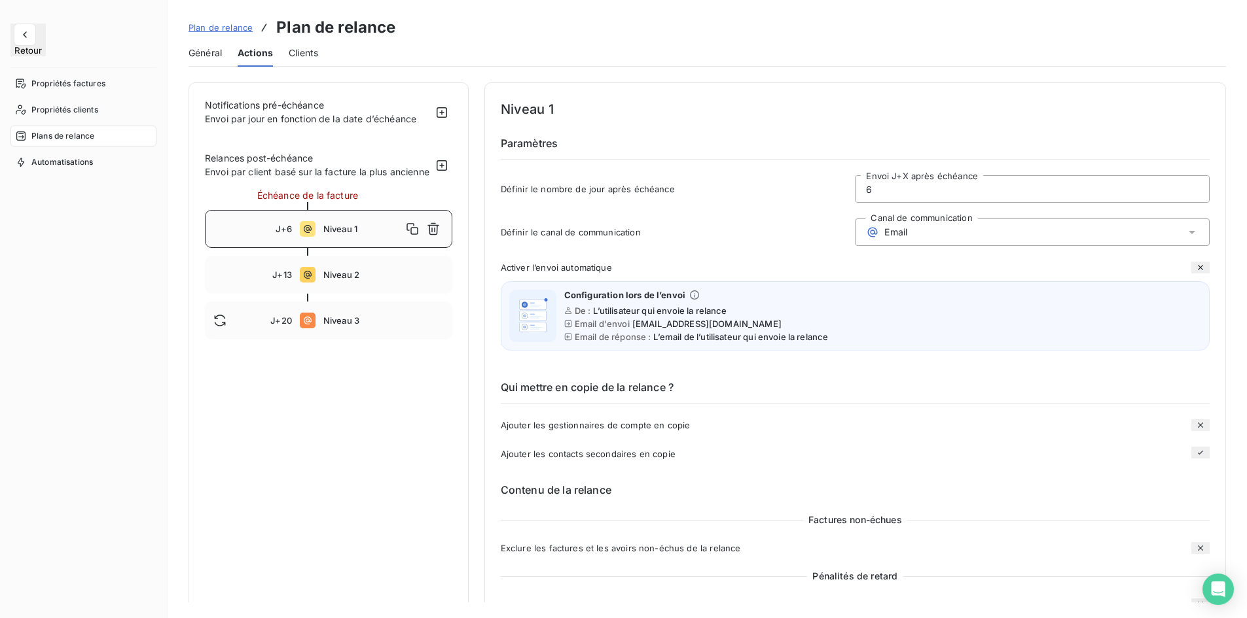
click at [1195, 264] on icon "button" at bounding box center [1200, 267] width 10 height 10
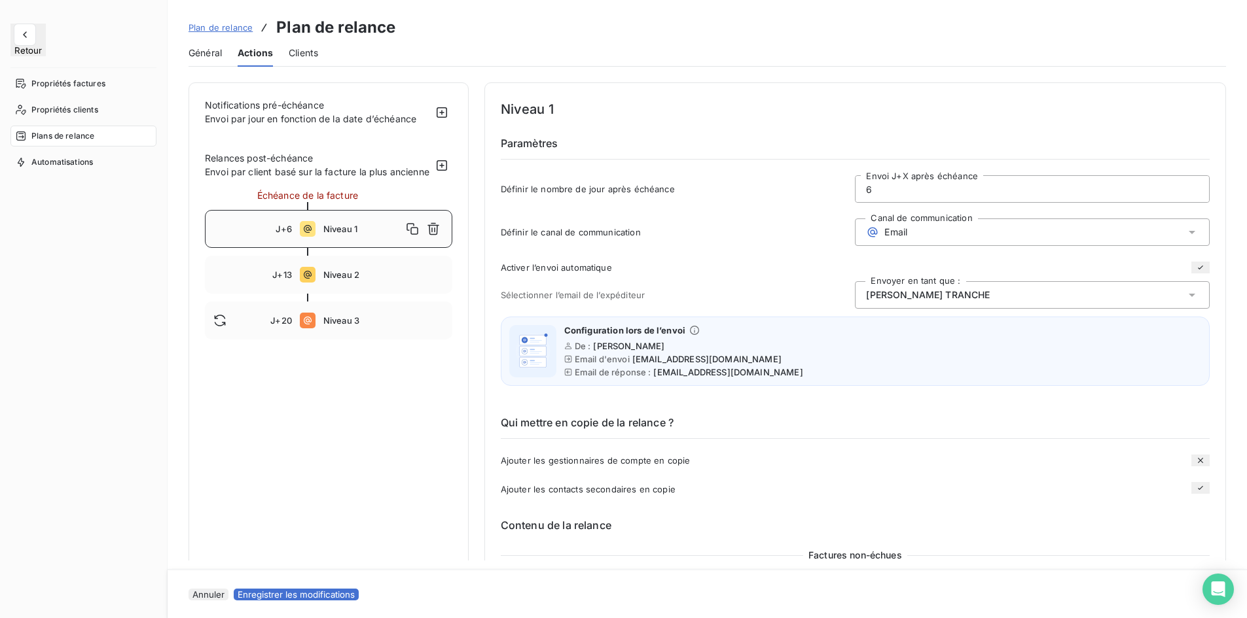
click at [1198, 267] on icon "button" at bounding box center [1200, 267] width 10 height 10
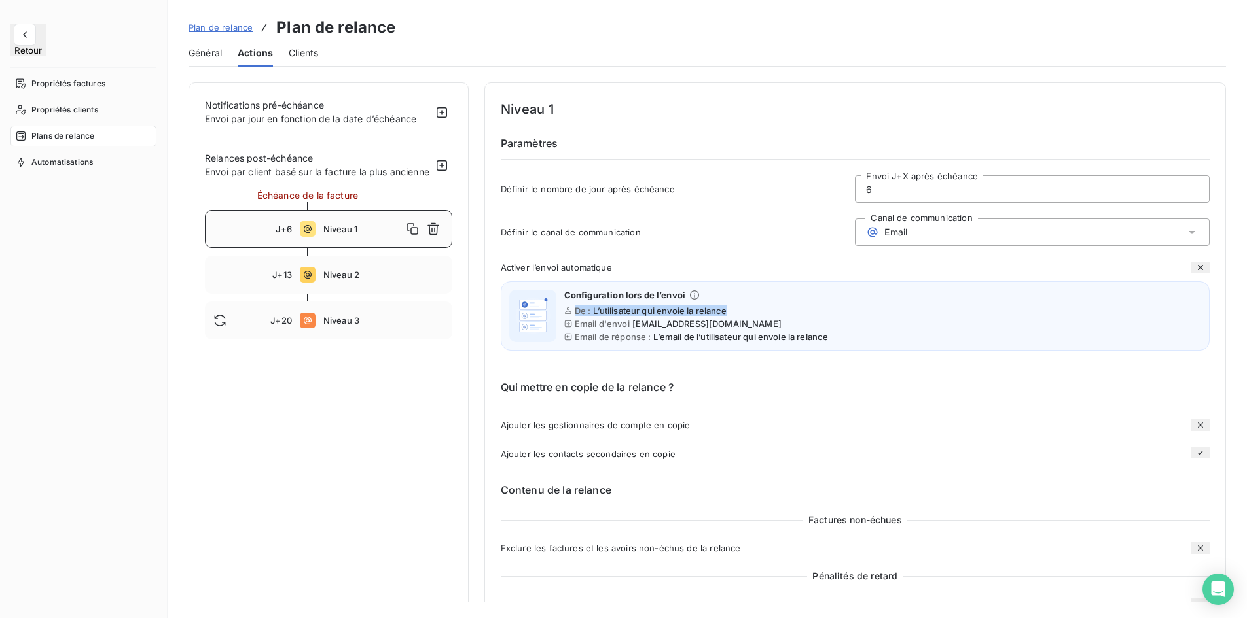
drag, startPoint x: 581, startPoint y: 310, endPoint x: 743, endPoint y: 314, distance: 161.7
click at [743, 314] on div "De : L’utilisateur qui envoie la relance" at bounding box center [696, 311] width 264 height 10
click at [700, 327] on span "[EMAIL_ADDRESS][DOMAIN_NAME]" at bounding box center [706, 324] width 149 height 10
drag, startPoint x: 571, startPoint y: 328, endPoint x: 767, endPoint y: 325, distance: 196.4
click at [767, 325] on div "Email d'envoi [EMAIL_ADDRESS][DOMAIN_NAME]" at bounding box center [696, 324] width 264 height 10
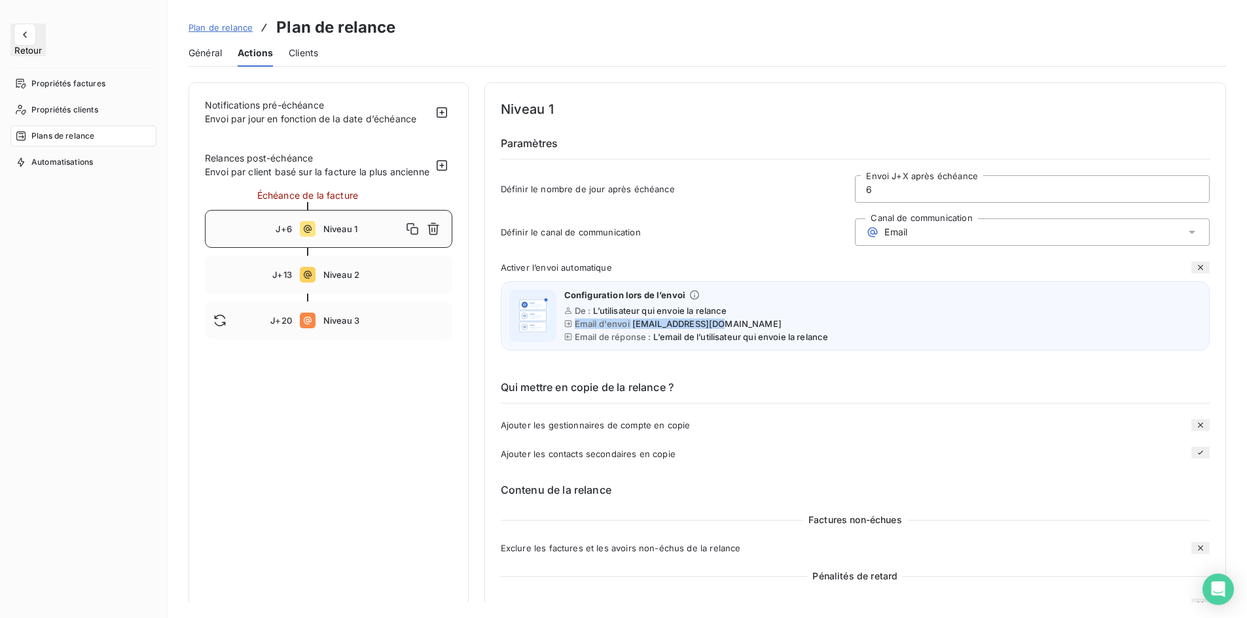
click at [698, 327] on span "[EMAIL_ADDRESS][DOMAIN_NAME]" at bounding box center [706, 324] width 149 height 10
drag, startPoint x: 573, startPoint y: 334, endPoint x: 880, endPoint y: 336, distance: 306.3
click at [880, 336] on div "Configuration lors de l’envoi De : L’utilisateur qui envoie la relance Email d'…" at bounding box center [855, 315] width 709 height 69
click at [857, 361] on div "Qui mettre en copie de la relance ? Ajouter les gestionnaires de compte en copi…" at bounding box center [855, 410] width 709 height 103
click at [313, 54] on span "Clients" at bounding box center [303, 52] width 29 height 13
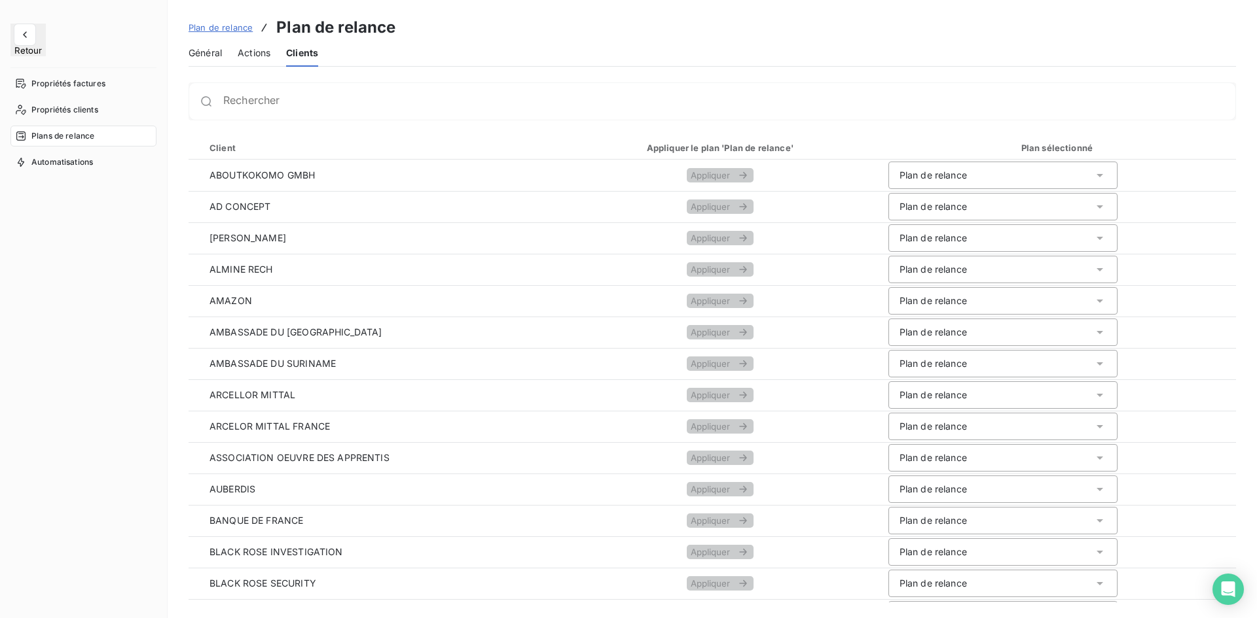
click at [252, 59] on span "Actions" at bounding box center [254, 52] width 33 height 13
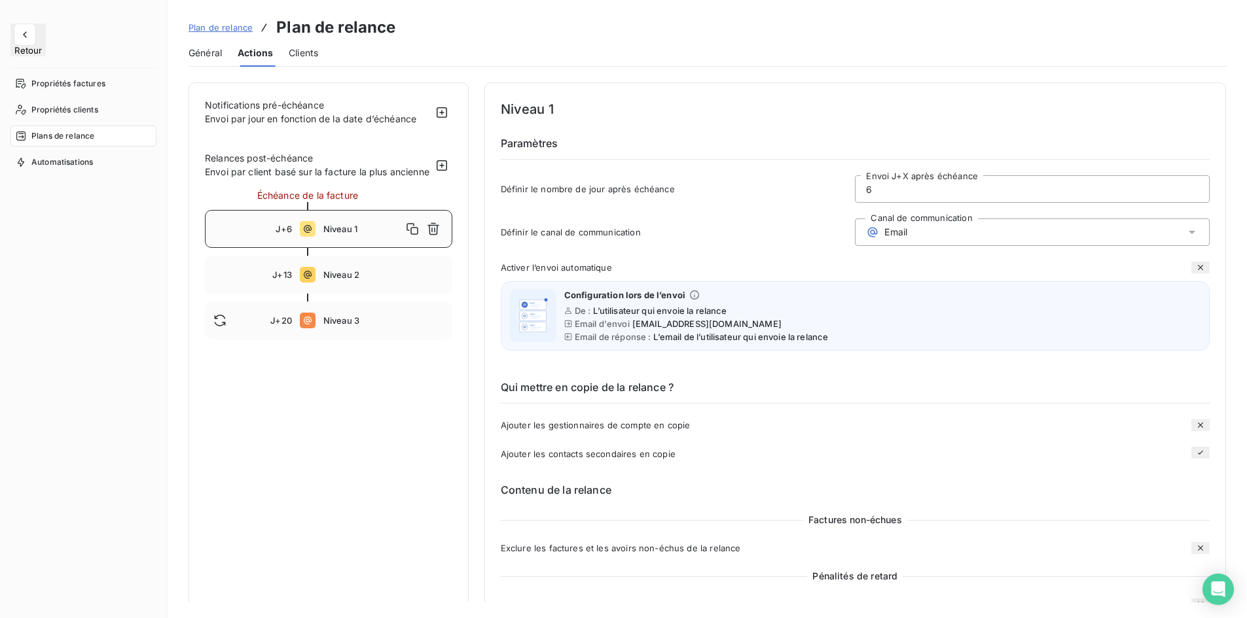
click at [209, 58] on span "Général" at bounding box center [204, 52] width 33 height 13
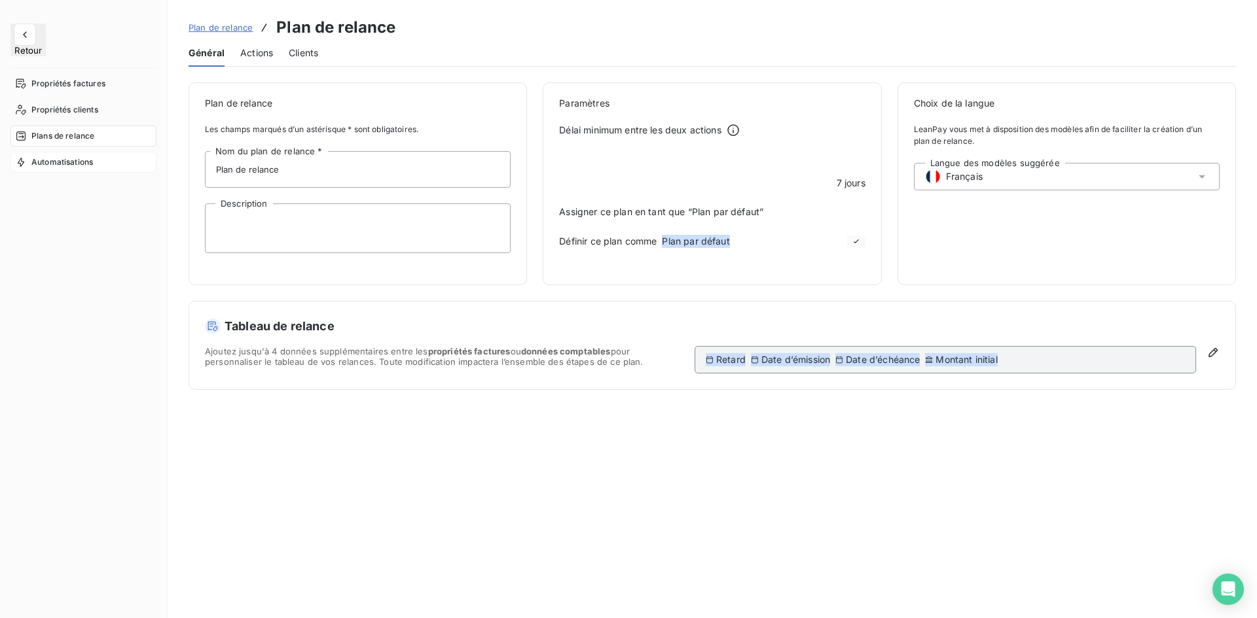
click at [82, 156] on span "Automatisations" at bounding box center [62, 162] width 62 height 12
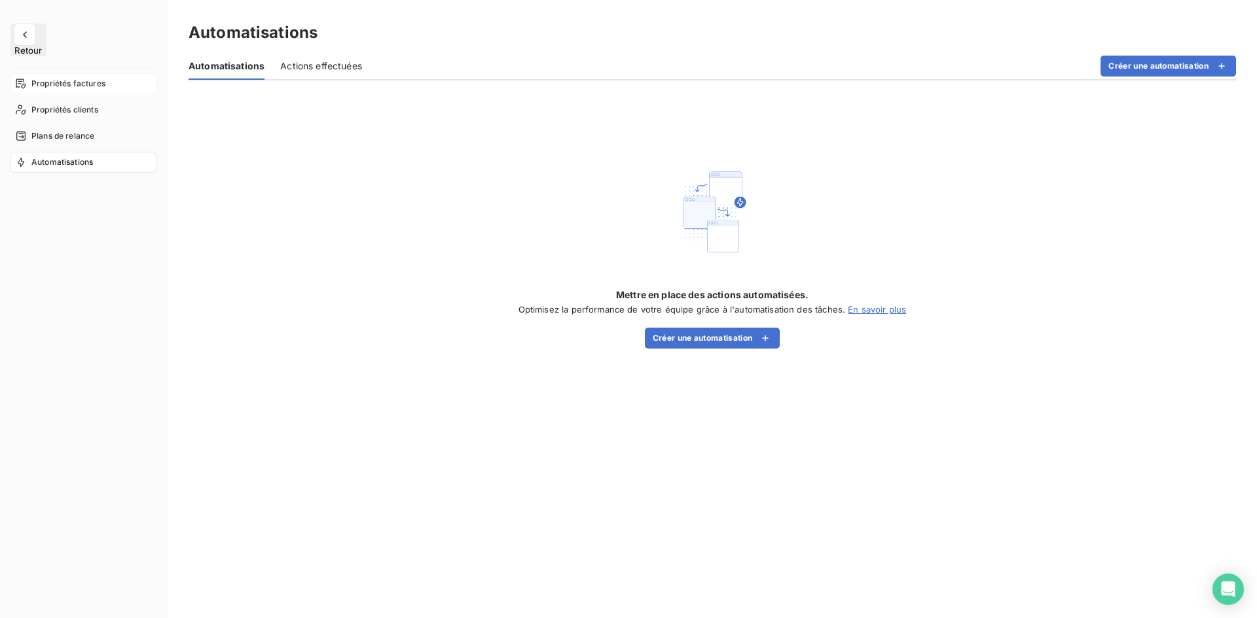
click at [73, 78] on span "Propriétés factures" at bounding box center [68, 84] width 74 height 12
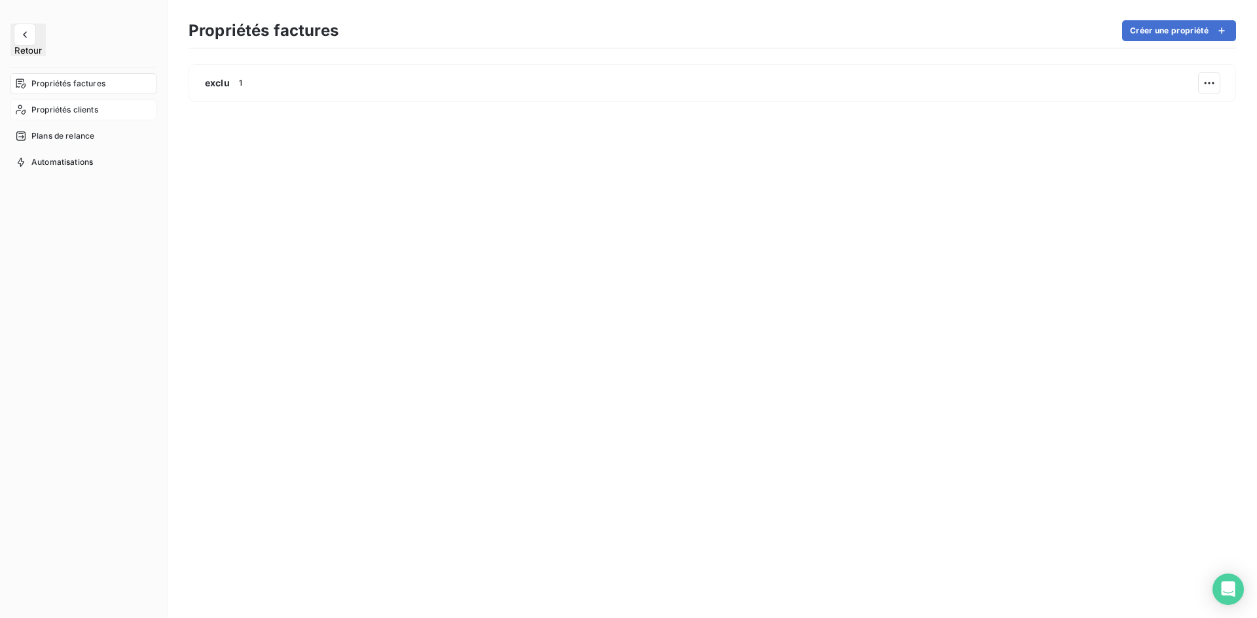
click at [76, 104] on span "Propriétés clients" at bounding box center [64, 110] width 67 height 12
click at [67, 126] on div "Plans de relance" at bounding box center [83, 136] width 146 height 21
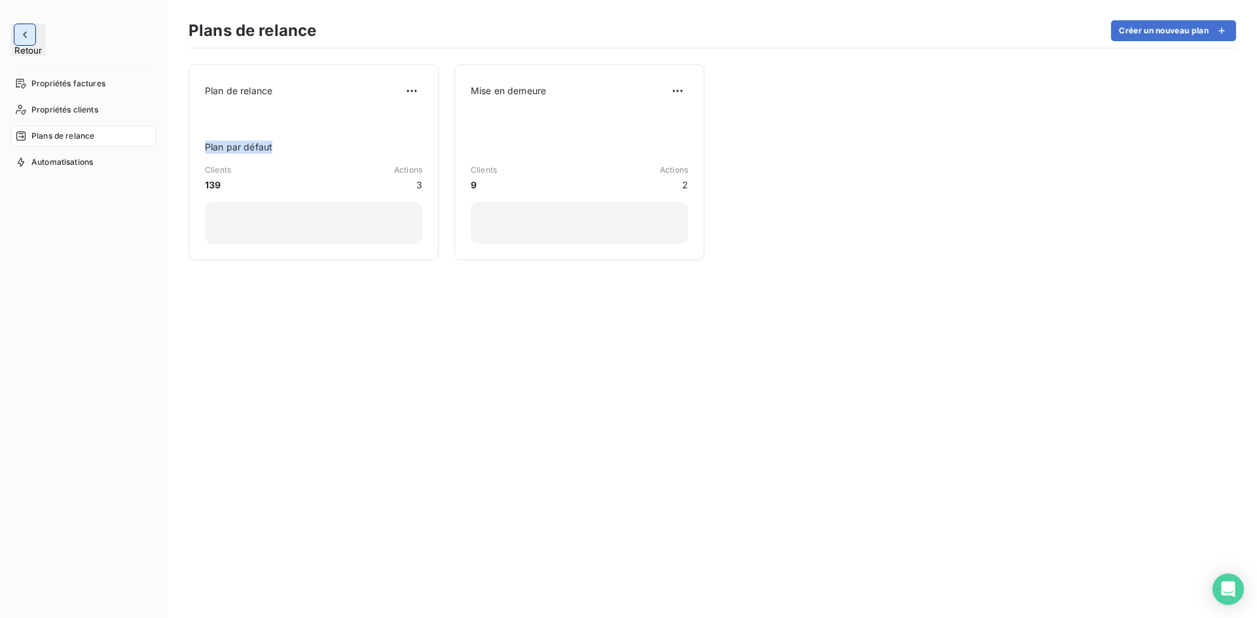
click at [27, 30] on icon "button" at bounding box center [24, 34] width 13 height 13
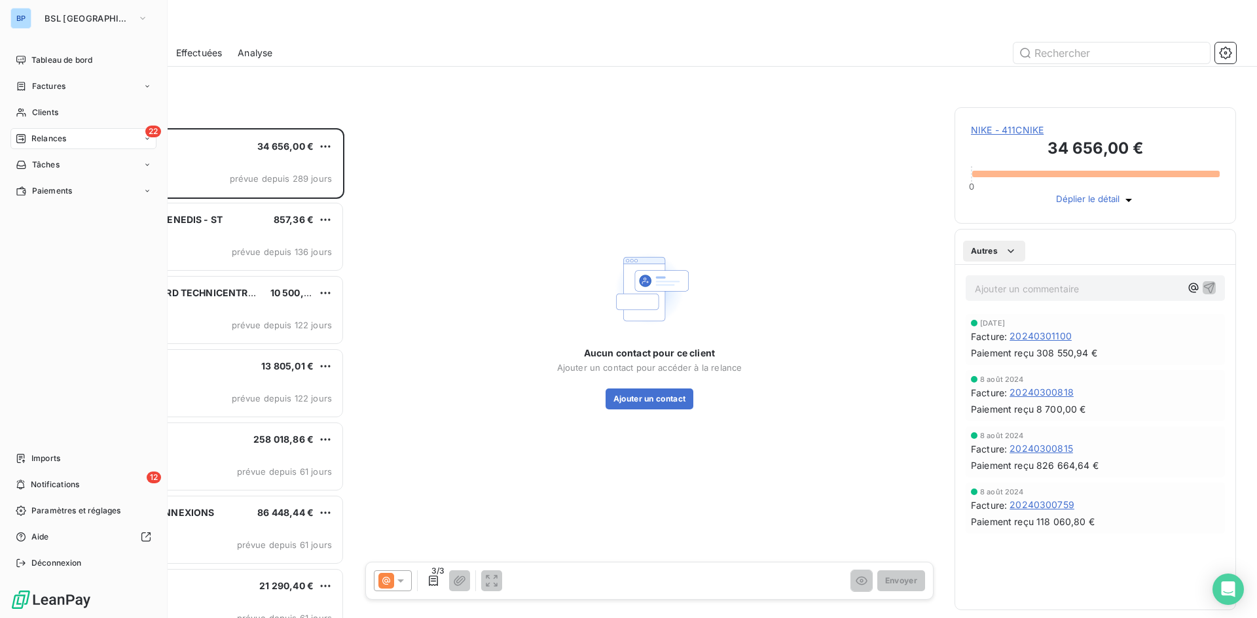
scroll to position [480, 272]
click at [60, 65] on span "Tableau de bord" at bounding box center [61, 60] width 61 height 12
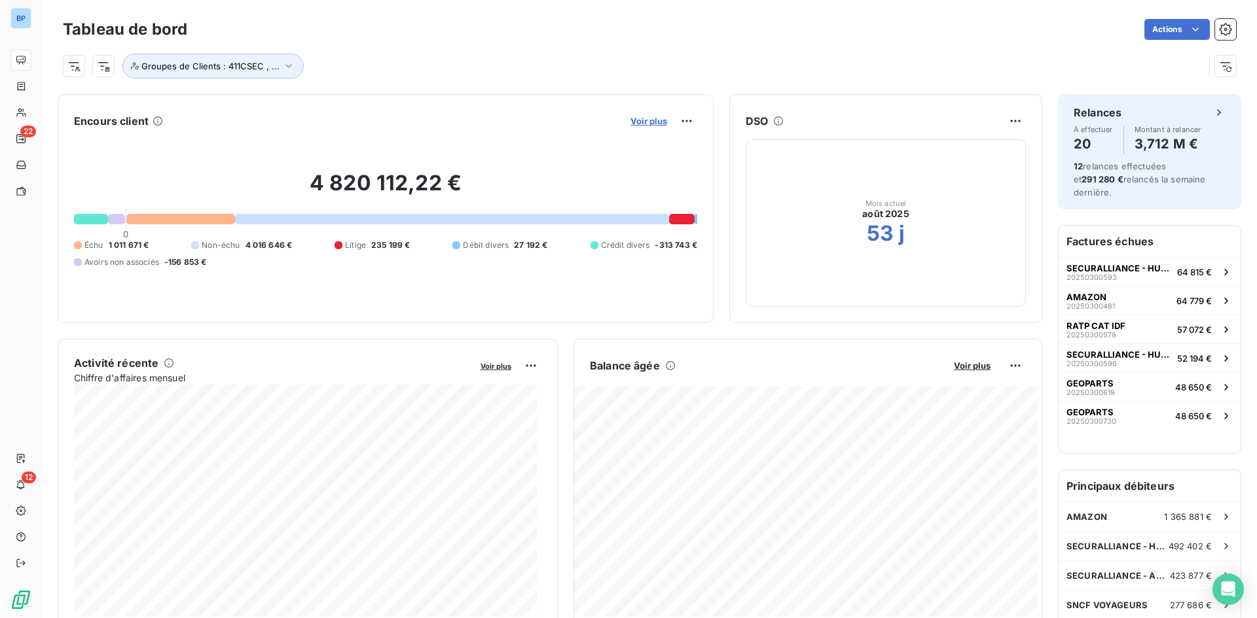
click at [639, 121] on span "Voir plus" at bounding box center [648, 121] width 37 height 10
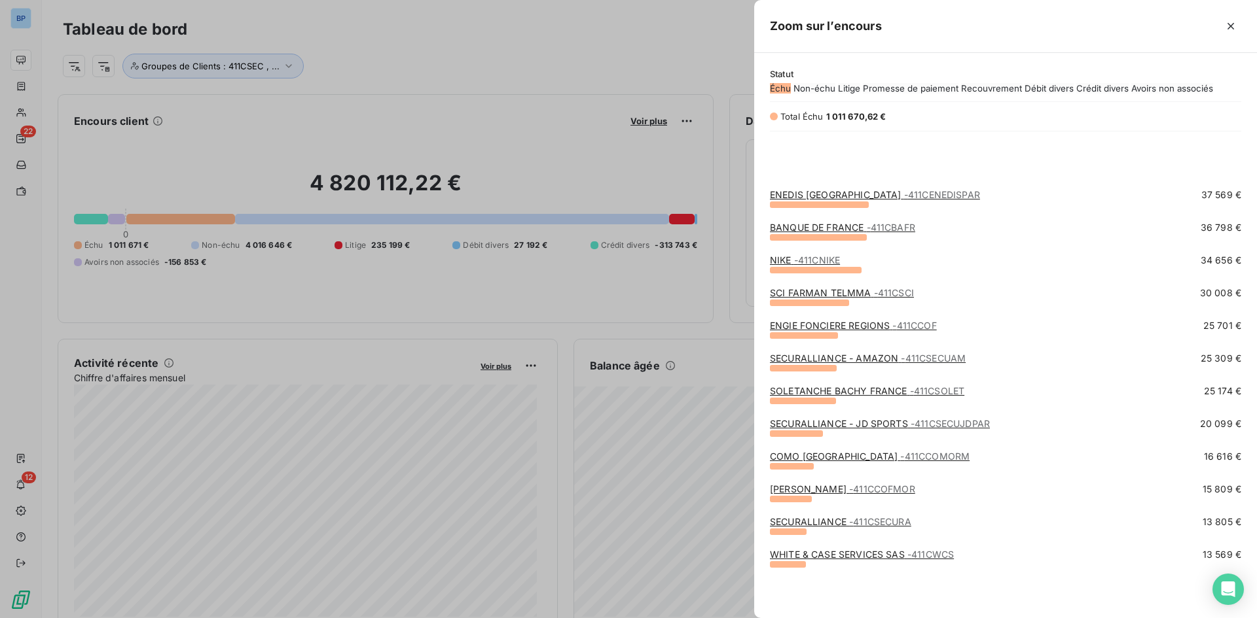
scroll to position [262, 0]
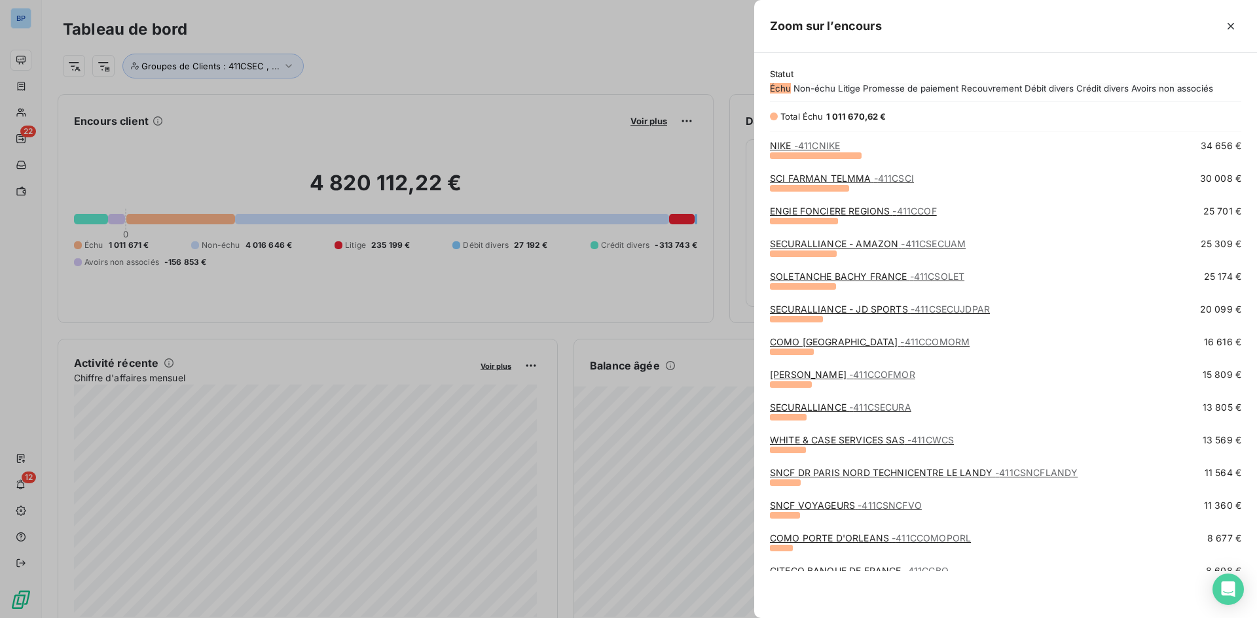
click at [836, 446] on link "WHITE & CASE SERVICES SAS - 411CWCS" at bounding box center [862, 440] width 184 height 11
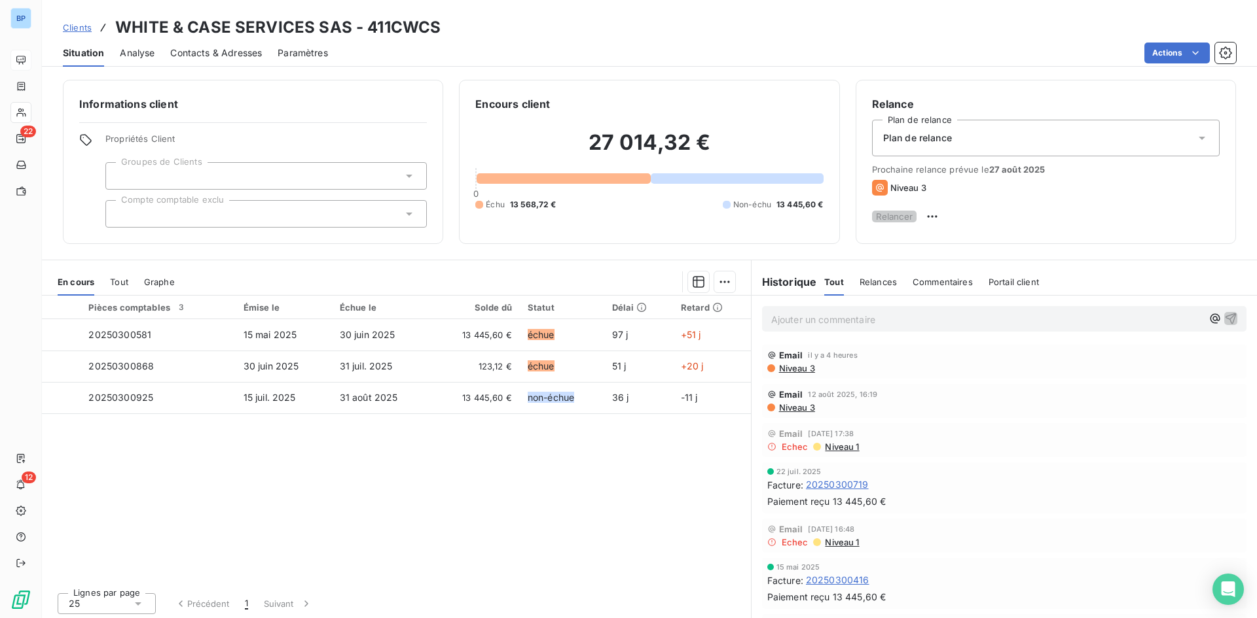
click at [793, 374] on span "Niveau 3" at bounding box center [796, 368] width 37 height 10
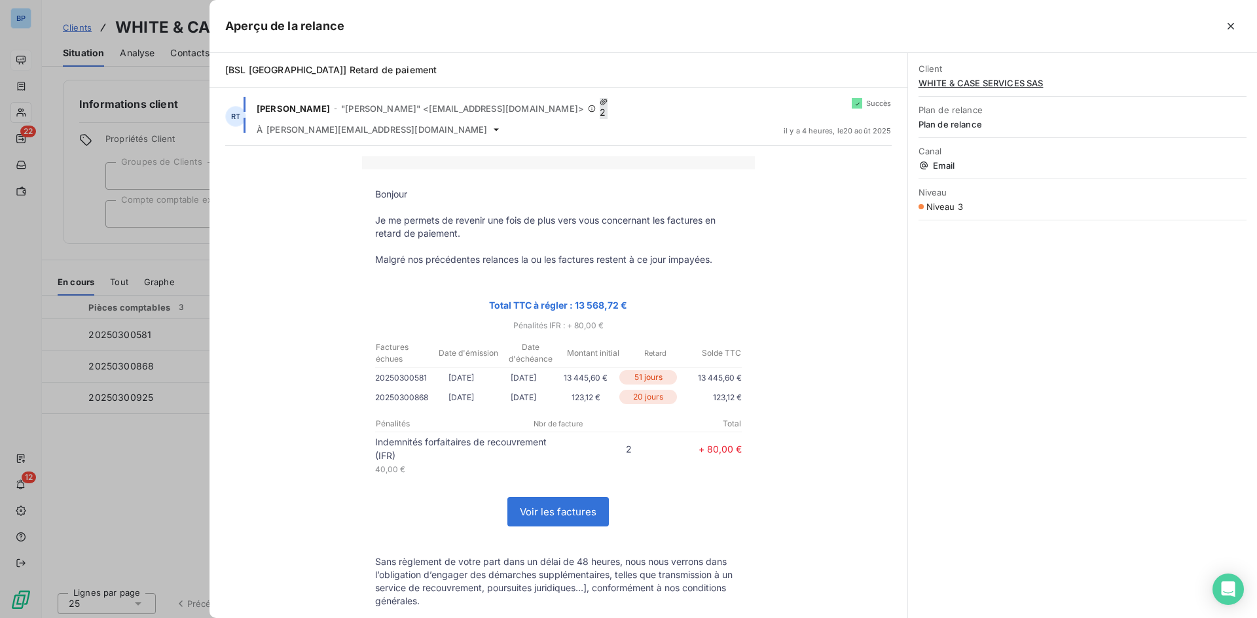
drag, startPoint x: 277, startPoint y: 194, endPoint x: 761, endPoint y: 400, distance: 525.5
click at [761, 400] on div "Bonjour Je me permets de revenir une fois de plus vers vous concernant les fact…" at bounding box center [558, 497] width 666 height 683
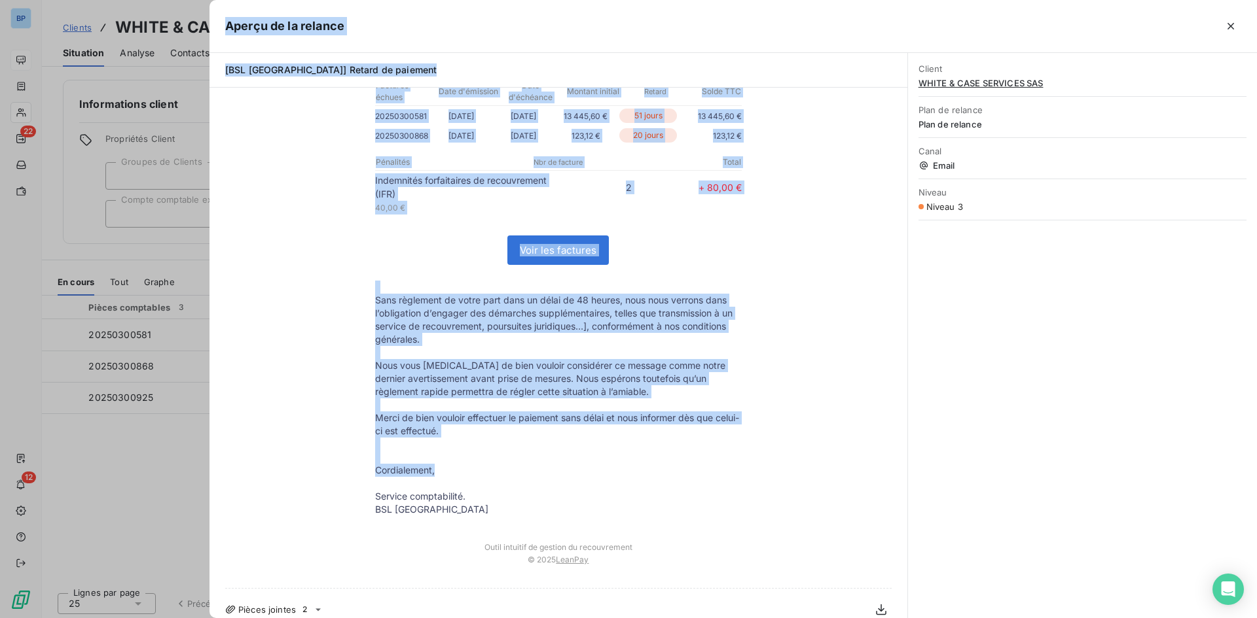
scroll to position [266, 0]
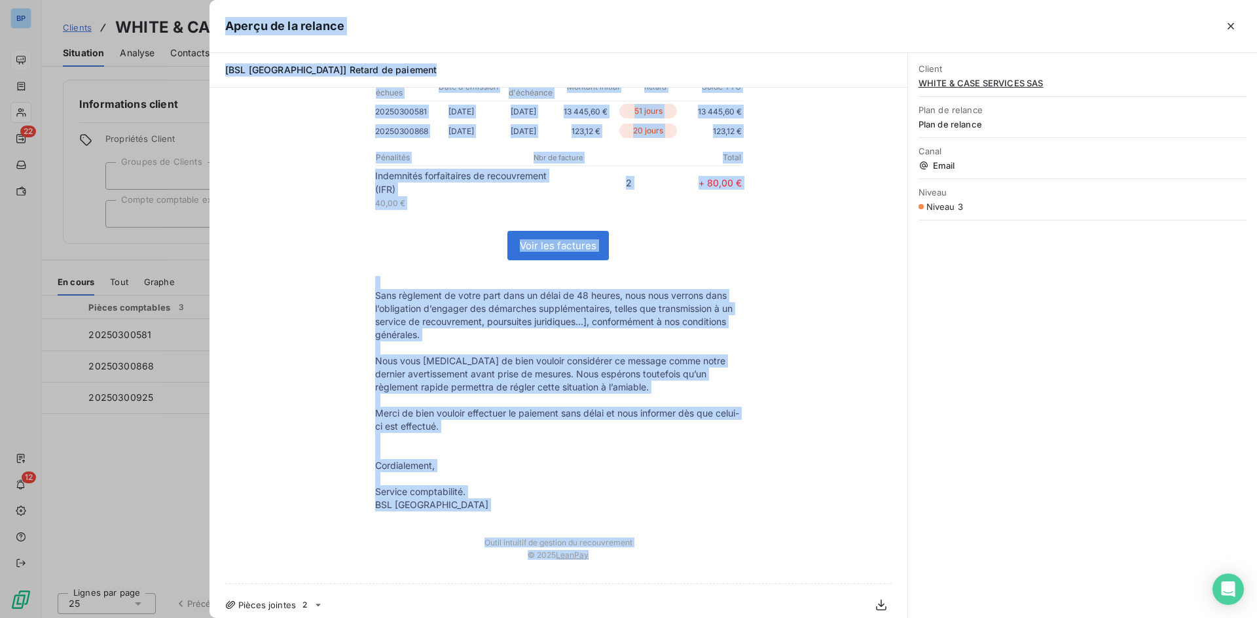
drag, startPoint x: 268, startPoint y: 60, endPoint x: 548, endPoint y: 250, distance: 339.3
click at [673, 564] on div "Aperçu de la relance [BSL [GEOGRAPHIC_DATA]] Retard de paiement RT [PERSON_NAME…" at bounding box center [732, 309] width 1047 height 618
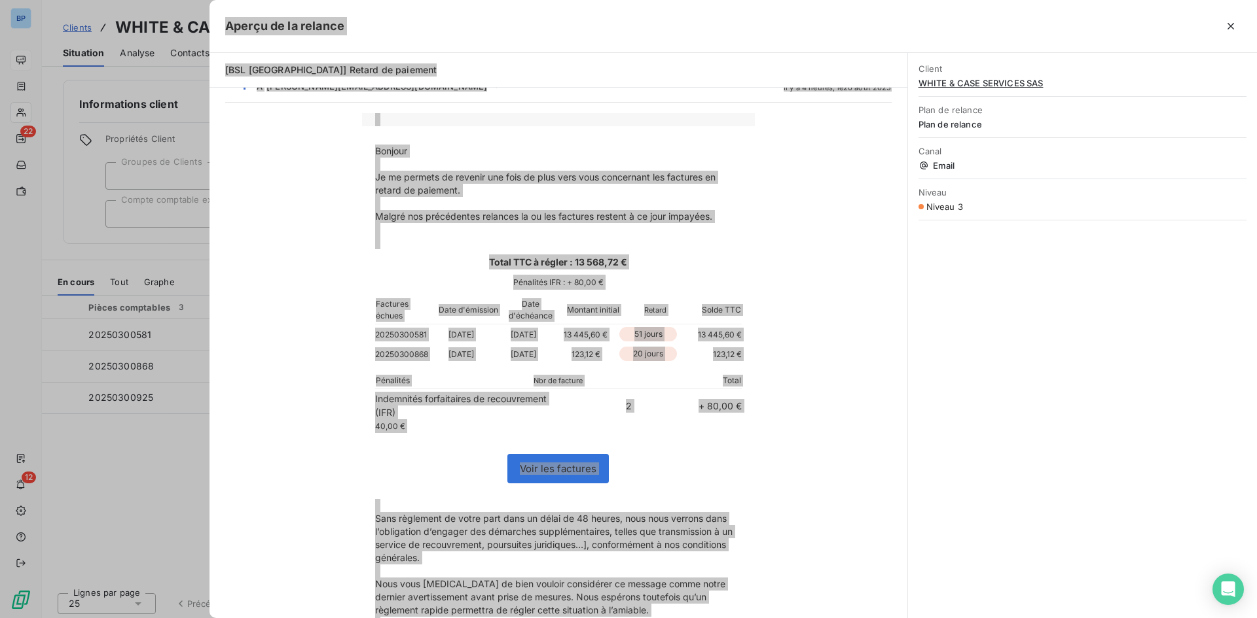
scroll to position [0, 0]
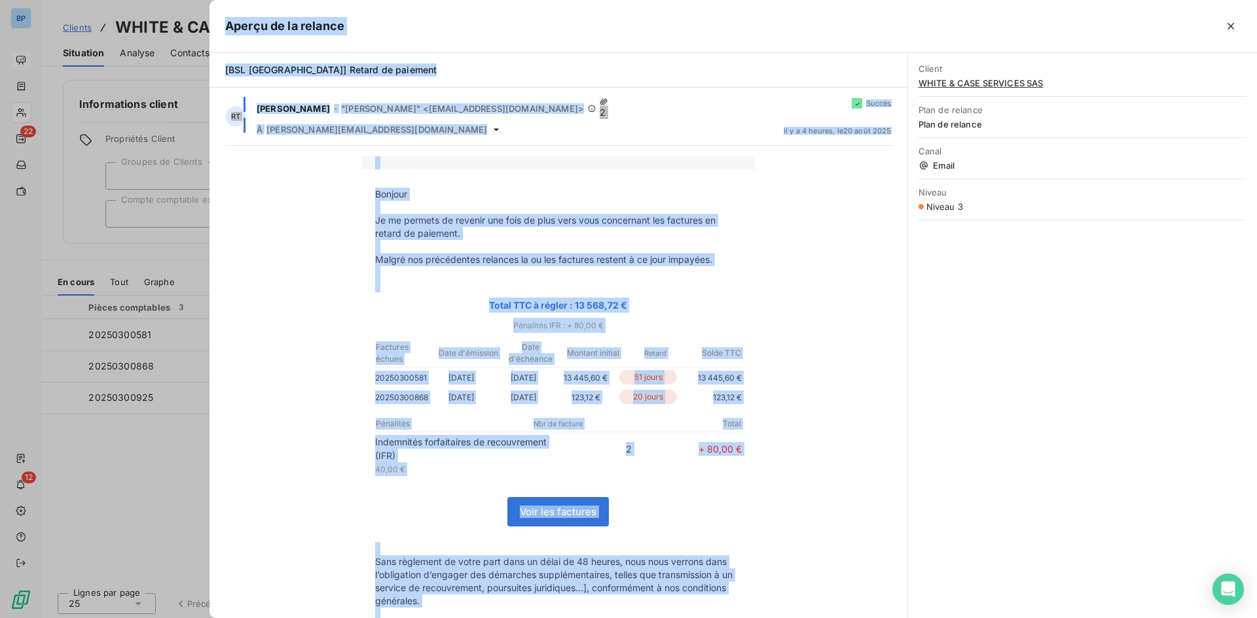
click at [782, 173] on div "Bonjour Je me permets de revenir une fois de plus vers vous concernant les fact…" at bounding box center [558, 497] width 666 height 683
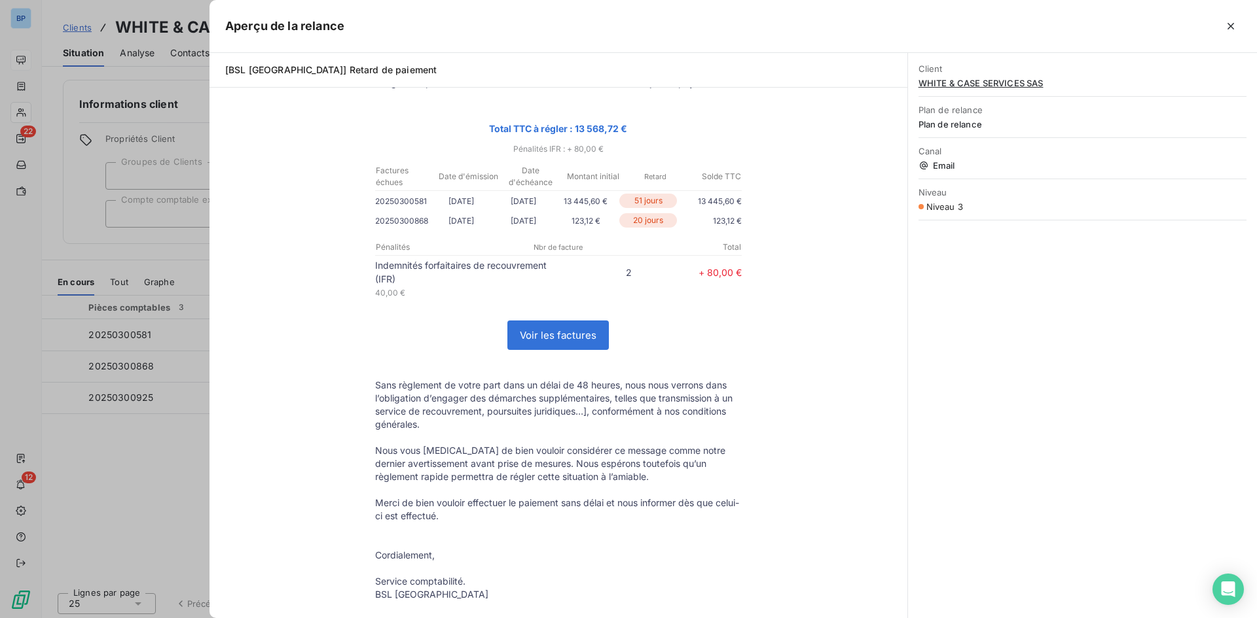
scroll to position [266, 0]
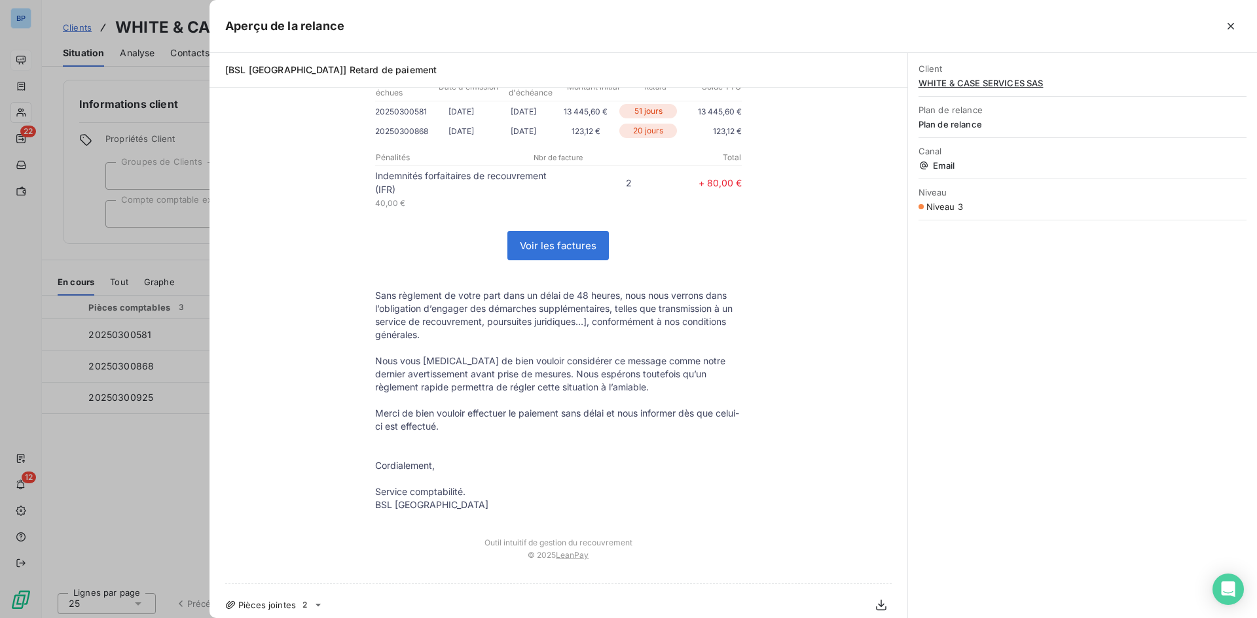
drag, startPoint x: 625, startPoint y: 9, endPoint x: 291, endPoint y: 262, distance: 419.9
click at [291, 264] on div "Bonjour Je me permets de revenir une fois de plus vers vous concernant les fact…" at bounding box center [558, 231] width 666 height 683
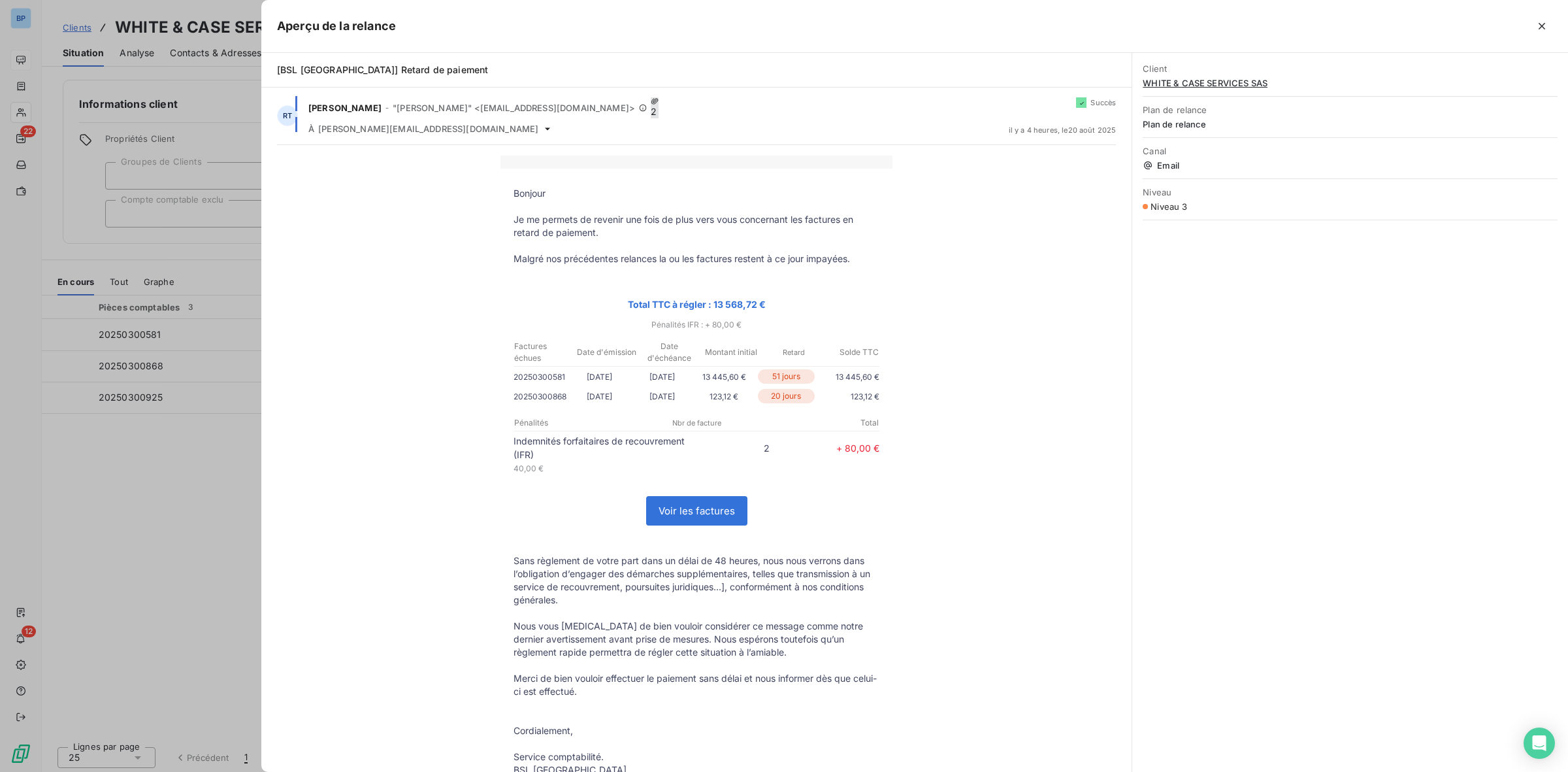
scroll to position [0, 0]
